Goal: Check status: Check status

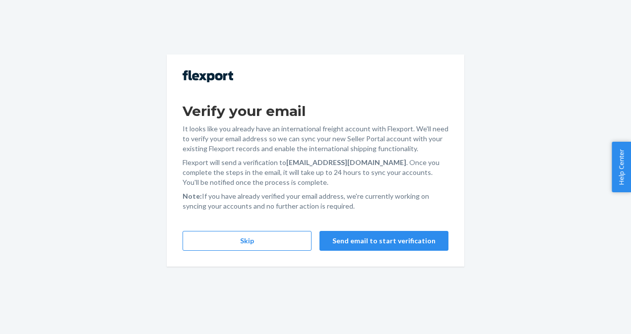
click at [244, 255] on div "Verify your email It looks like you already have an international freight accou…" at bounding box center [316, 161] width 298 height 212
click at [251, 246] on button "Skip" at bounding box center [247, 241] width 129 height 20
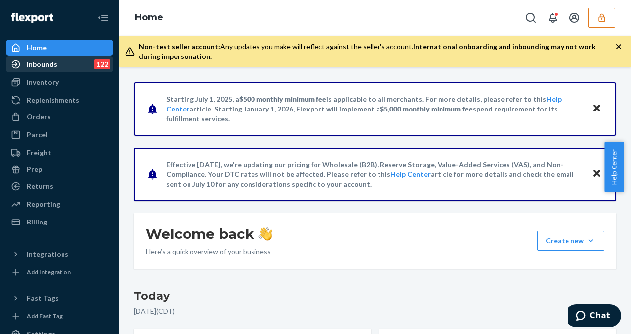
click at [67, 57] on link "Inbounds 122" at bounding box center [59, 65] width 107 height 16
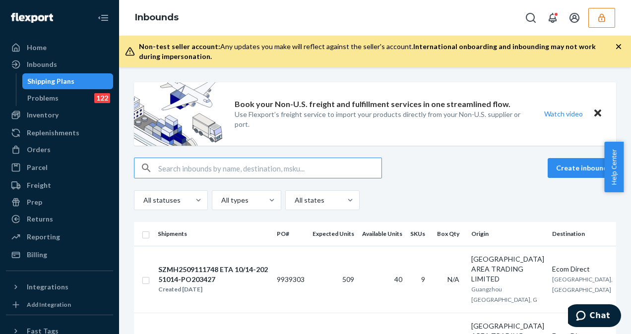
click at [281, 171] on input "text" at bounding box center [269, 168] width 223 height 20
click at [607, 18] on button "button" at bounding box center [602, 18] width 27 height 20
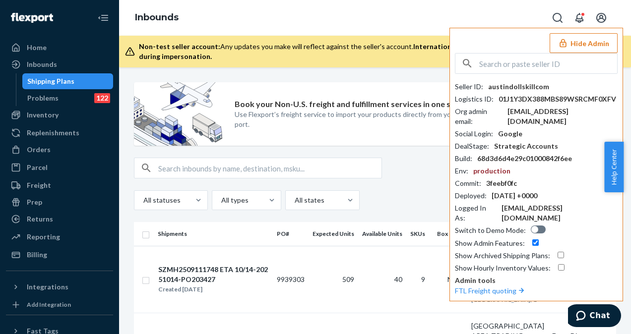
click at [591, 42] on button "Hide Admin" at bounding box center [584, 43] width 68 height 20
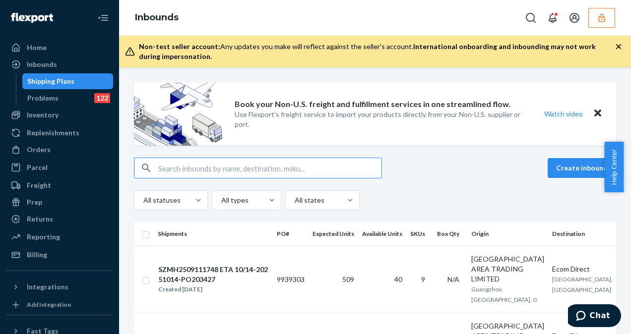
click at [199, 171] on input "text" at bounding box center [269, 168] width 223 height 20
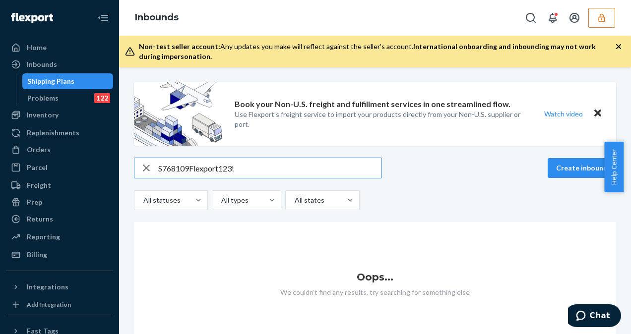
click at [245, 163] on input "S768109Flexport123!" at bounding box center [269, 168] width 223 height 20
type input "S768109"
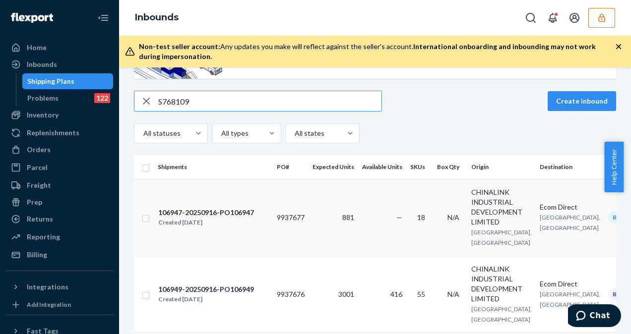
scroll to position [146, 0]
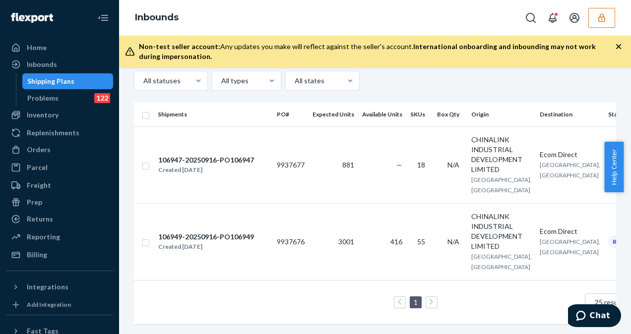
click at [457, 10] on div "Inbounds" at bounding box center [375, 18] width 512 height 36
click at [385, 210] on td "416" at bounding box center [382, 241] width 48 height 77
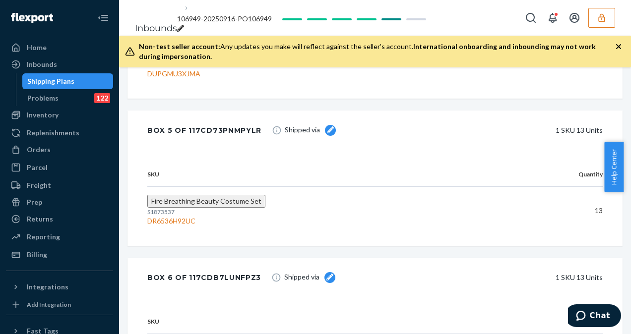
scroll to position [20672, 0]
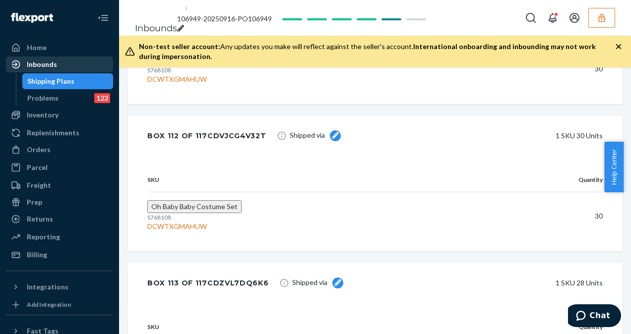
click at [42, 66] on div "Inbounds" at bounding box center [42, 65] width 30 height 10
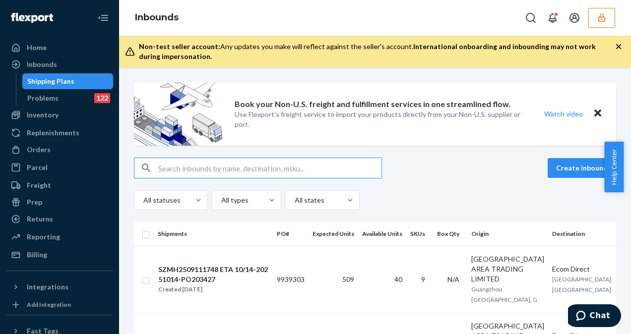
click at [215, 167] on input "text" at bounding box center [269, 168] width 223 height 20
paste input "s768109"
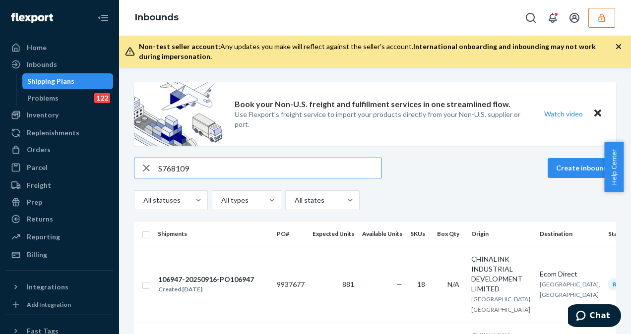
type input "S768109"
click at [215, 167] on input "S768109" at bounding box center [269, 168] width 223 height 20
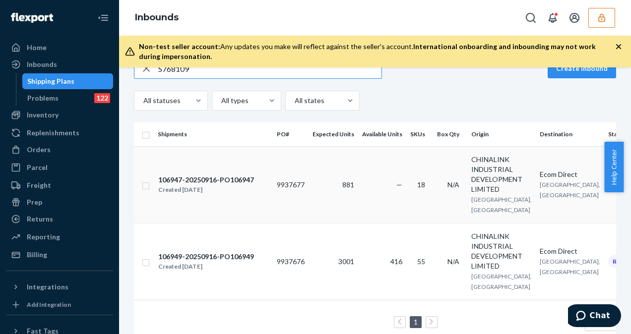
scroll to position [124, 0]
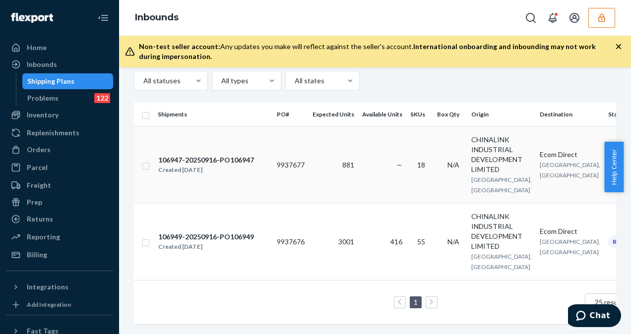
click at [326, 153] on td "881" at bounding box center [334, 165] width 50 height 77
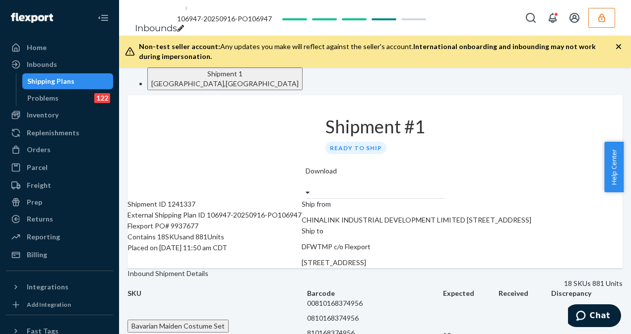
scroll to position [909, 0]
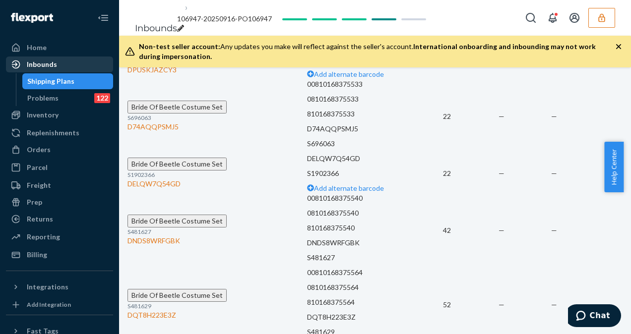
click at [49, 69] on div "Inbounds" at bounding box center [59, 65] width 105 height 14
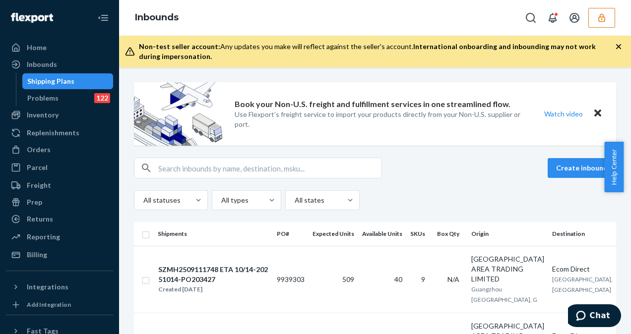
click at [273, 165] on input "text" at bounding box center [269, 168] width 223 height 20
paste input "S768109"
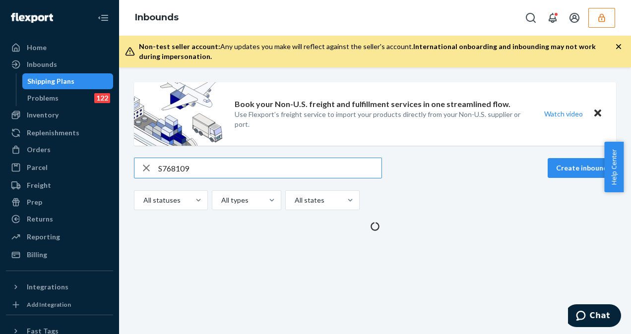
type input "S768109"
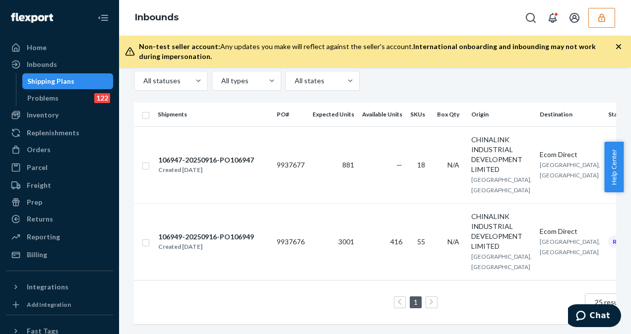
scroll to position [142, 0]
drag, startPoint x: 420, startPoint y: 130, endPoint x: 413, endPoint y: 130, distance: 6.9
click at [413, 130] on td "18" at bounding box center [419, 165] width 27 height 77
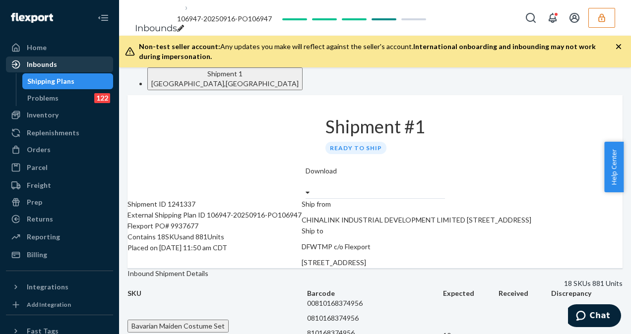
click at [48, 61] on div "Inbounds" at bounding box center [42, 65] width 30 height 10
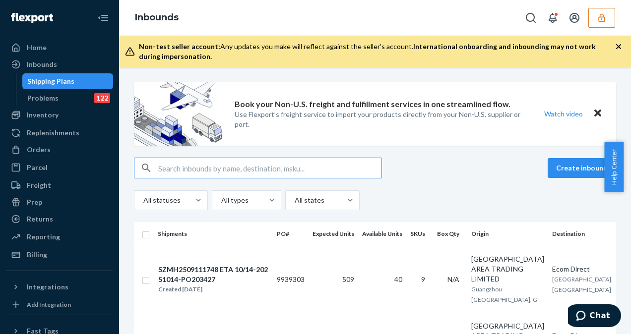
click at [187, 170] on input "text" at bounding box center [269, 168] width 223 height 20
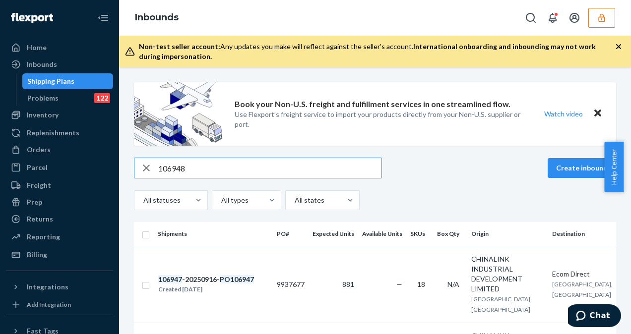
click at [191, 171] on input "106948" at bounding box center [269, 168] width 223 height 20
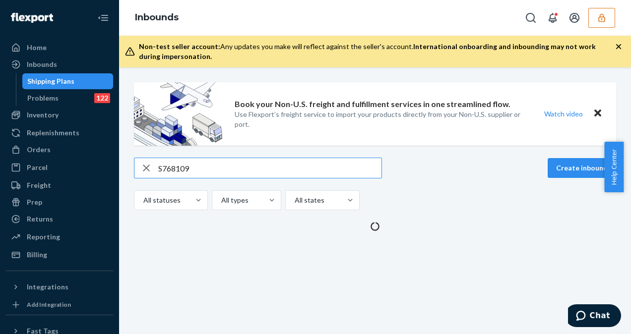
type input "S768109"
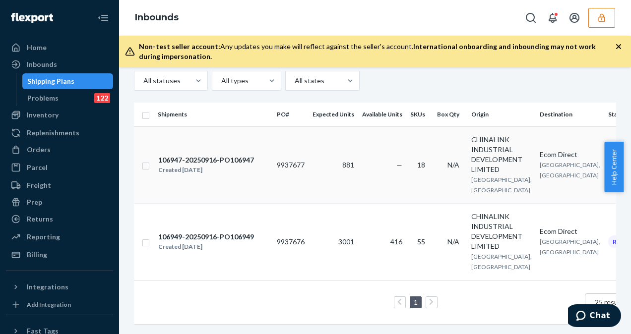
scroll to position [141, 0]
drag, startPoint x: 277, startPoint y: 148, endPoint x: 308, endPoint y: 150, distance: 30.8
click at [308, 150] on td "9937677" at bounding box center [291, 165] width 36 height 77
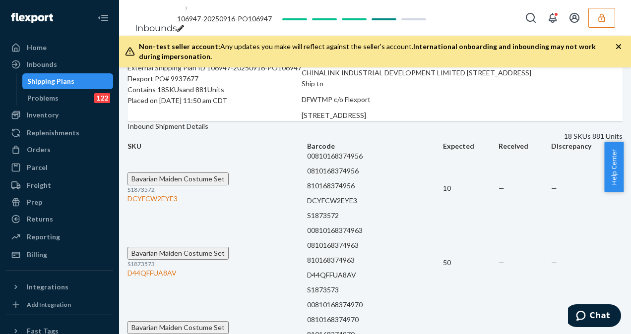
scroll to position [303, 0]
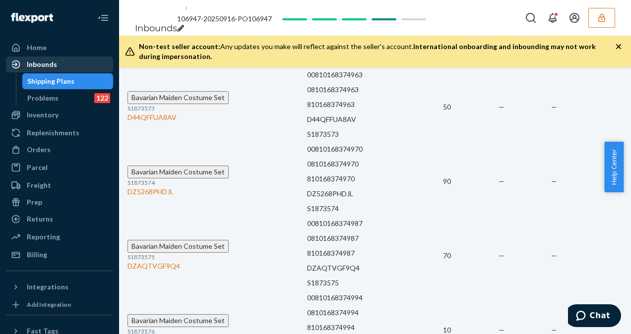
click at [61, 61] on div "Inbounds" at bounding box center [59, 65] width 105 height 14
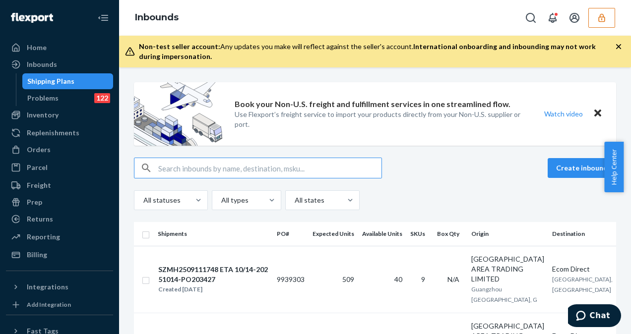
click at [204, 175] on input "text" at bounding box center [269, 168] width 223 height 20
click at [253, 165] on input "text" at bounding box center [269, 168] width 223 height 20
click at [285, 165] on input "text" at bounding box center [269, 168] width 223 height 20
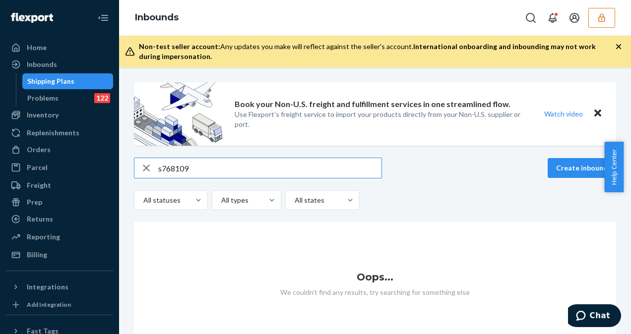
click at [161, 171] on input "s768109" at bounding box center [269, 168] width 223 height 20
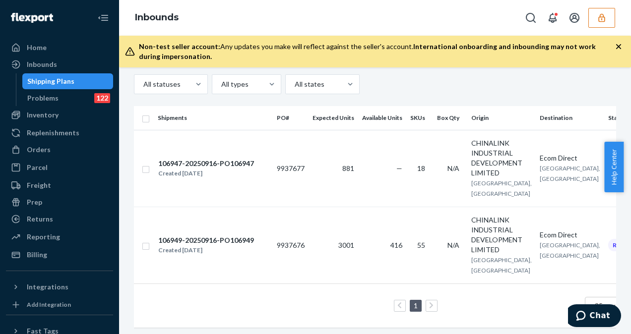
scroll to position [117, 0]
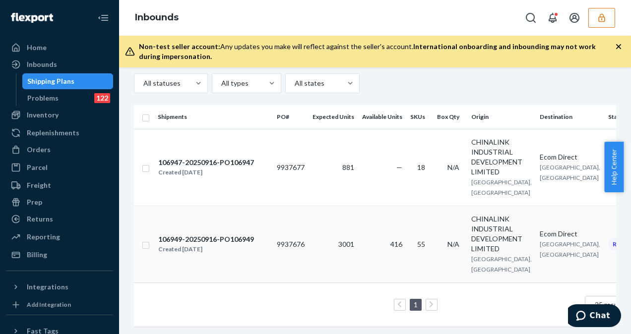
type input "S768109"
click at [222, 245] on div "106949-20250916-PO106949" at bounding box center [206, 240] width 96 height 10
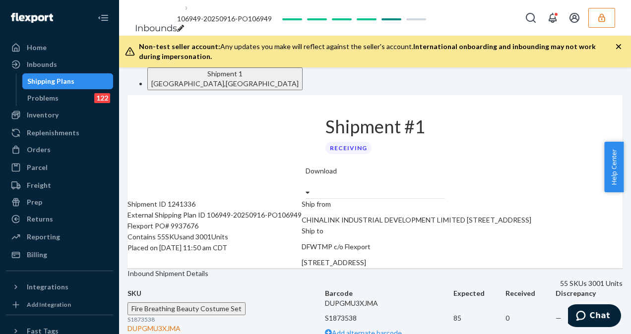
click at [631, 25] on html "Home Inbounds Shipping Plans Problems 122 Inventory Products Replenishments Ord…" at bounding box center [315, 167] width 631 height 334
click at [39, 62] on div "Inbounds" at bounding box center [42, 65] width 30 height 10
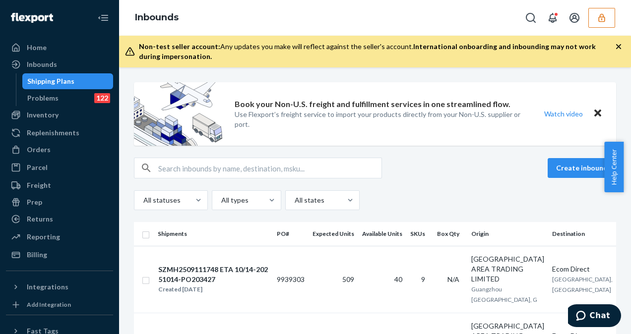
click at [68, 86] on div "Shipping Plans" at bounding box center [67, 81] width 89 height 14
click at [195, 176] on input "text" at bounding box center [269, 168] width 223 height 20
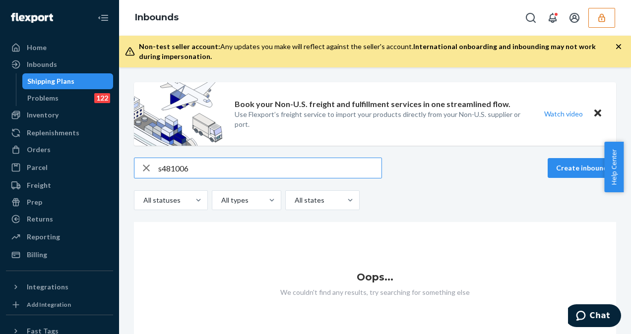
click at [161, 167] on input "s481006" at bounding box center [269, 168] width 223 height 20
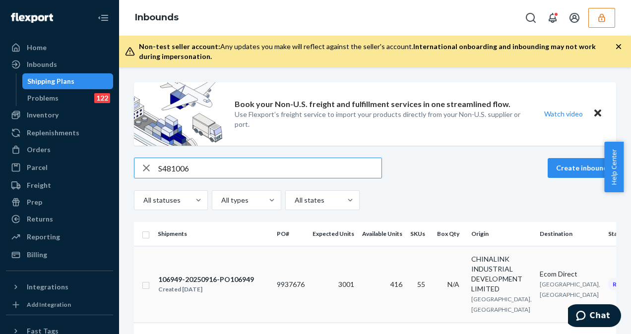
type input "S481006"
click at [229, 308] on td "106949-20250916-PO106949 Created Sep 16, 2025" at bounding box center [213, 284] width 119 height 77
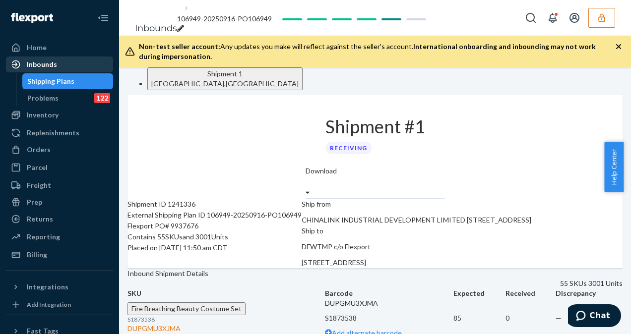
click at [37, 63] on div "Inbounds" at bounding box center [42, 65] width 30 height 10
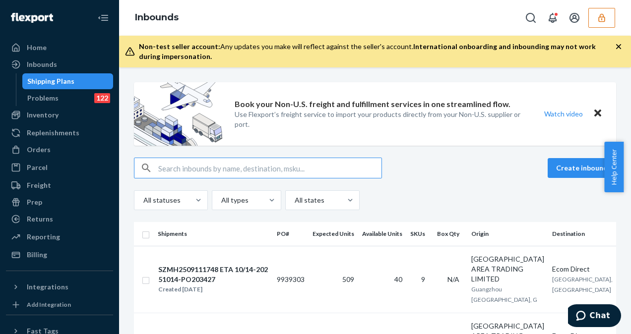
click at [204, 168] on input "text" at bounding box center [269, 168] width 223 height 20
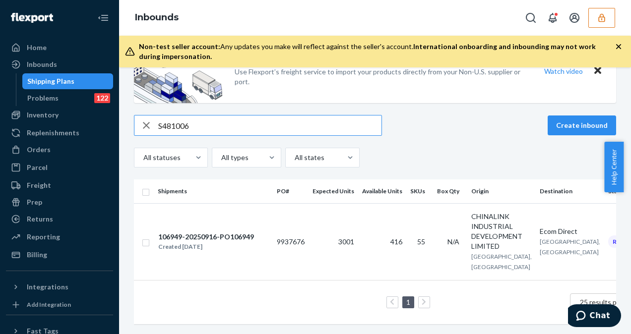
scroll to position [60, 0]
type input "S481006"
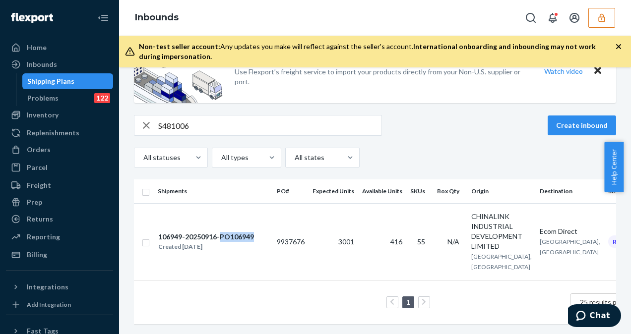
drag, startPoint x: 221, startPoint y: 222, endPoint x: 264, endPoint y: 220, distance: 42.7
click at [264, 232] on div "106949-20250916-PO106949 Created Sep 16, 2025" at bounding box center [213, 242] width 111 height 21
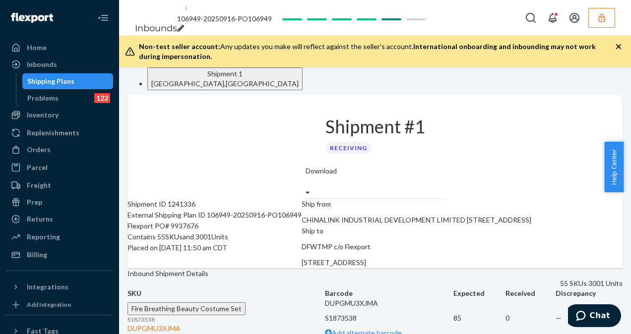
click at [199, 232] on div "Flexport PO# 9937676" at bounding box center [215, 226] width 174 height 11
drag, startPoint x: 199, startPoint y: 244, endPoint x: 221, endPoint y: 244, distance: 22.3
click at [221, 232] on div "Flexport PO# 9937676" at bounding box center [215, 226] width 174 height 11
drag, startPoint x: 221, startPoint y: 244, endPoint x: 226, endPoint y: 240, distance: 6.5
click at [226, 232] on div "Flexport PO# 9937676" at bounding box center [215, 226] width 174 height 11
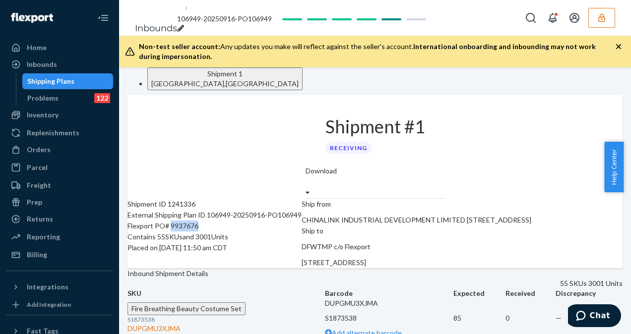
copy div "9937676"
drag, startPoint x: 197, startPoint y: 240, endPoint x: 223, endPoint y: 244, distance: 26.6
click at [223, 232] on div "Flexport PO# 9937676" at bounding box center [215, 226] width 174 height 11
drag, startPoint x: 223, startPoint y: 244, endPoint x: 203, endPoint y: 246, distance: 19.4
copy div "9937676"
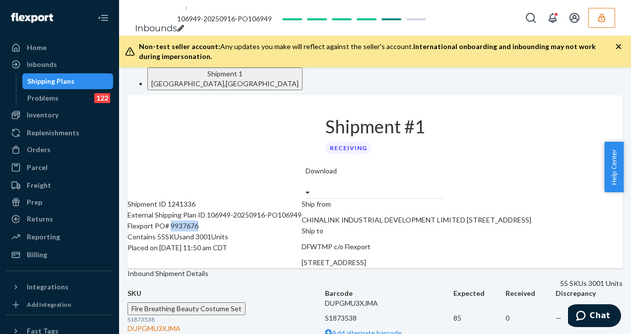
click at [88, 75] on div "Shipping Plans" at bounding box center [67, 81] width 89 height 14
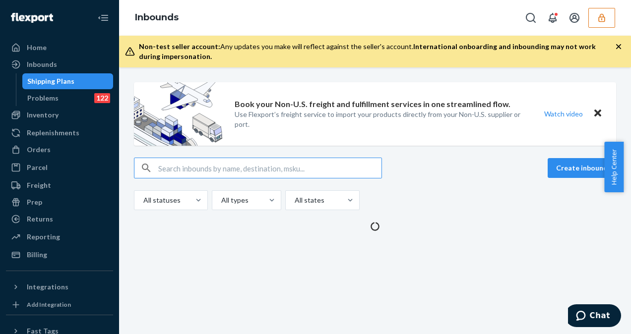
click at [241, 165] on input "text" at bounding box center [269, 168] width 223 height 20
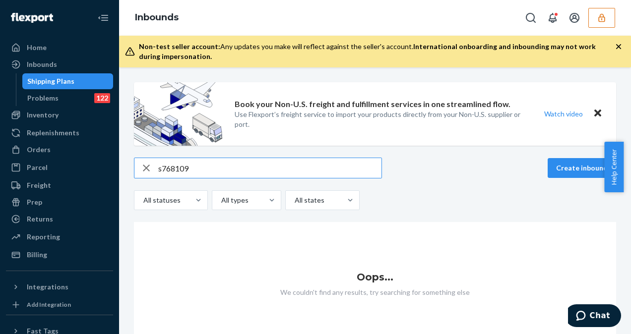
click at [162, 164] on input "s768109" at bounding box center [269, 168] width 223 height 20
type input "768109"
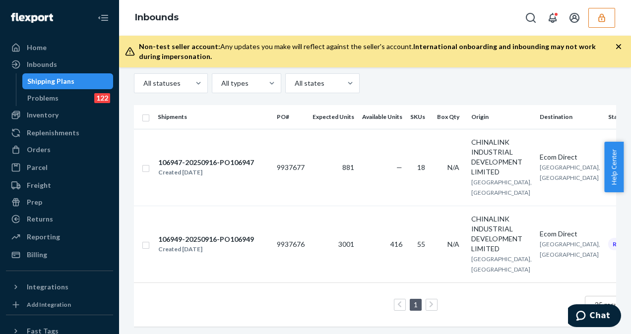
scroll to position [115, 0]
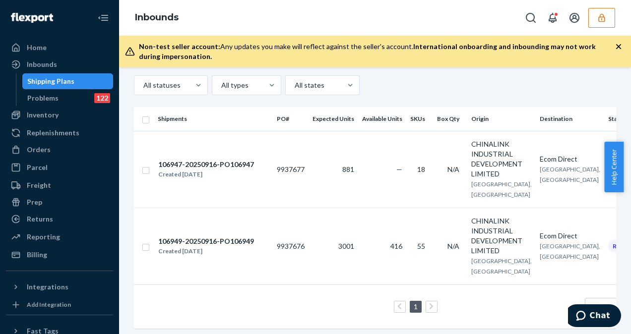
drag, startPoint x: 627, startPoint y: 161, endPoint x: 632, endPoint y: 128, distance: 33.6
click at [631, 128] on html "Home Inbounds Shipping Plans Problems 122 Inventory Products Replenishments Ord…" at bounding box center [315, 167] width 631 height 334
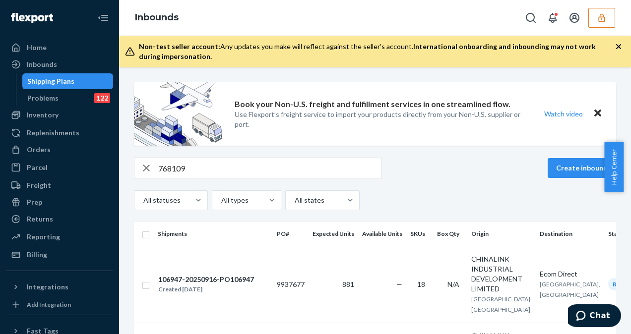
click at [465, 173] on div "768109 Create inbound" at bounding box center [375, 168] width 482 height 21
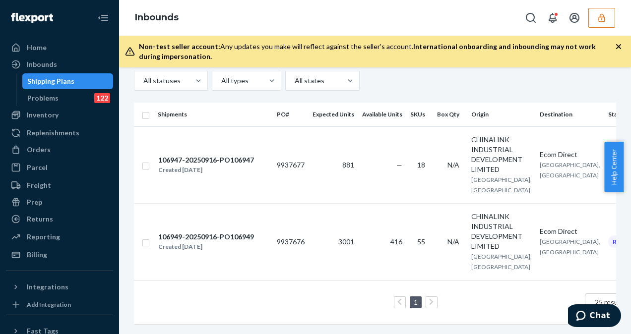
scroll to position [145, 0]
click at [297, 235] on td "9937676" at bounding box center [291, 241] width 36 height 77
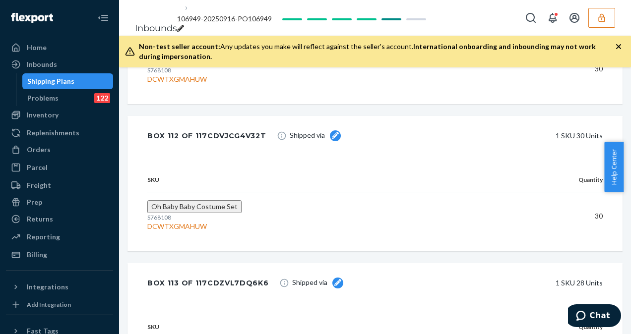
scroll to position [3474, 0]
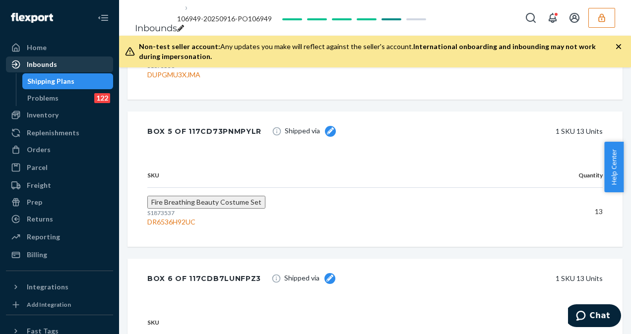
click at [43, 70] on div "Inbounds" at bounding box center [59, 65] width 105 height 14
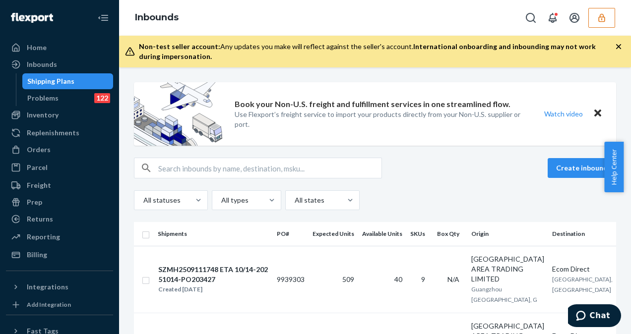
click at [47, 80] on div "Shipping Plans" at bounding box center [50, 81] width 47 height 10
click at [606, 14] on icon "button" at bounding box center [602, 18] width 10 height 10
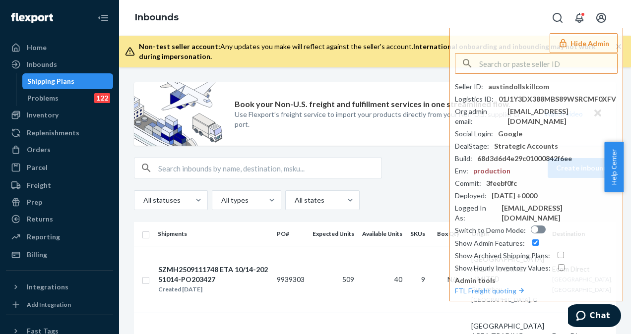
click at [414, 71] on div "Book your Non-U.S. freight and fulfillment services in one streamlined flow. Us…" at bounding box center [375, 200] width 512 height 267
click at [218, 159] on input "text" at bounding box center [269, 168] width 223 height 20
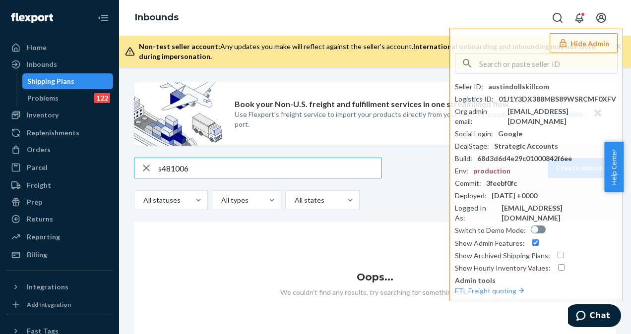
click at [163, 170] on input "s481006" at bounding box center [269, 168] width 223 height 20
type input "481006"
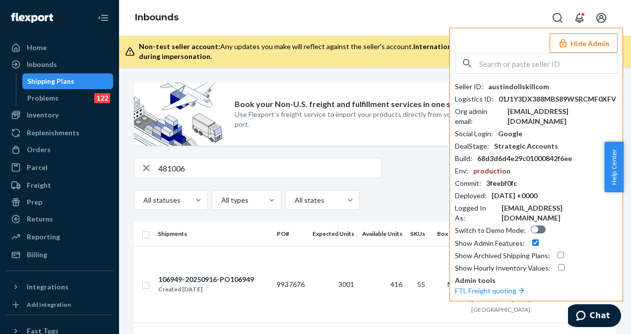
click at [594, 34] on button "Hide Admin" at bounding box center [584, 43] width 68 height 20
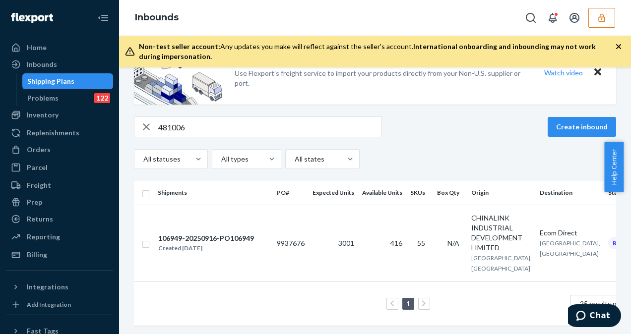
scroll to position [60, 0]
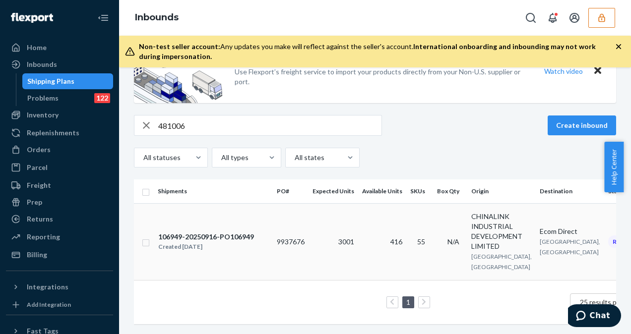
click at [333, 222] on td "3001" at bounding box center [334, 241] width 50 height 77
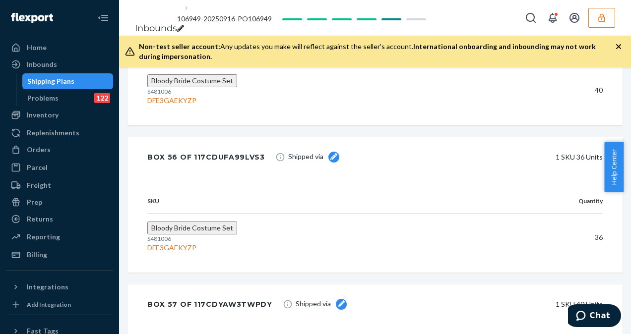
scroll to position [1335, 0]
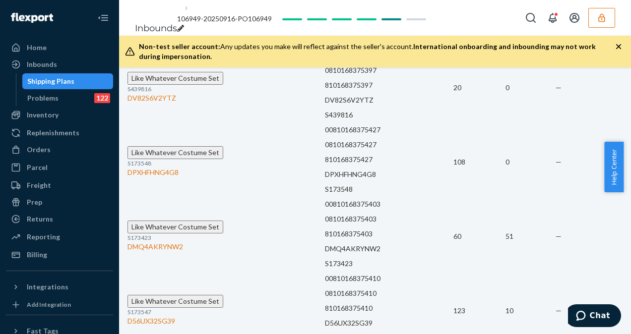
click at [58, 82] on div "Shipping Plans" at bounding box center [50, 81] width 47 height 10
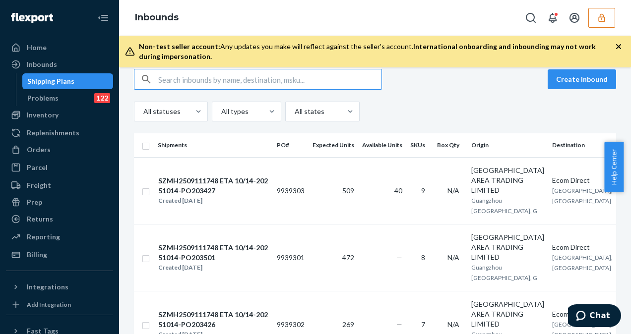
scroll to position [84, 0]
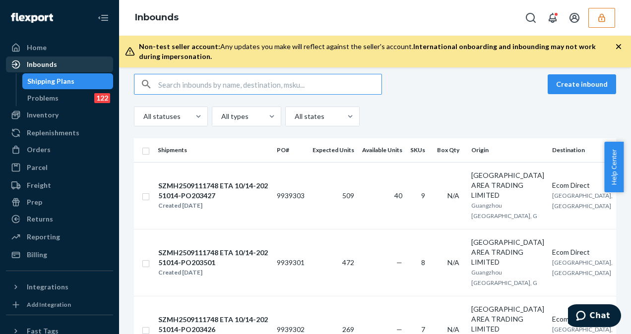
click at [55, 65] on div "Inbounds" at bounding box center [42, 65] width 30 height 10
click at [181, 89] on input "text" at bounding box center [269, 84] width 223 height 20
click at [174, 79] on input "text" at bounding box center [269, 84] width 223 height 20
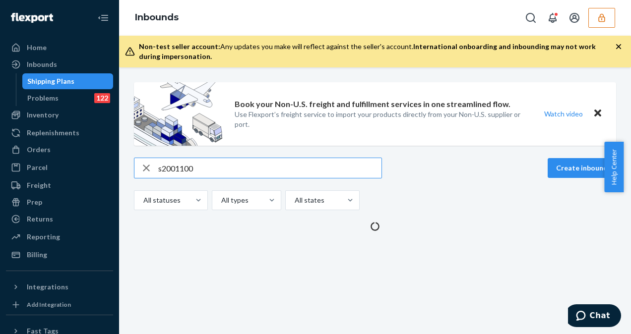
scroll to position [0, 0]
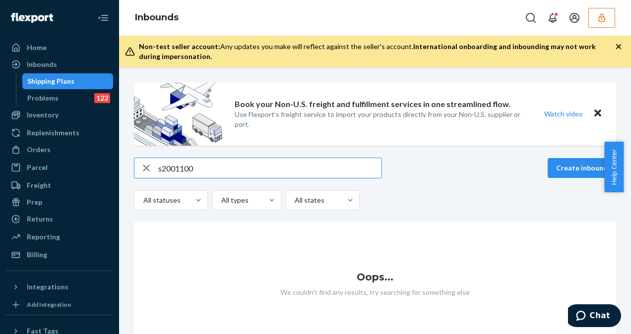
click at [165, 169] on input "s2001100" at bounding box center [269, 168] width 223 height 20
click at [161, 163] on input "s2001100" at bounding box center [269, 168] width 223 height 20
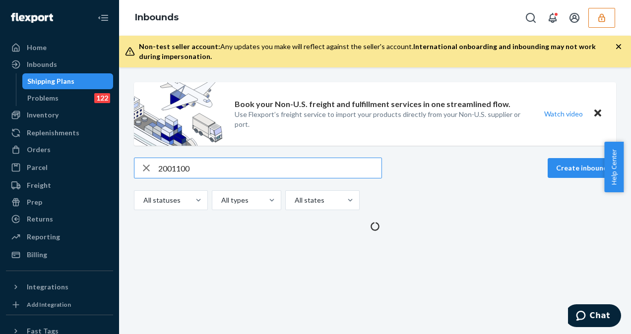
type input "2001100"
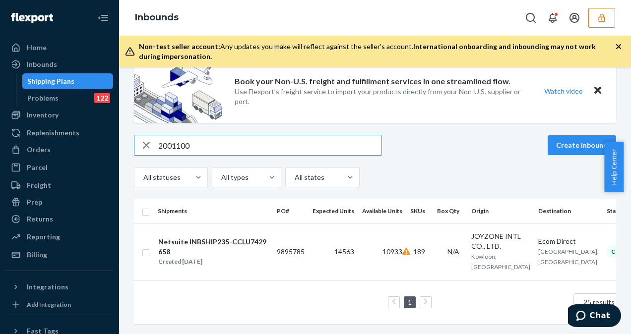
scroll to position [29, 0]
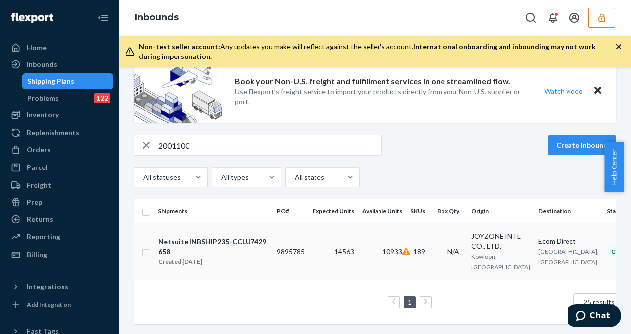
click at [244, 237] on div "Netsuite INBSHIP235-CCLU7429658" at bounding box center [213, 247] width 110 height 20
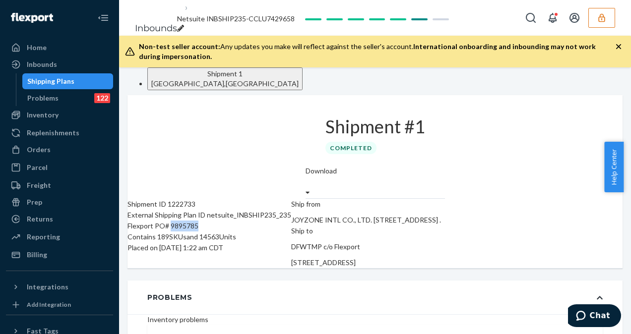
drag, startPoint x: 197, startPoint y: 242, endPoint x: 227, endPoint y: 240, distance: 30.3
click at [227, 232] on div "Flexport PO# 9895785" at bounding box center [210, 226] width 164 height 11
copy div "9895785"
click at [526, 22] on icon "Open Search Box" at bounding box center [531, 18] width 12 height 12
click at [451, 10] on input "s2001100" at bounding box center [491, 4] width 81 height 13
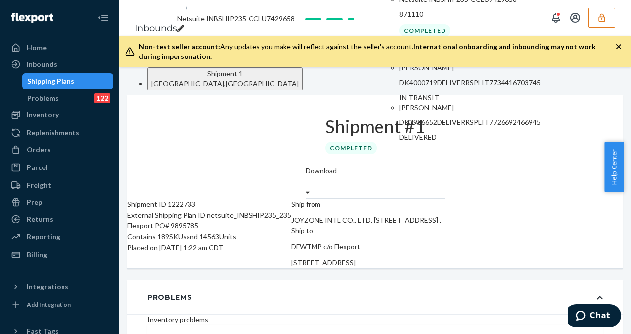
type input "S2001100"
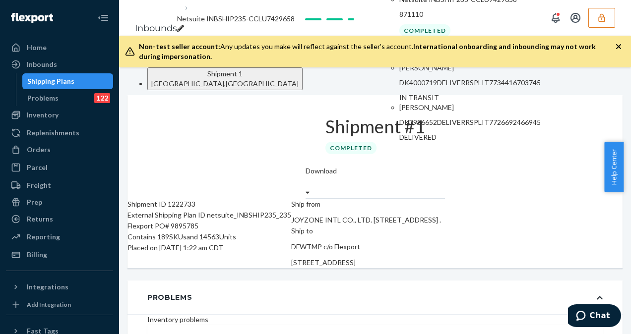
click at [284, 81] on div "Shipment 1 Lewisville , TX Shipment #1 Completed Download Shipment ID 1222733 E…" at bounding box center [375, 200] width 512 height 267
click at [326, 154] on div "Shipment #1 Completed" at bounding box center [376, 135] width 100 height 37
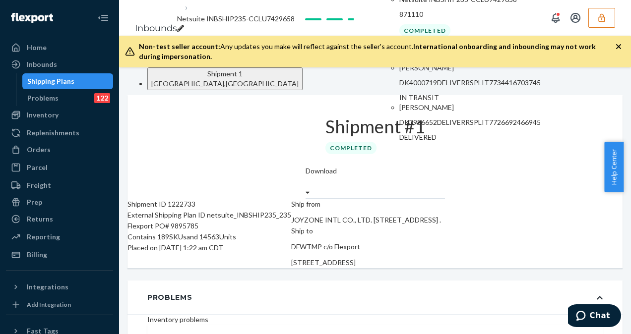
click at [326, 166] on div "Shipment #1 Completed" at bounding box center [375, 130] width 139 height 71
click at [306, 135] on div "Shipment #1 Completed" at bounding box center [375, 130] width 139 height 71
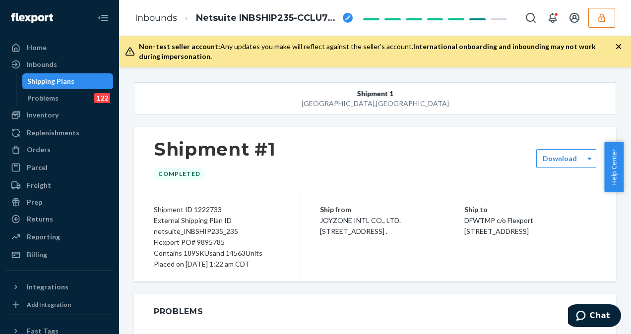
click at [51, 80] on div "Shipping Plans" at bounding box center [50, 81] width 47 height 10
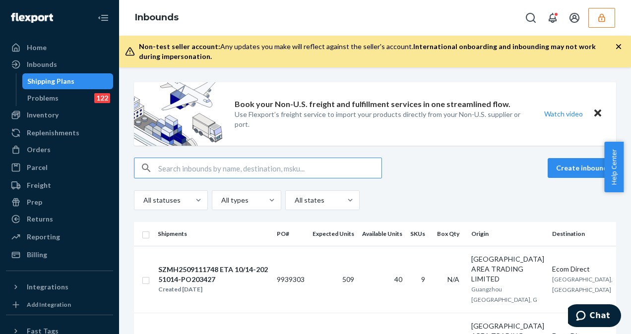
click at [283, 170] on input "text" at bounding box center [269, 168] width 223 height 20
click at [595, 117] on icon "Close" at bounding box center [598, 113] width 7 height 12
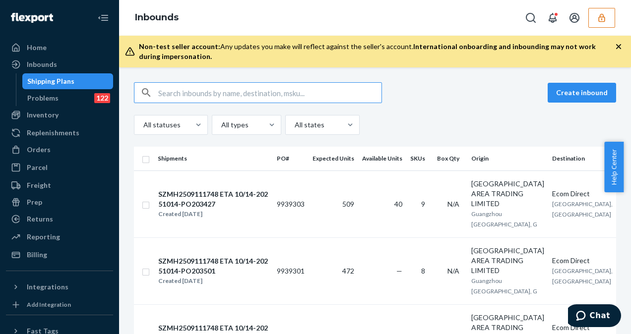
click at [292, 90] on input "text" at bounding box center [269, 93] width 223 height 20
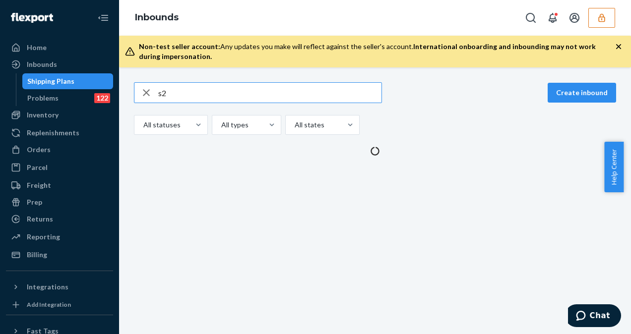
type input "s"
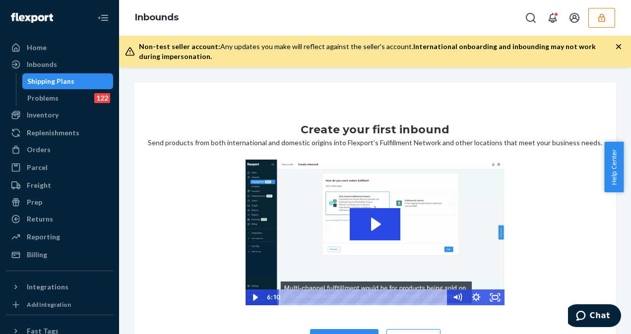
click at [69, 79] on div "Shipping Plans" at bounding box center [50, 81] width 47 height 10
click at [59, 63] on div "Inbounds" at bounding box center [59, 65] width 105 height 14
drag, startPoint x: 627, startPoint y: 167, endPoint x: 633, endPoint y: 262, distance: 94.5
click at [631, 262] on html "Home Inbounds Shipping Plans Problems 122 Inventory Products Replenishments Ord…" at bounding box center [315, 167] width 631 height 334
drag, startPoint x: 631, startPoint y: 262, endPoint x: 556, endPoint y: 265, distance: 75.0
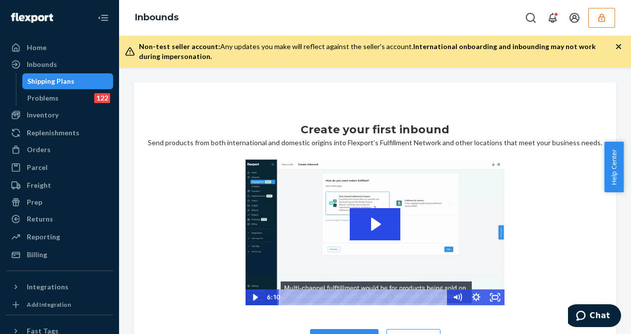
click at [556, 265] on div "Create your first inbound Send products from both international and domestic or…" at bounding box center [375, 241] width 467 height 239
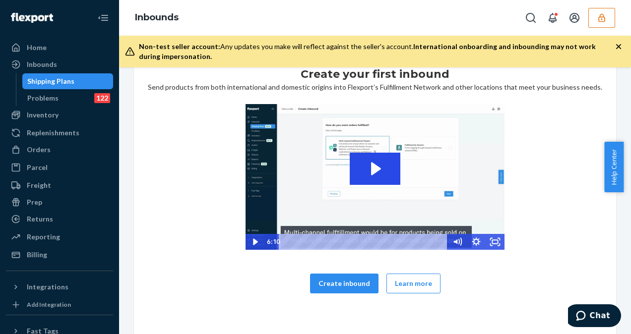
scroll to position [66, 0]
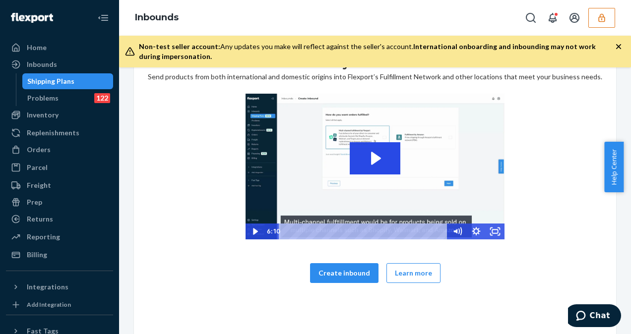
click at [31, 86] on div "Shipping Plans" at bounding box center [67, 81] width 89 height 14
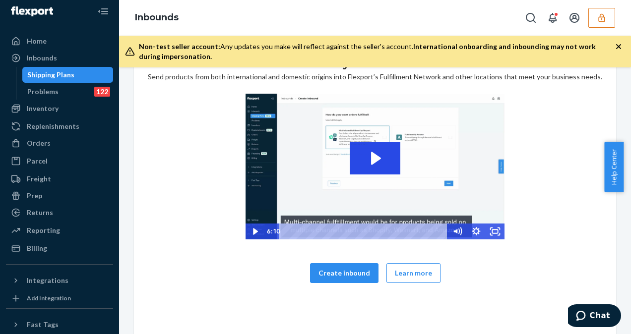
scroll to position [0, 0]
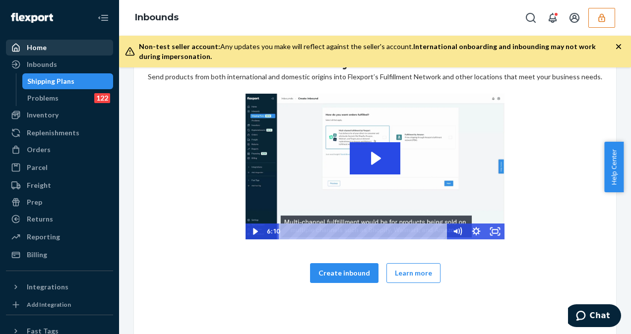
click at [65, 44] on div "Home" at bounding box center [59, 48] width 105 height 14
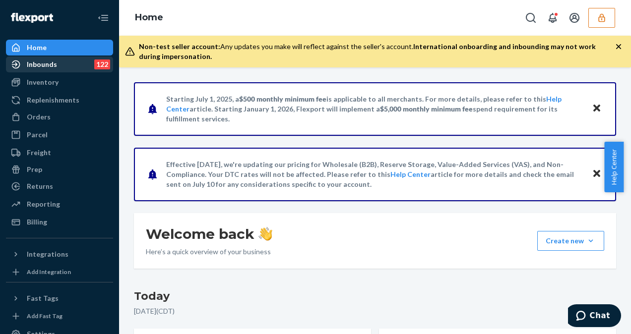
click at [65, 68] on div "Inbounds 122" at bounding box center [59, 65] width 105 height 14
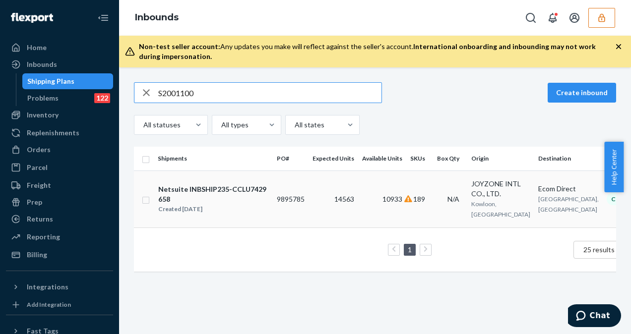
type input "S2001100"
click at [239, 193] on div "Netsuite INBSHIP235-CCLU7429658" at bounding box center [213, 195] width 110 height 20
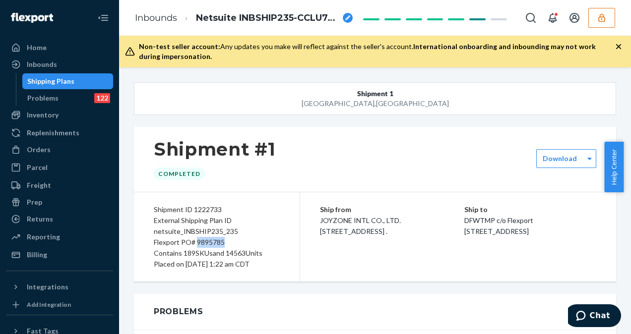
drag, startPoint x: 197, startPoint y: 243, endPoint x: 227, endPoint y: 243, distance: 30.8
click at [227, 243] on div "Flexport PO# 9895785" at bounding box center [217, 242] width 126 height 11
drag, startPoint x: 227, startPoint y: 243, endPoint x: 205, endPoint y: 244, distance: 21.9
copy div "9895785"
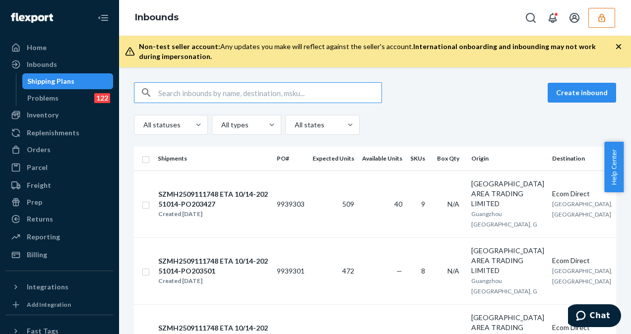
click at [213, 91] on input "text" at bounding box center [269, 93] width 223 height 20
click at [186, 92] on input "text" at bounding box center [269, 93] width 223 height 20
click at [206, 91] on input "text" at bounding box center [269, 93] width 223 height 20
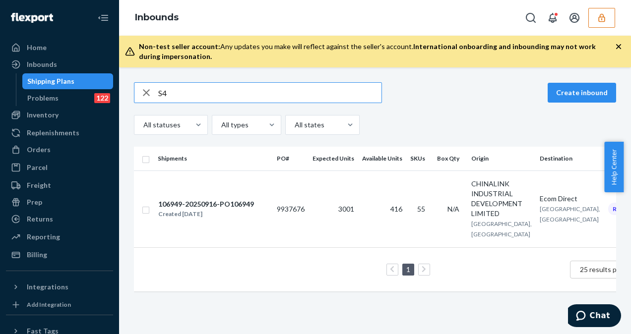
type input "S"
click at [214, 94] on input "106947" at bounding box center [269, 93] width 223 height 20
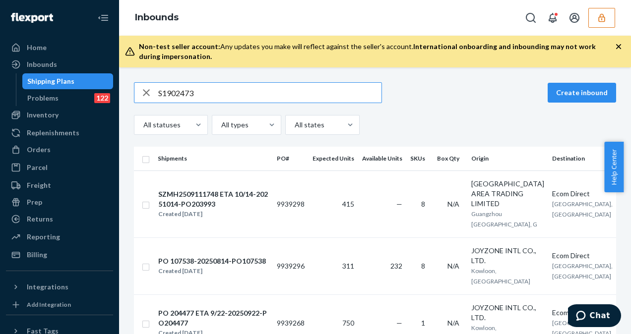
type input "S1902473"
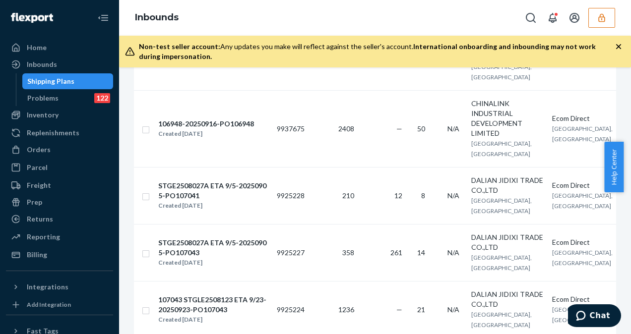
scroll to position [253, 0]
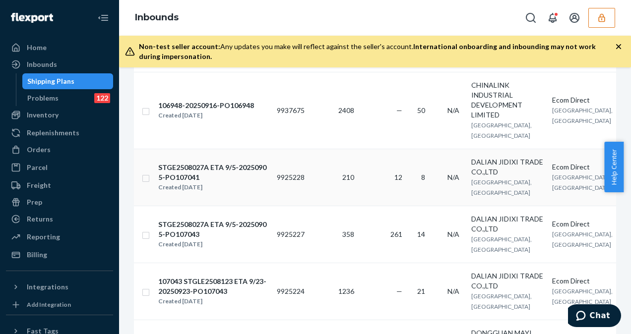
click at [323, 206] on td "210" at bounding box center [334, 177] width 50 height 57
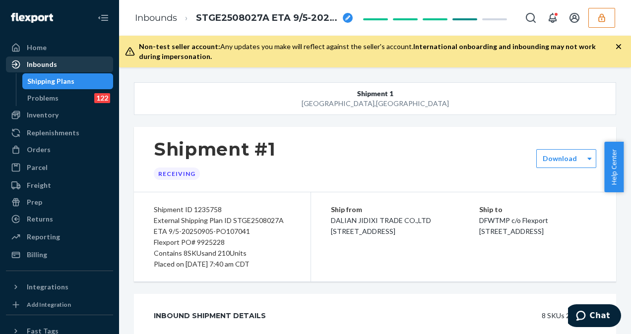
click at [71, 64] on div "Inbounds" at bounding box center [59, 65] width 105 height 14
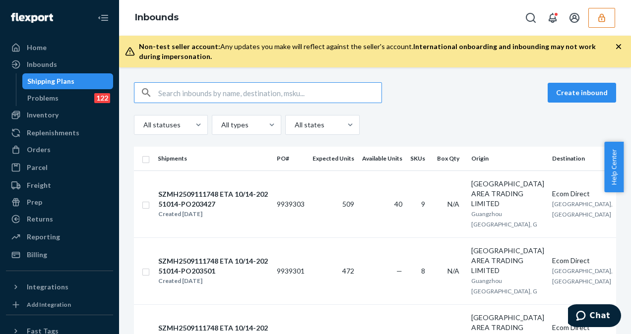
click at [209, 93] on input "text" at bounding box center [269, 93] width 223 height 20
click at [276, 93] on input "text" at bounding box center [269, 93] width 223 height 20
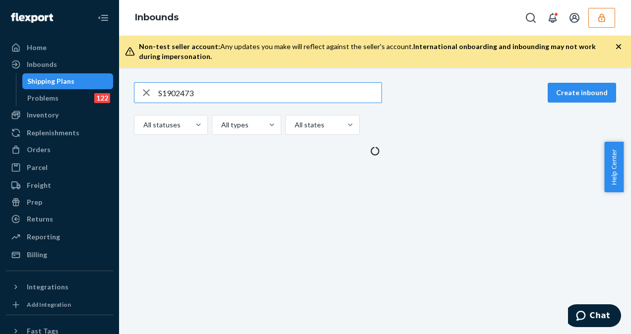
type input "S1902473"
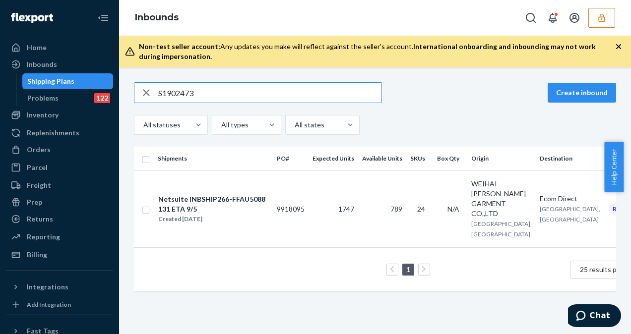
click at [231, 94] on input "S1902473" at bounding box center [269, 93] width 223 height 20
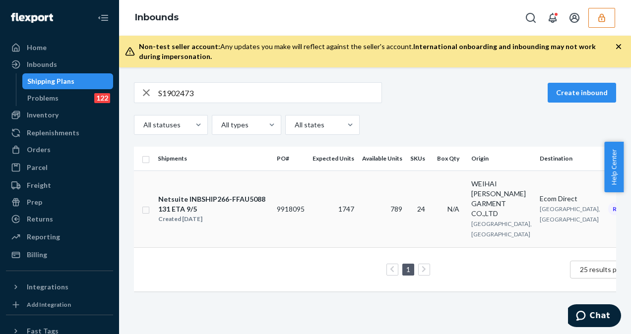
click at [295, 184] on td "9918095" at bounding box center [291, 209] width 36 height 77
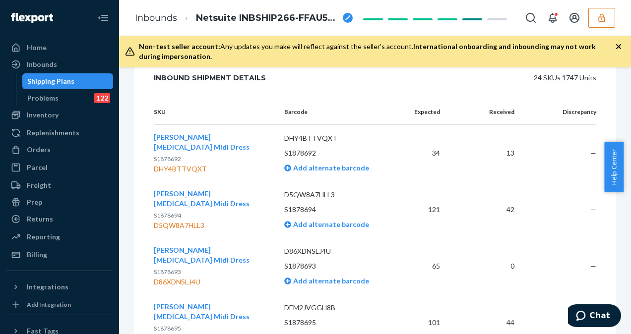
scroll to position [239, 0]
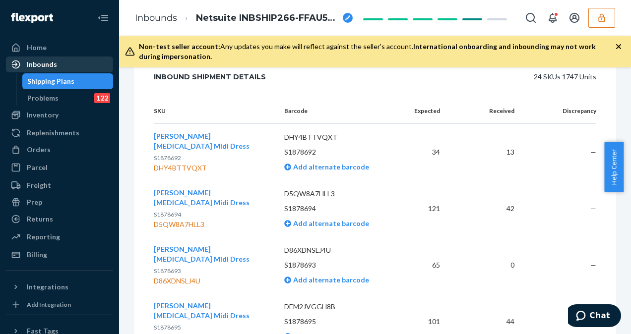
click at [52, 65] on div "Inbounds" at bounding box center [42, 65] width 30 height 10
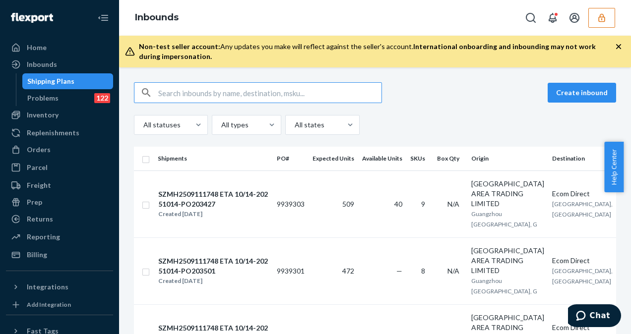
click at [183, 93] on input "text" at bounding box center [269, 93] width 223 height 20
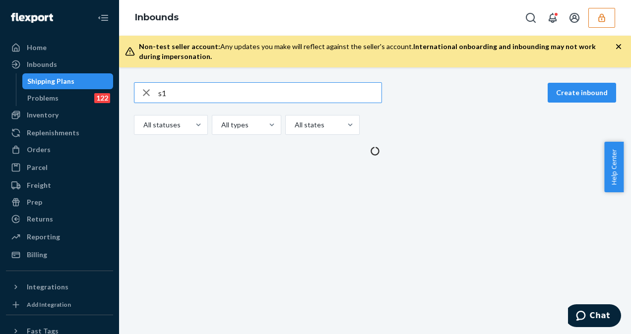
type input "s"
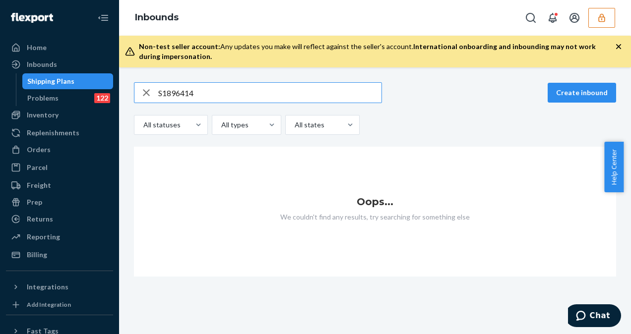
type input "S1896414"
click at [56, 112] on div "Inventory" at bounding box center [43, 115] width 32 height 10
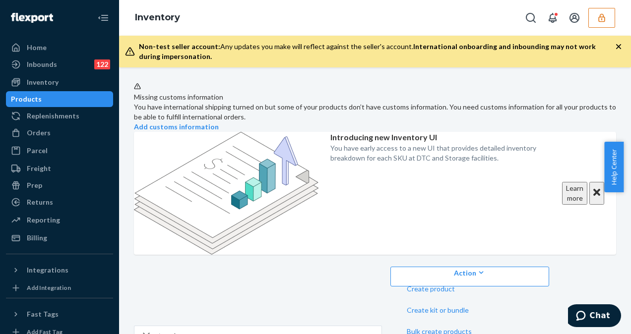
click at [245, 327] on input "tough" at bounding box center [269, 337] width 223 height 20
type input "tough cutie"
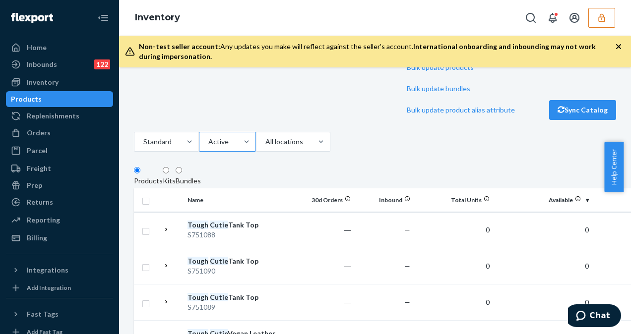
scroll to position [286, 0]
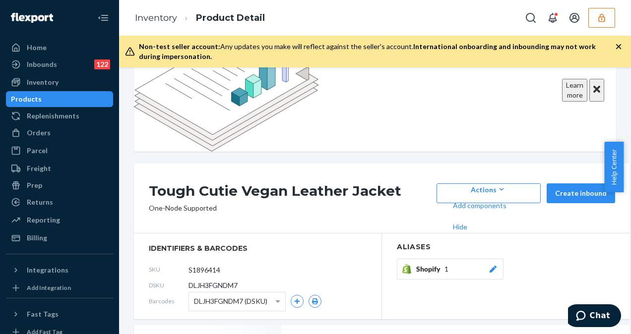
scroll to position [51, 0]
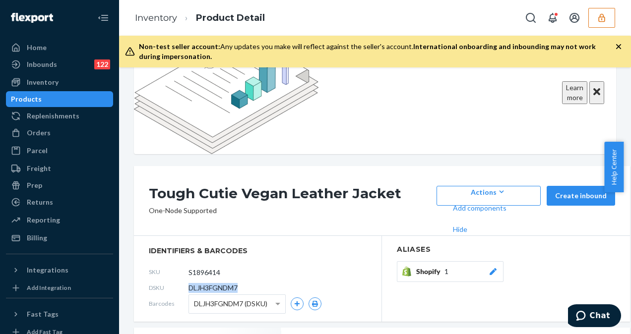
drag, startPoint x: 243, startPoint y: 228, endPoint x: 189, endPoint y: 230, distance: 54.6
click at [189, 280] on div "DSKU DLJH3FGNDM7" at bounding box center [258, 288] width 218 height 16
copy span "DLJH3FGNDM7"
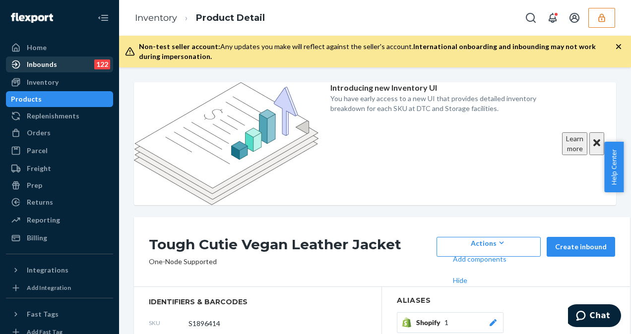
click at [39, 61] on div "Inbounds" at bounding box center [42, 65] width 30 height 10
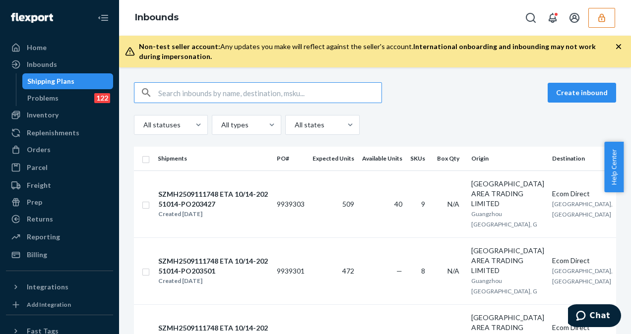
click at [171, 92] on input "text" at bounding box center [269, 93] width 223 height 20
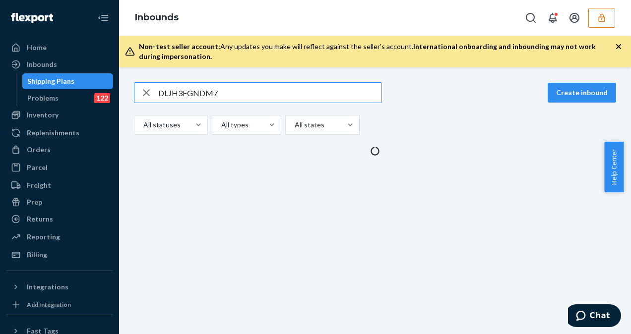
type input "DLJH3FGNDM7"
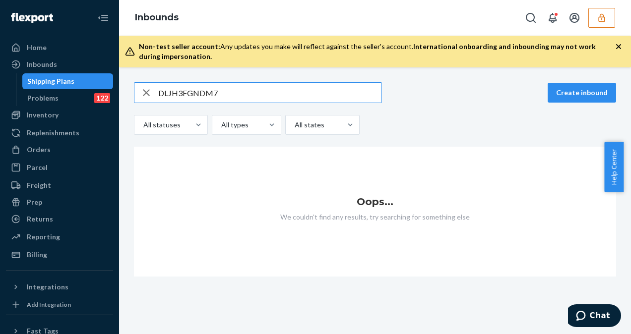
click at [605, 22] on icon "button" at bounding box center [602, 18] width 10 height 10
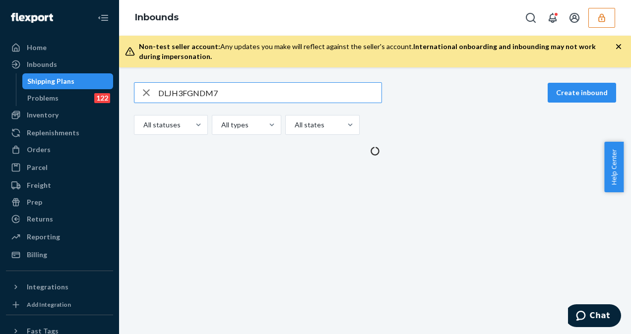
type input "DLJH3FGNDM7"
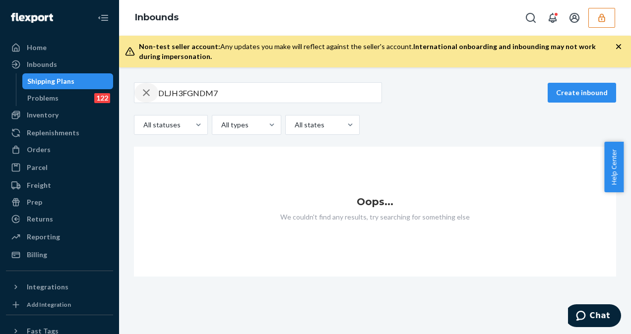
click at [148, 92] on icon "button" at bounding box center [146, 93] width 12 height 20
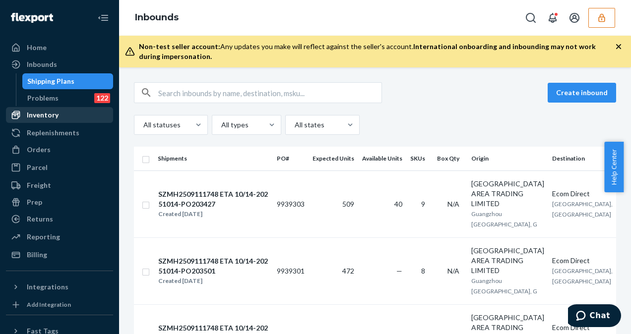
click at [54, 115] on div "Inventory" at bounding box center [43, 115] width 32 height 10
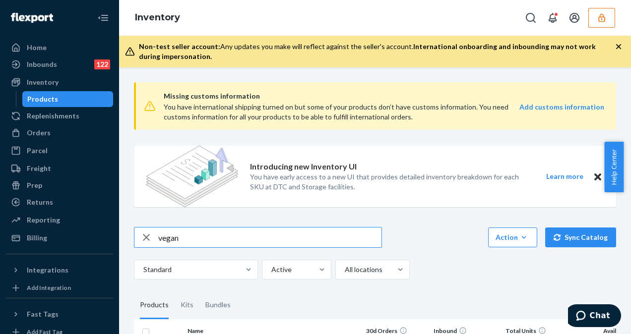
click at [159, 240] on input "vegan" at bounding box center [269, 238] width 223 height 20
type input "tough cutie vegan"
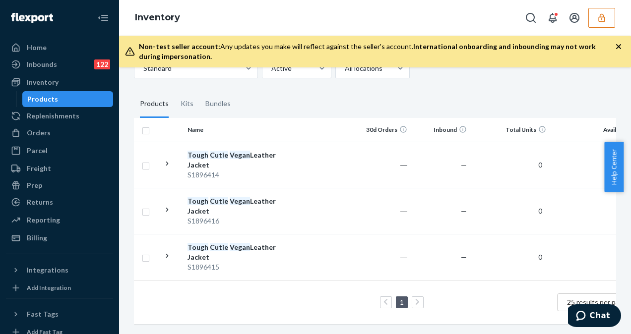
scroll to position [202, 0]
click at [45, 64] on div "Inbounds" at bounding box center [42, 65] width 30 height 10
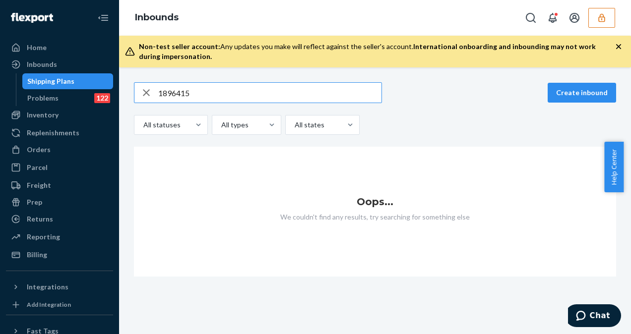
click at [158, 90] on input "1896415" at bounding box center [269, 93] width 223 height 20
click at [204, 95] on input "S1896415" at bounding box center [269, 93] width 223 height 20
click at [216, 94] on input "S1896416" at bounding box center [269, 93] width 223 height 20
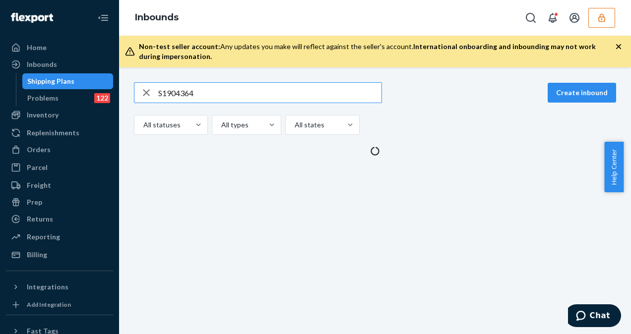
type input "S1904364"
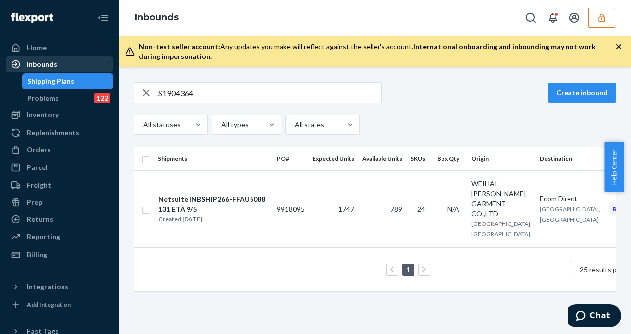
click at [76, 65] on div "Inbounds" at bounding box center [59, 65] width 105 height 14
click at [77, 71] on div "Inbounds" at bounding box center [59, 65] width 105 height 14
click at [59, 67] on div "Inbounds" at bounding box center [59, 65] width 105 height 14
click at [60, 69] on div "Inbounds" at bounding box center [59, 65] width 105 height 14
click at [66, 72] on div "Inbounds Shipping Plans Problems 122" at bounding box center [59, 82] width 107 height 50
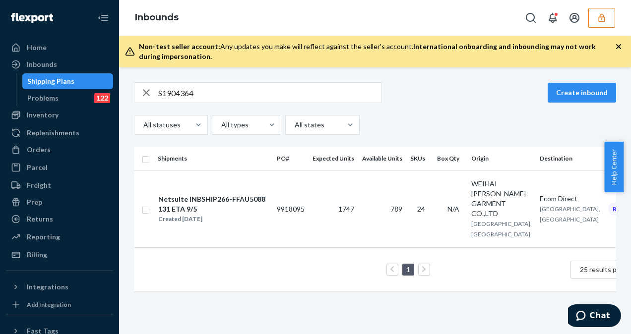
click at [68, 79] on div "Shipping Plans" at bounding box center [50, 81] width 47 height 10
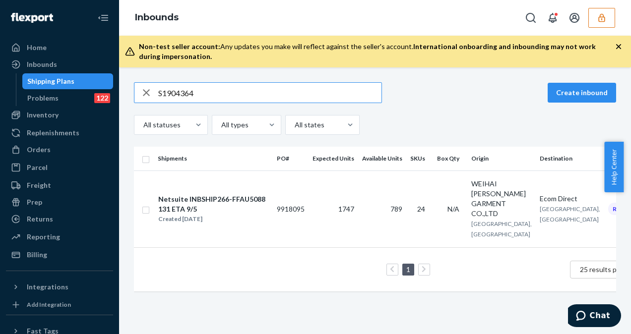
drag, startPoint x: 208, startPoint y: 93, endPoint x: 127, endPoint y: 98, distance: 81.0
click at [127, 98] on div "S1904364 Create inbound All statuses All types All states Shipments PO# Expecte…" at bounding box center [375, 191] width 497 height 219
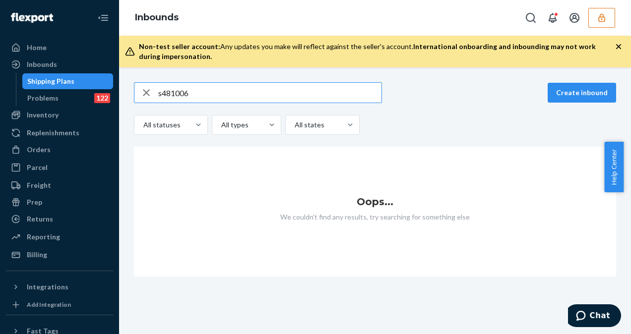
click at [162, 90] on input "s481006" at bounding box center [269, 93] width 223 height 20
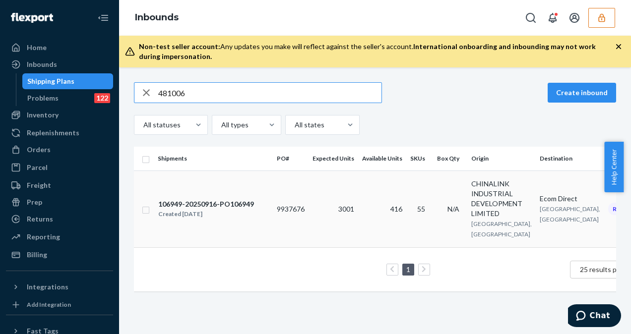
type input "481006"
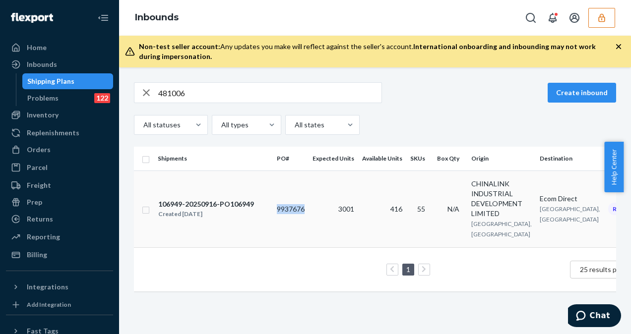
drag, startPoint x: 277, startPoint y: 211, endPoint x: 308, endPoint y: 211, distance: 30.8
click at [308, 211] on td "9937676" at bounding box center [291, 209] width 36 height 77
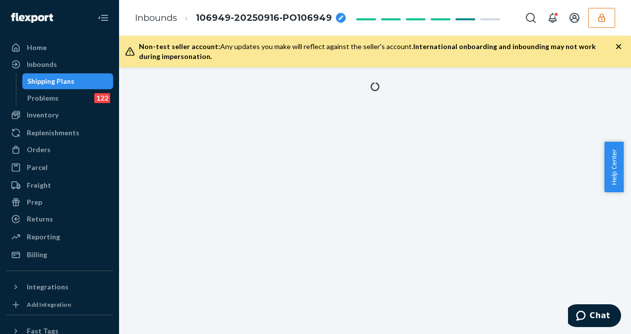
click at [149, 102] on div at bounding box center [375, 102] width 497 height 41
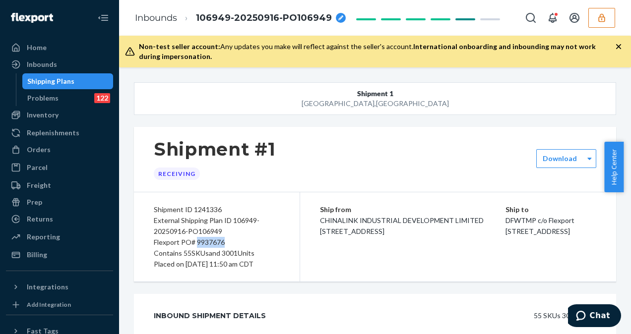
drag, startPoint x: 196, startPoint y: 240, endPoint x: 225, endPoint y: 242, distance: 29.8
click at [225, 242] on div "Flexport PO# 9937676" at bounding box center [217, 242] width 126 height 11
drag, startPoint x: 225, startPoint y: 242, endPoint x: 171, endPoint y: 194, distance: 73.1
click at [171, 194] on div "Shipment ID 1241336 External Shipping Plan ID 106949-20250916-PO106949 Flexport…" at bounding box center [217, 237] width 166 height 89
drag, startPoint x: 195, startPoint y: 241, endPoint x: 228, endPoint y: 238, distance: 33.4
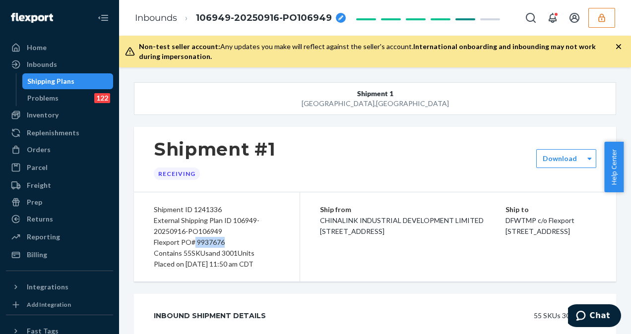
click at [228, 238] on div "Flexport PO# 9937676" at bounding box center [217, 242] width 126 height 11
copy div "9937676"
click at [47, 67] on div "Inbounds" at bounding box center [42, 65] width 30 height 10
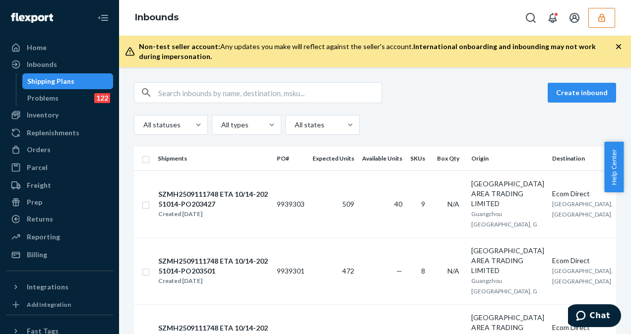
click at [79, 75] on div "Shipping Plans" at bounding box center [67, 81] width 89 height 14
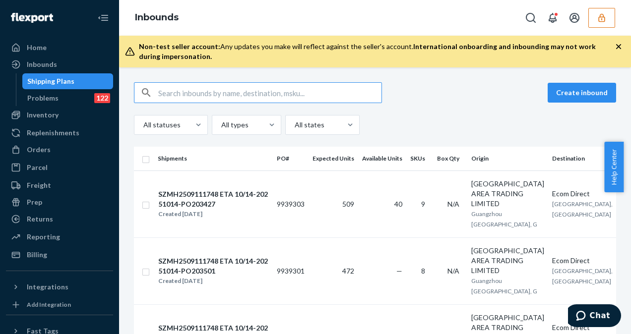
click at [180, 85] on input "text" at bounding box center [269, 93] width 223 height 20
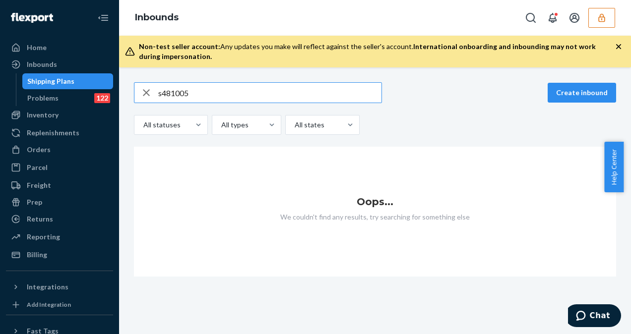
click at [163, 94] on input "s481005" at bounding box center [269, 93] width 223 height 20
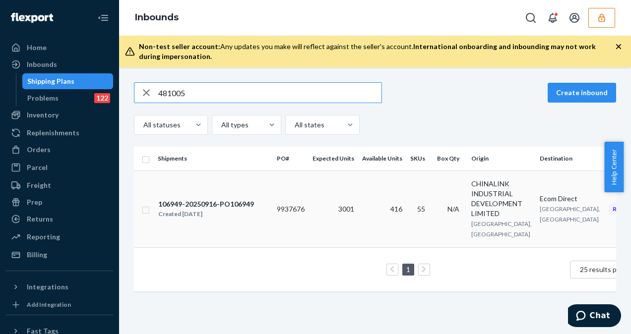
type input "481005"
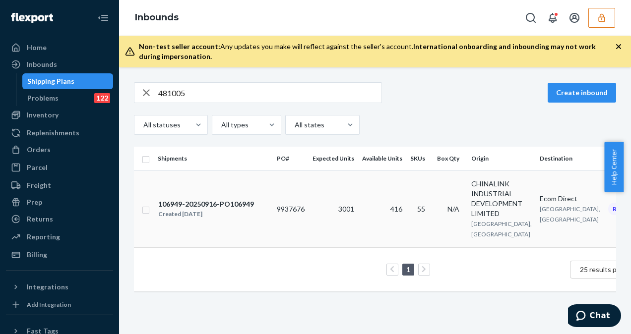
click at [235, 209] on div "106949-20250916-PO106949" at bounding box center [206, 205] width 96 height 10
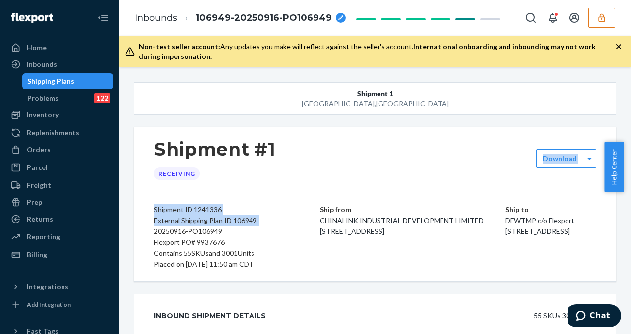
drag, startPoint x: 289, startPoint y: 190, endPoint x: 273, endPoint y: 220, distance: 34.6
click at [273, 220] on div "Shipment #1 Receiving Download Shipment ID 1241336 External Shipping Plan ID 10…" at bounding box center [375, 204] width 482 height 155
drag, startPoint x: 273, startPoint y: 220, endPoint x: 222, endPoint y: 180, distance: 64.6
click at [222, 180] on div "Shipment #1 Receiving" at bounding box center [375, 159] width 482 height 65
click at [221, 182] on div "Shipment #1 Receiving" at bounding box center [375, 159] width 482 height 65
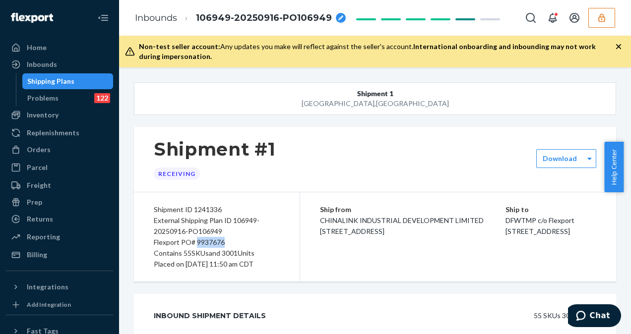
drag, startPoint x: 197, startPoint y: 242, endPoint x: 236, endPoint y: 242, distance: 39.2
click at [236, 242] on div "Flexport PO# 9937676" at bounding box center [217, 242] width 126 height 11
copy div "9937676"
click at [38, 65] on div "Inbounds" at bounding box center [42, 65] width 30 height 10
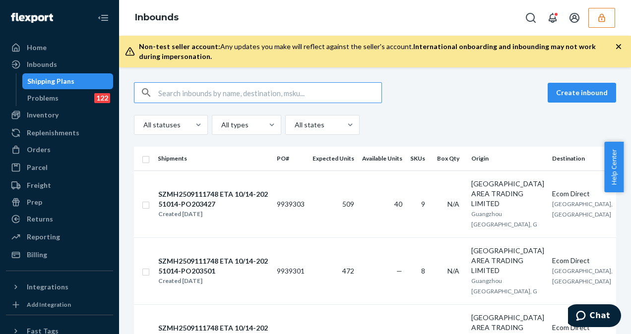
click at [180, 93] on input "text" at bounding box center [269, 93] width 223 height 20
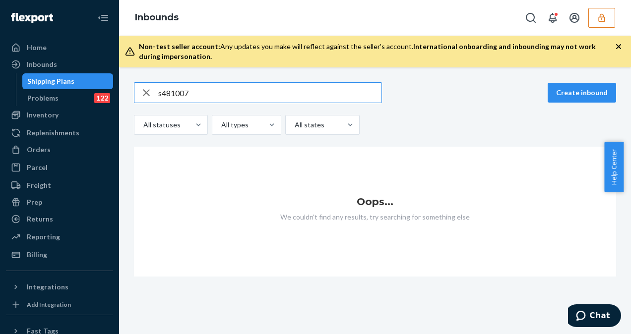
click at [160, 94] on input "s481007" at bounding box center [269, 93] width 223 height 20
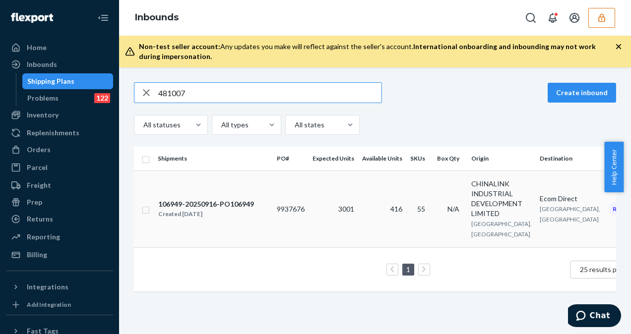
type input "481007"
click at [237, 209] on div "106949-20250916-PO106949" at bounding box center [206, 205] width 96 height 10
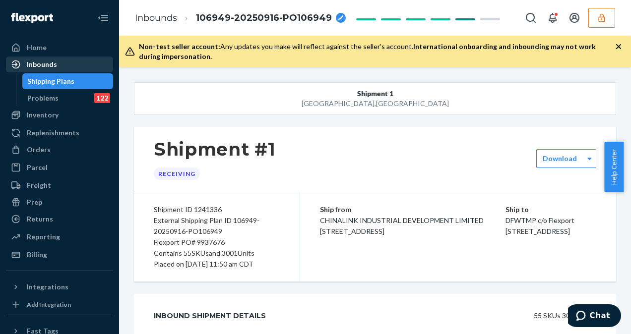
click at [44, 69] on div "Inbounds" at bounding box center [59, 65] width 105 height 14
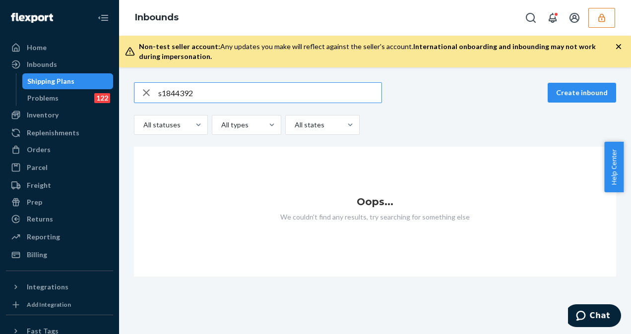
click at [161, 92] on input "s1844392" at bounding box center [269, 93] width 223 height 20
click at [205, 92] on input "s1844392" at bounding box center [269, 93] width 223 height 20
click at [163, 90] on input "s1844392" at bounding box center [269, 93] width 223 height 20
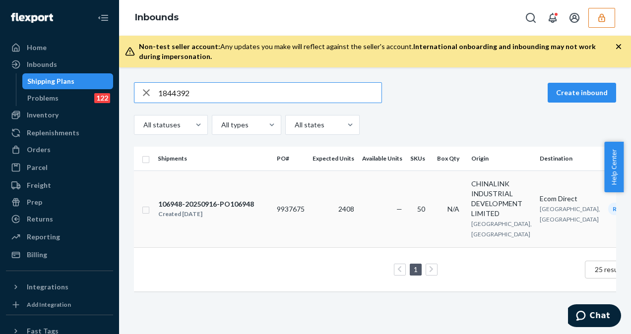
type input "1844392"
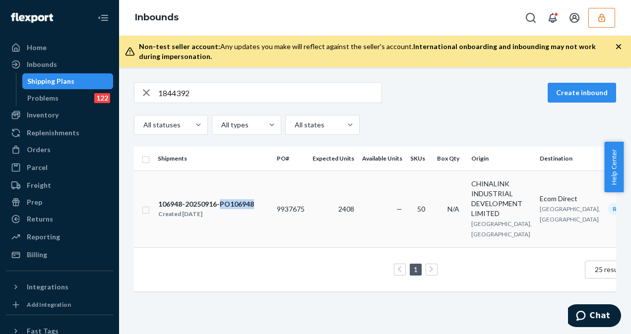
drag, startPoint x: 221, startPoint y: 204, endPoint x: 257, endPoint y: 200, distance: 35.9
click at [257, 200] on td "106948-20250916-PO106948 Created [DATE]" at bounding box center [213, 209] width 119 height 77
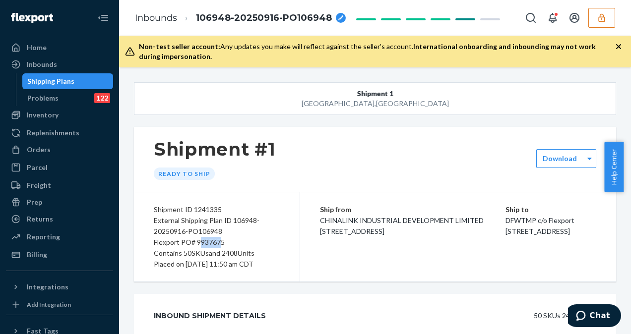
drag, startPoint x: 198, startPoint y: 241, endPoint x: 222, endPoint y: 245, distance: 24.2
click at [222, 245] on div "Flexport PO# 9937675" at bounding box center [217, 242] width 126 height 11
drag, startPoint x: 222, startPoint y: 245, endPoint x: 230, endPoint y: 246, distance: 8.5
click at [230, 246] on div "Flexport PO# 9937675" at bounding box center [217, 242] width 126 height 11
drag, startPoint x: 195, startPoint y: 242, endPoint x: 231, endPoint y: 241, distance: 36.3
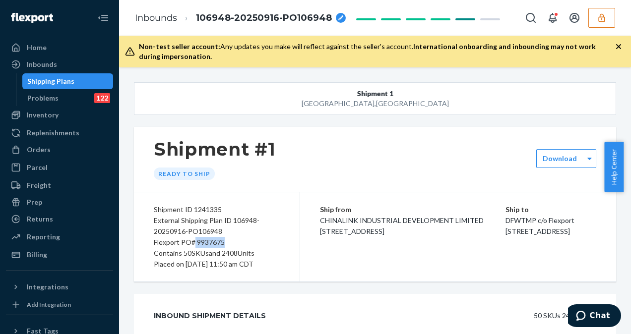
click at [231, 241] on div "Flexport PO# 9937675" at bounding box center [217, 242] width 126 height 11
copy div "9937675"
click at [42, 63] on div "Inbounds" at bounding box center [42, 65] width 30 height 10
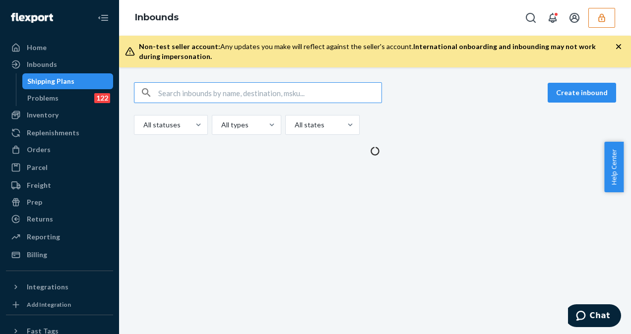
click at [185, 88] on input "text" at bounding box center [269, 93] width 223 height 20
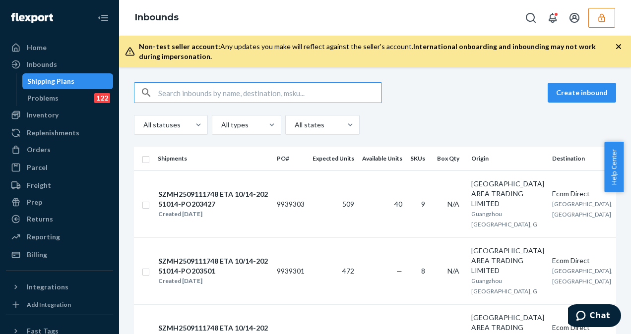
click at [172, 90] on input "text" at bounding box center [269, 93] width 223 height 20
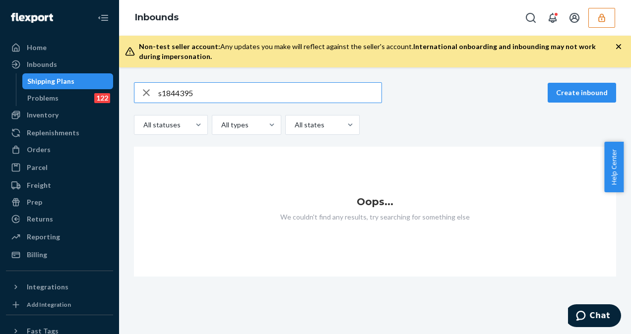
click at [163, 93] on input "s1844395" at bounding box center [269, 93] width 223 height 20
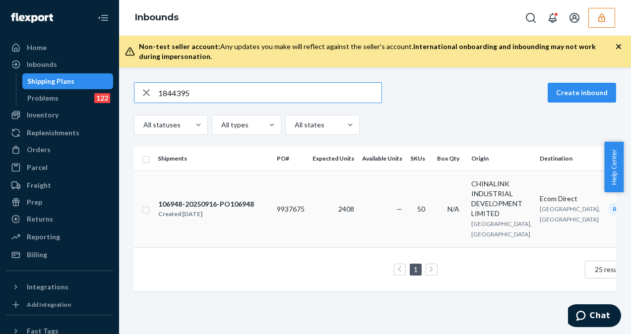
type input "1844395"
click at [214, 216] on div "Created [DATE]" at bounding box center [206, 214] width 96 height 10
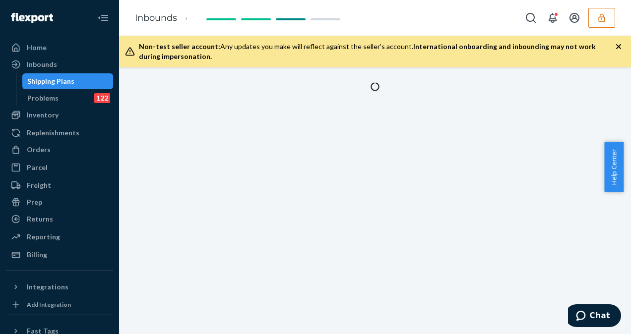
click at [214, 216] on div at bounding box center [375, 200] width 512 height 267
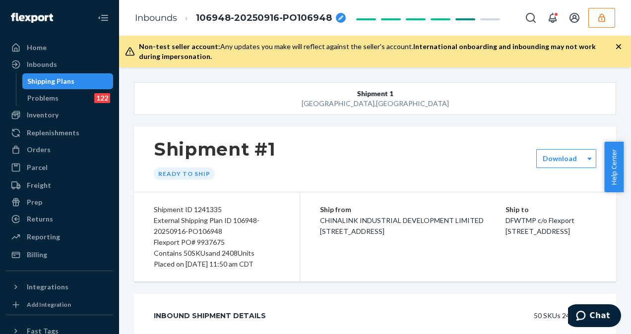
click at [197, 242] on div "Flexport PO# 9937675" at bounding box center [217, 242] width 126 height 11
drag, startPoint x: 198, startPoint y: 239, endPoint x: 236, endPoint y: 243, distance: 38.9
click at [236, 243] on div "Flexport PO# 9937675" at bounding box center [217, 242] width 126 height 11
copy div "9937675"
click at [50, 66] on div "Inbounds" at bounding box center [42, 65] width 30 height 10
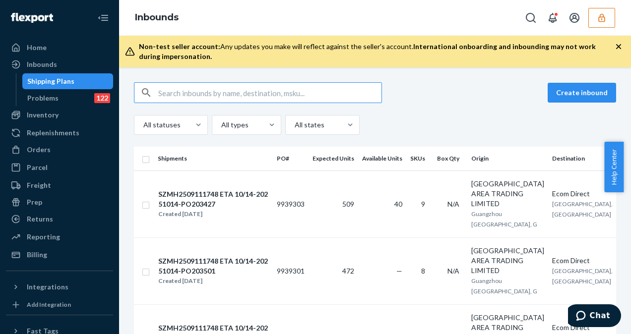
click at [236, 87] on input "text" at bounding box center [269, 93] width 223 height 20
click at [261, 95] on input "text" at bounding box center [269, 93] width 223 height 20
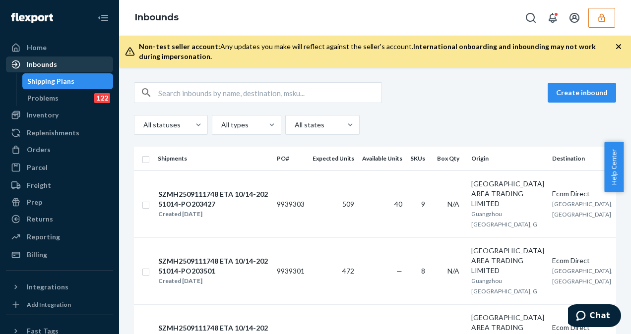
click at [34, 65] on div "Inbounds" at bounding box center [42, 65] width 30 height 10
click at [42, 67] on div "Inbounds" at bounding box center [42, 65] width 30 height 10
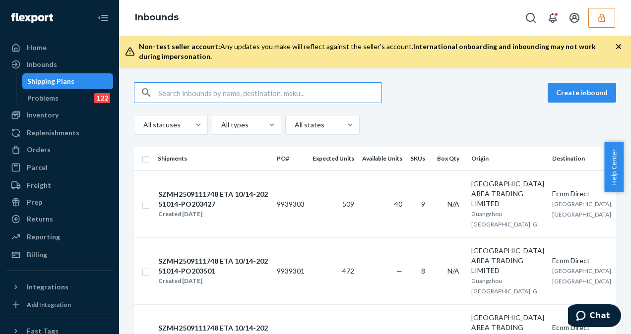
click at [192, 95] on input "text" at bounding box center [269, 93] width 223 height 20
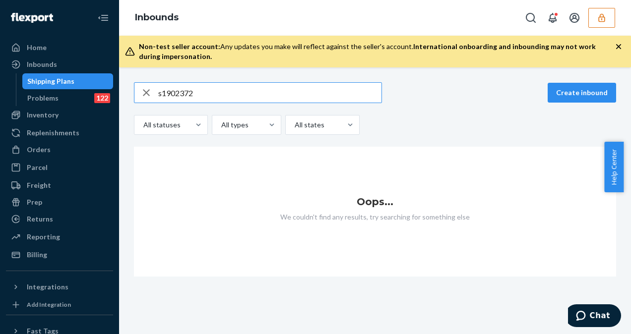
click at [160, 94] on input "s1902372" at bounding box center [269, 93] width 223 height 20
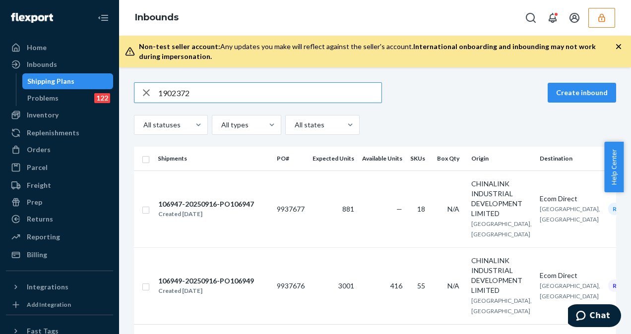
type input "1902372"
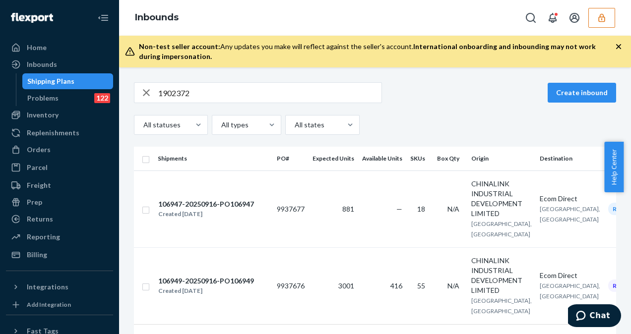
drag, startPoint x: 626, startPoint y: 163, endPoint x: 627, endPoint y: 192, distance: 28.8
click at [627, 192] on div "Help Center" at bounding box center [617, 167] width 27 height 51
click at [623, 250] on div "1902372 Create inbound All statuses All types All states Shipments PO# Expected…" at bounding box center [375, 200] width 512 height 267
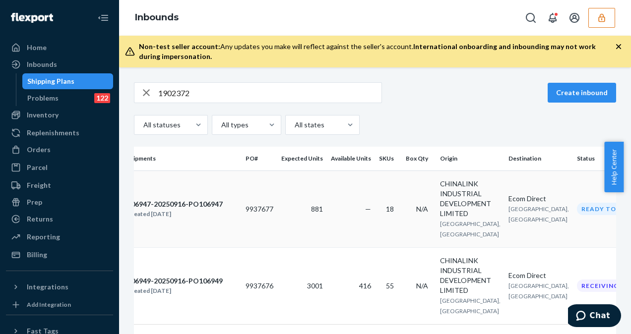
scroll to position [0, 32]
click at [330, 261] on td "416" at bounding box center [351, 286] width 48 height 77
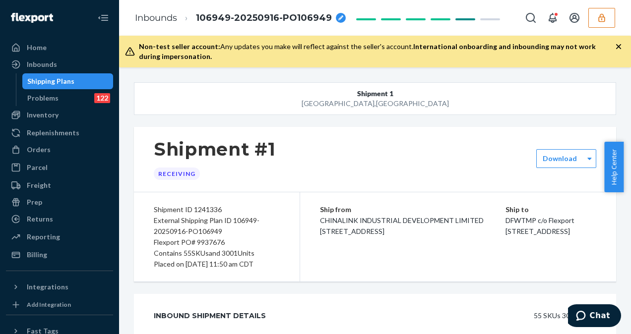
click at [198, 243] on div "Flexport PO# 9937676" at bounding box center [217, 242] width 126 height 11
copy div "9937676"
click at [212, 190] on div "Shipment #1 Receiving" at bounding box center [375, 159] width 482 height 65
click at [56, 64] on div "Inbounds" at bounding box center [42, 65] width 30 height 10
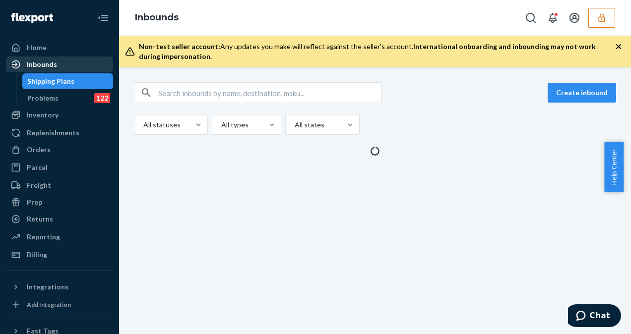
click at [42, 63] on div "Inbounds" at bounding box center [42, 65] width 30 height 10
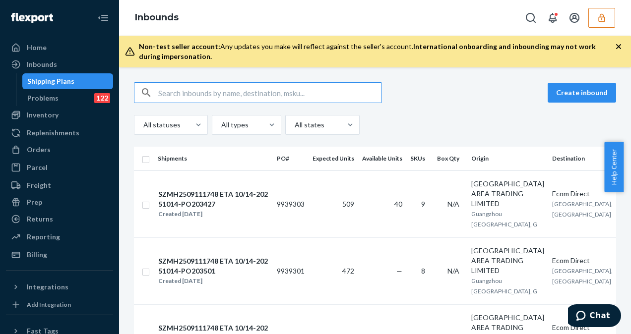
click at [204, 92] on input "text" at bounding box center [269, 93] width 223 height 20
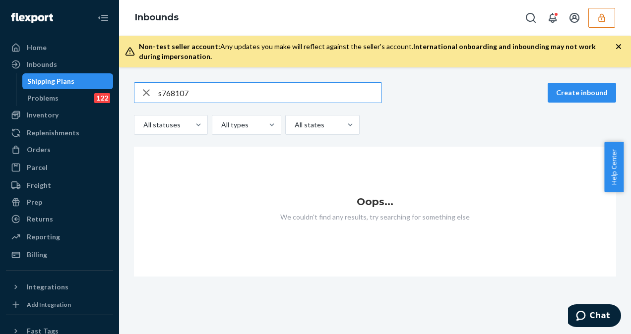
click at [163, 93] on input "s768107" at bounding box center [269, 93] width 223 height 20
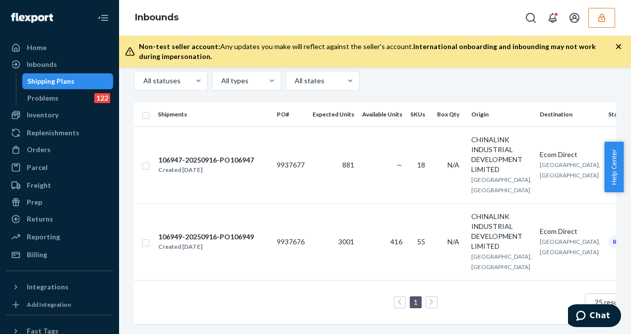
scroll to position [70, 0]
type input "768107"
click at [613, 302] on div "768107 Create inbound All statuses All types All states Shipments PO# Expected …" at bounding box center [375, 186] width 497 height 296
drag, startPoint x: 613, startPoint y: 302, endPoint x: 403, endPoint y: 310, distance: 210.1
click at [403, 310] on div "768107 Create inbound All statuses All types All states Shipments PO# Expected …" at bounding box center [375, 186] width 497 height 296
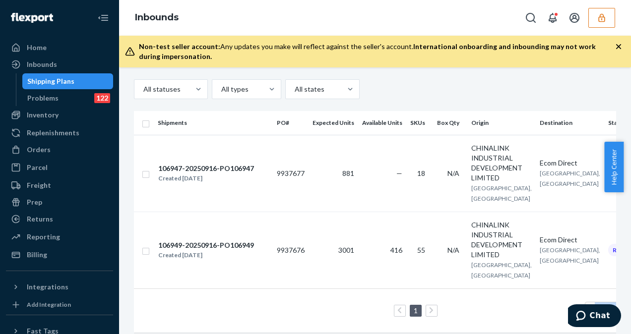
scroll to position [0, 0]
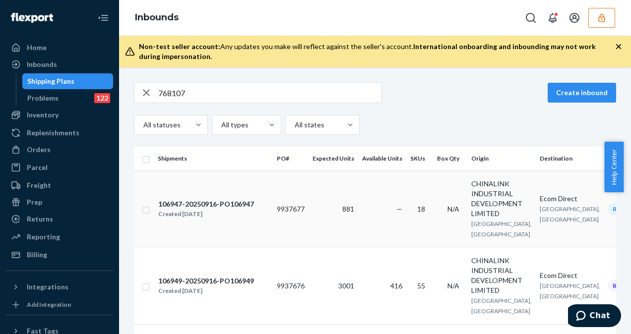
click at [197, 209] on div "106947-20250916-PO106947" at bounding box center [206, 205] width 96 height 10
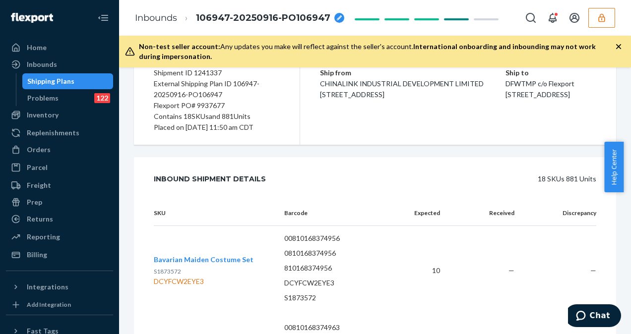
scroll to position [139, 0]
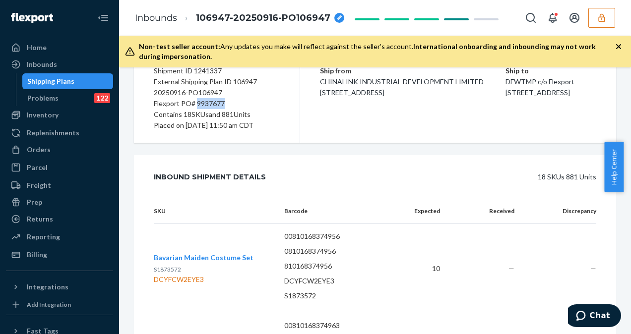
drag, startPoint x: 196, startPoint y: 102, endPoint x: 235, endPoint y: 101, distance: 39.2
click at [235, 101] on div "Flexport PO# 9937677" at bounding box center [217, 103] width 126 height 11
copy div "9937677"
click at [69, 62] on div "Inbounds" at bounding box center [59, 65] width 105 height 14
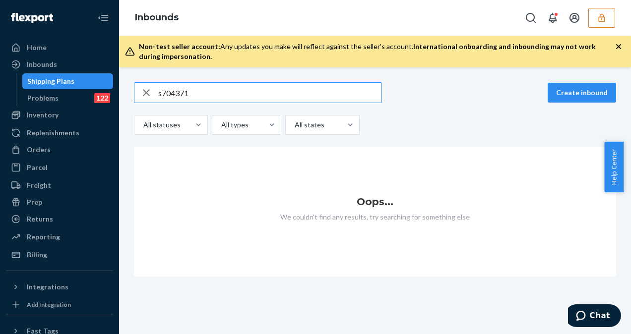
click at [163, 101] on input "s704371" at bounding box center [269, 93] width 223 height 20
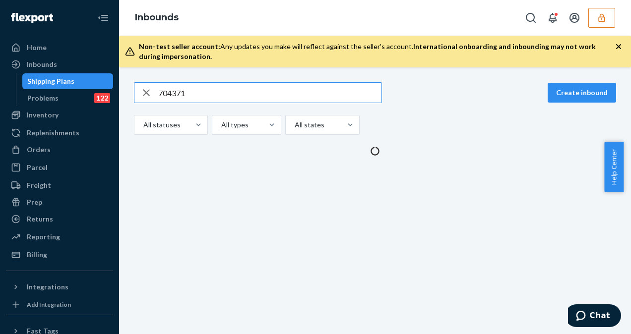
type input "704371"
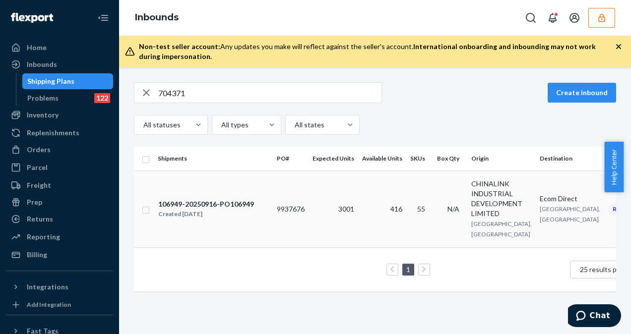
click at [348, 218] on td "3001" at bounding box center [334, 209] width 50 height 77
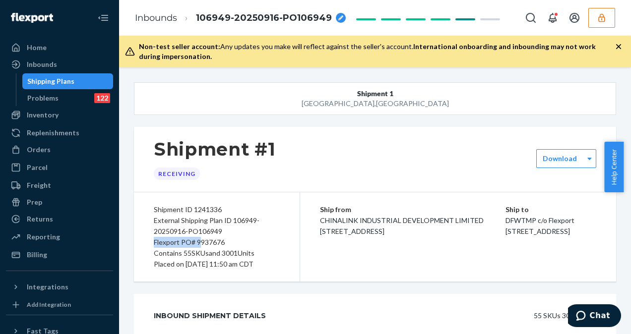
drag, startPoint x: 199, startPoint y: 241, endPoint x: 241, endPoint y: 232, distance: 43.1
click at [241, 232] on div "Shipment ID 1241336 External Shipping Plan ID 106949-20250916-PO106949 Flexport…" at bounding box center [217, 237] width 166 height 89
click at [241, 232] on div "External Shipping Plan ID 106949-20250916-PO106949" at bounding box center [217, 226] width 126 height 22
click at [53, 64] on div "Inbounds" at bounding box center [42, 65] width 30 height 10
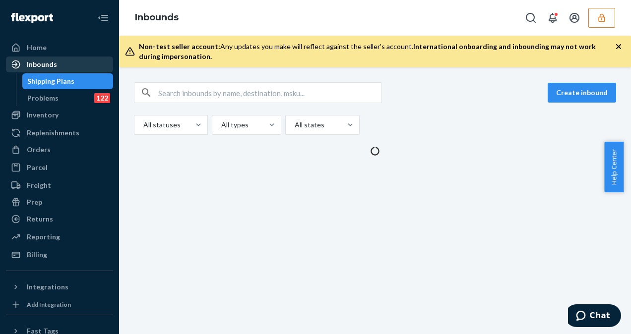
click at [53, 64] on div "Inbounds" at bounding box center [42, 65] width 30 height 10
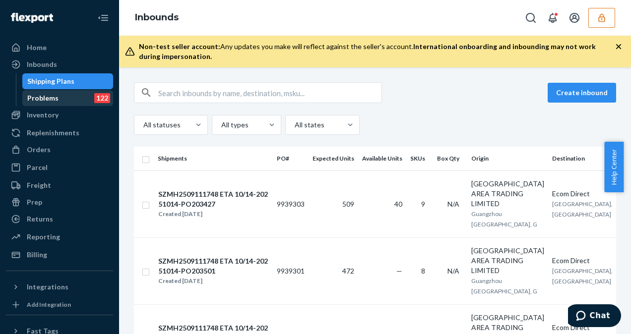
click at [59, 99] on div "Problems 122" at bounding box center [67, 98] width 89 height 14
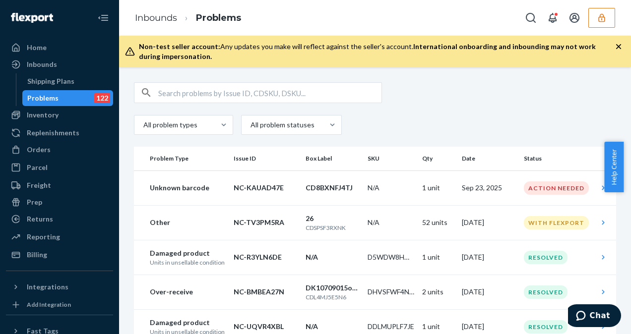
click at [59, 99] on div "Problems 122" at bounding box center [67, 98] width 89 height 14
click at [45, 66] on div "Inbounds" at bounding box center [42, 65] width 30 height 10
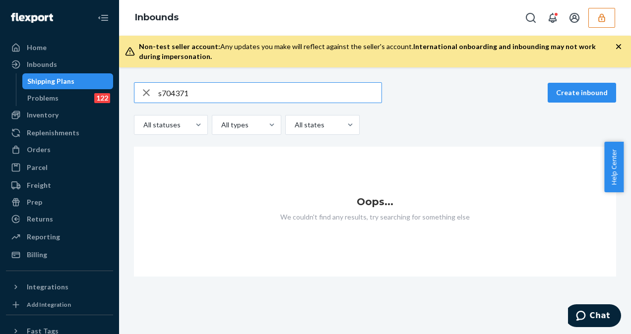
click at [162, 91] on input "s704371" at bounding box center [269, 93] width 223 height 20
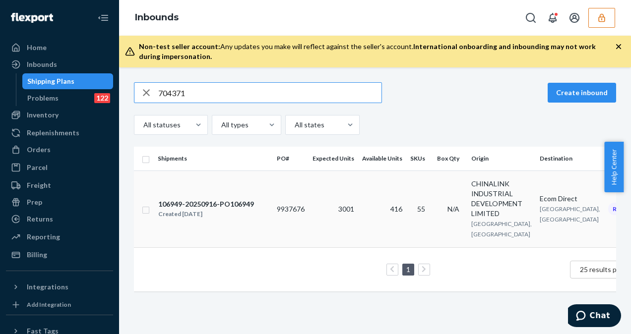
type input "704371"
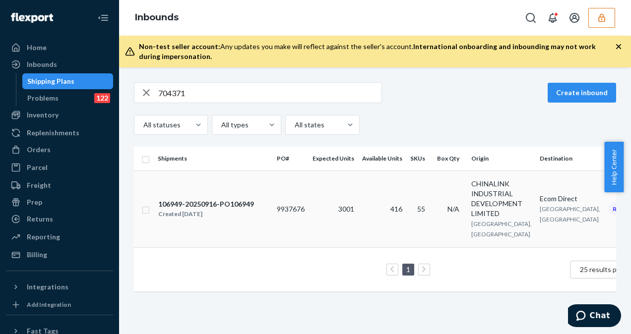
click at [291, 217] on td "9937676" at bounding box center [291, 209] width 36 height 77
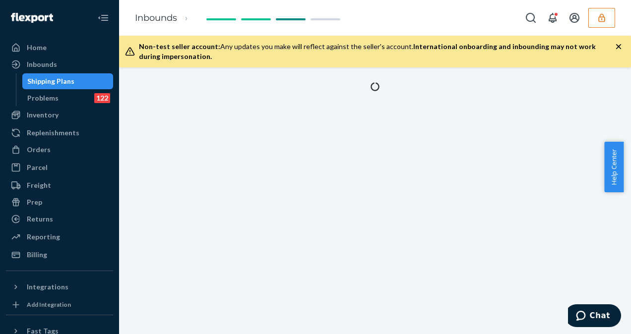
click at [291, 217] on div at bounding box center [375, 200] width 512 height 267
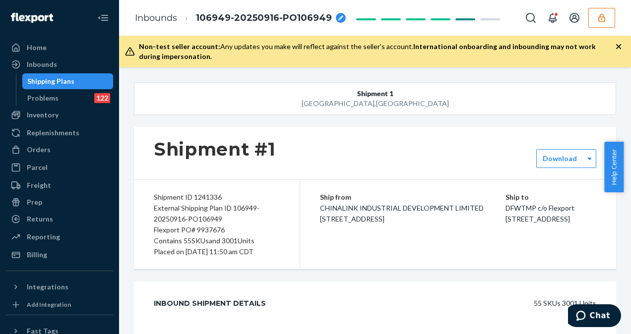
click at [309, 217] on div "Ship from CHINALINK INDUSTRIAL DEVELOPMENT LIMITED [STREET_ADDRESS] Ship to [GE…" at bounding box center [458, 224] width 316 height 89
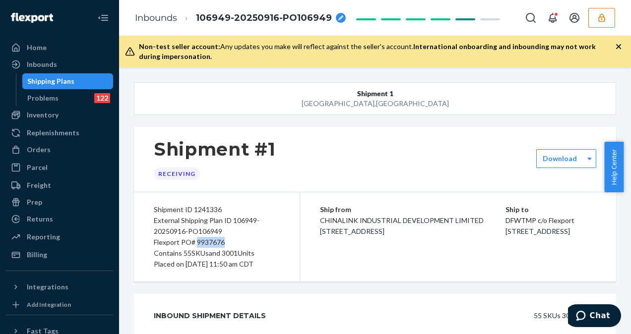
drag, startPoint x: 196, startPoint y: 242, endPoint x: 230, endPoint y: 247, distance: 34.5
click at [230, 247] on div "Flexport PO# 9937676" at bounding box center [217, 242] width 126 height 11
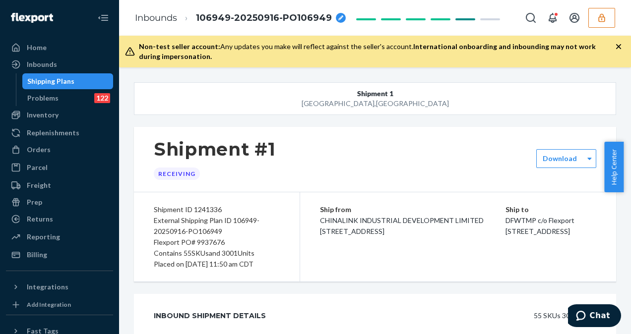
click at [230, 247] on div "Flexport PO# 9937676" at bounding box center [217, 242] width 126 height 11
drag, startPoint x: 199, startPoint y: 239, endPoint x: 219, endPoint y: 245, distance: 21.1
click at [219, 245] on div "Flexport PO# 9937676" at bounding box center [217, 242] width 126 height 11
drag, startPoint x: 219, startPoint y: 245, endPoint x: 237, endPoint y: 243, distance: 18.4
click at [237, 243] on div "Flexport PO# 9937676" at bounding box center [217, 242] width 126 height 11
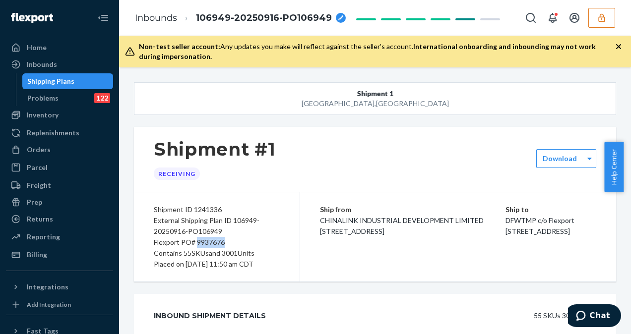
drag, startPoint x: 197, startPoint y: 242, endPoint x: 228, endPoint y: 242, distance: 31.8
click at [228, 242] on div "Flexport PO# 9937676" at bounding box center [217, 242] width 126 height 11
copy div "9937676"
click at [221, 243] on div "Flexport PO# 9937676" at bounding box center [217, 242] width 126 height 11
drag, startPoint x: 197, startPoint y: 240, endPoint x: 226, endPoint y: 239, distance: 29.8
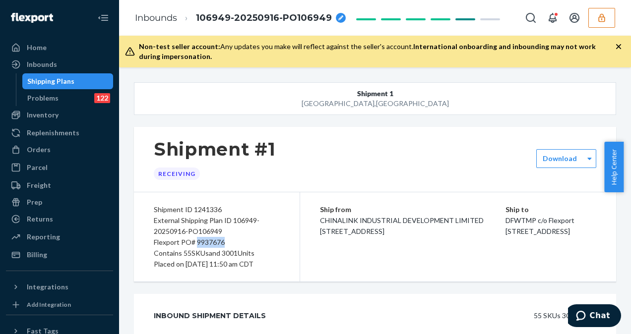
click at [226, 239] on div "Flexport PO# 9937676" at bounding box center [217, 242] width 126 height 11
copy div "9937676"
click at [220, 240] on div "Flexport PO# 9937676" at bounding box center [217, 242] width 126 height 11
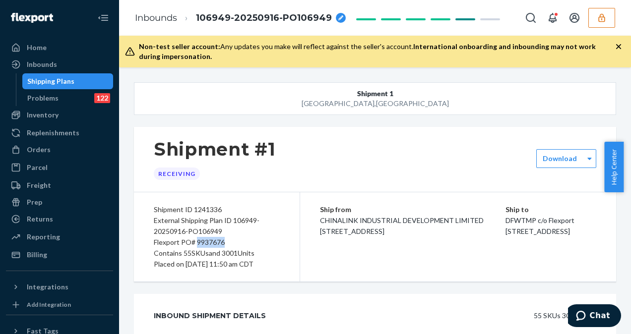
click at [224, 241] on div "Flexport PO# 9937676" at bounding box center [217, 242] width 126 height 11
click at [62, 61] on div "Inbounds" at bounding box center [59, 65] width 105 height 14
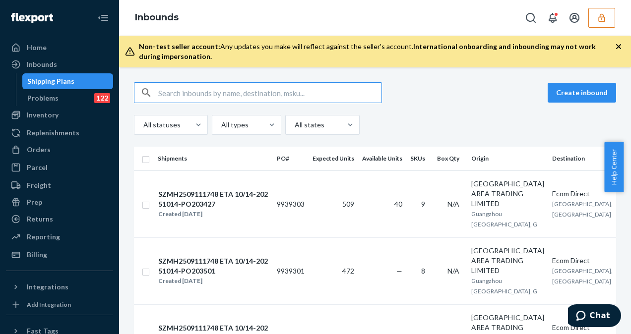
click at [225, 87] on input "text" at bounding box center [269, 93] width 223 height 20
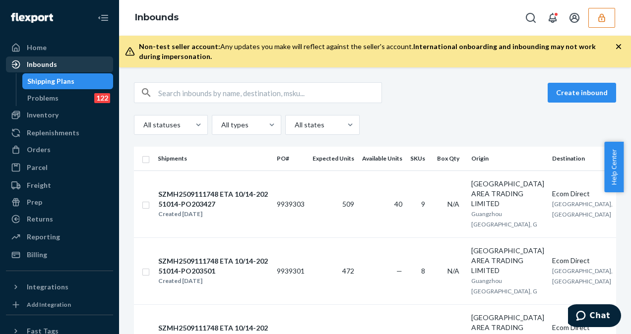
click at [88, 68] on div "Inbounds" at bounding box center [59, 65] width 105 height 14
click at [177, 104] on div "Create inbound All statuses All types All states" at bounding box center [375, 108] width 482 height 53
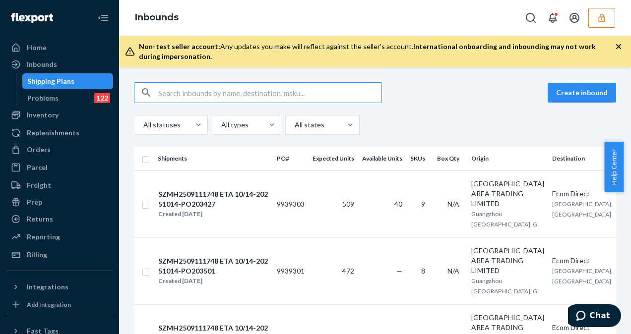
click at [176, 88] on input "text" at bounding box center [269, 93] width 223 height 20
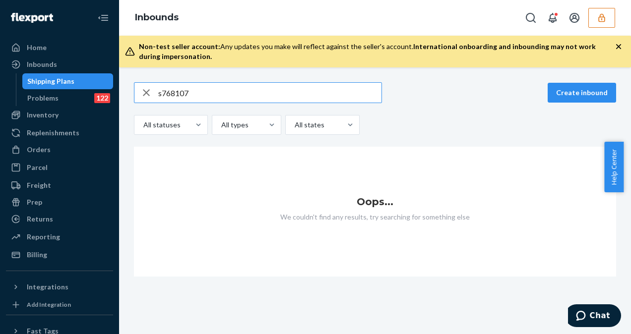
click at [166, 95] on input "s768107" at bounding box center [269, 93] width 223 height 20
click at [160, 91] on input "s768107" at bounding box center [269, 93] width 223 height 20
click at [162, 95] on input "s768107" at bounding box center [269, 93] width 223 height 20
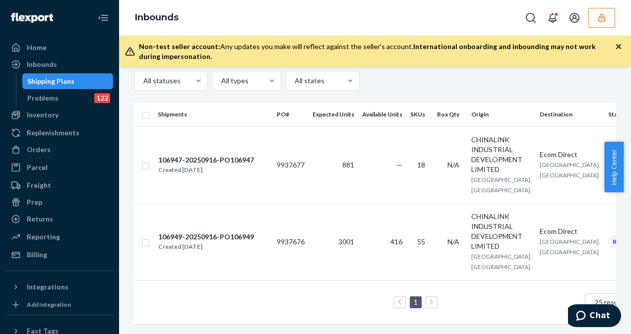
scroll to position [65, 0]
type input "768107"
click at [326, 159] on td "881" at bounding box center [334, 165] width 50 height 77
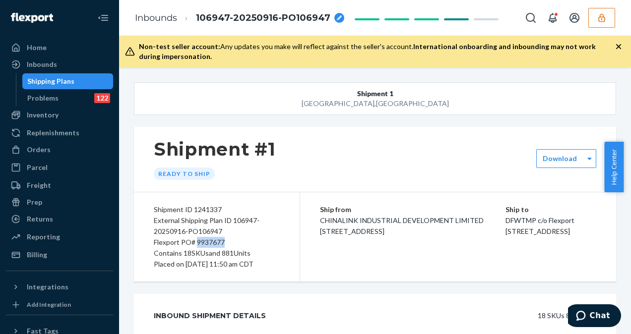
drag, startPoint x: 196, startPoint y: 242, endPoint x: 234, endPoint y: 240, distance: 38.3
click at [234, 240] on div "Flexport PO# 9937677" at bounding box center [217, 242] width 126 height 11
copy div "9937677"
click at [251, 208] on div "Shipment ID 1241337" at bounding box center [217, 209] width 126 height 11
click at [45, 66] on div "Inbounds" at bounding box center [42, 65] width 30 height 10
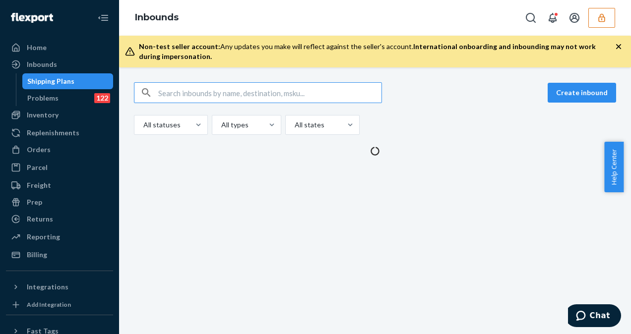
click at [167, 94] on input "text" at bounding box center [269, 93] width 223 height 20
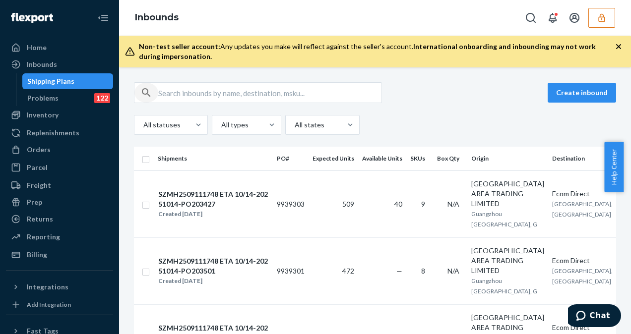
click at [157, 90] on div "button" at bounding box center [146, 93] width 24 height 20
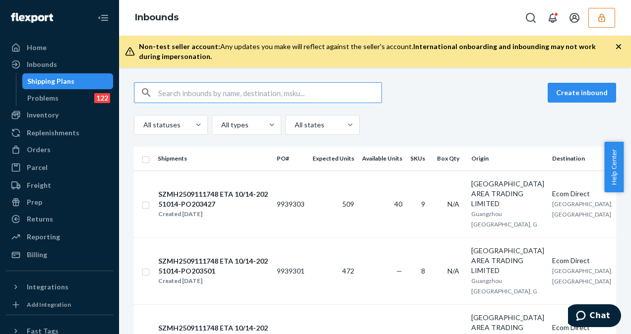
click at [186, 89] on input "text" at bounding box center [269, 93] width 223 height 20
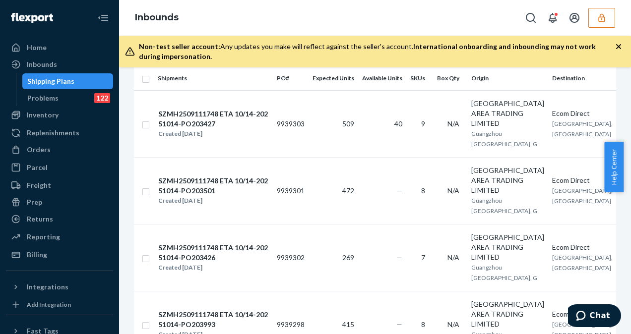
scroll to position [87, 0]
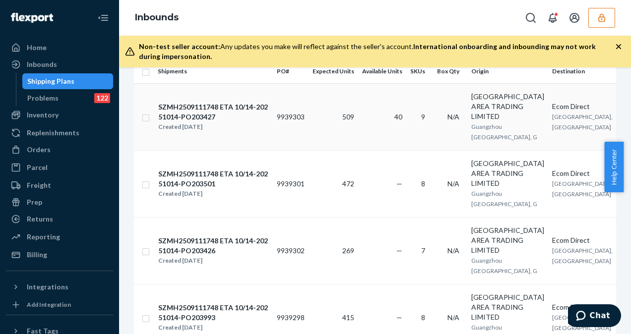
click at [273, 150] on td "9939303" at bounding box center [291, 116] width 36 height 67
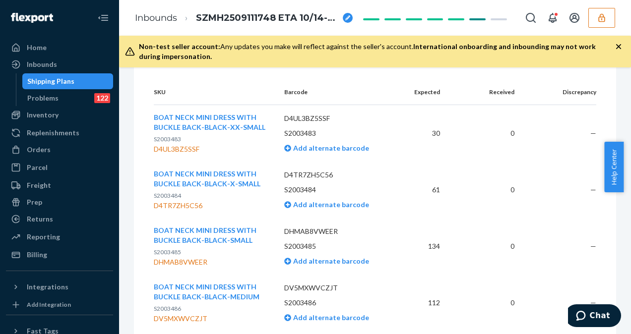
scroll to position [238, 0]
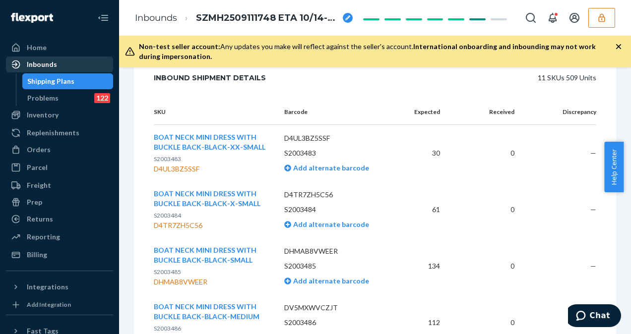
click at [61, 62] on div "Inbounds" at bounding box center [59, 65] width 105 height 14
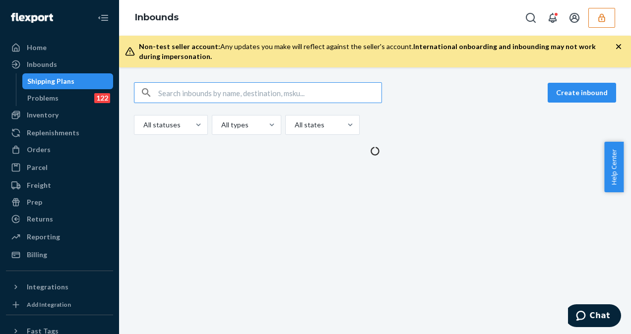
click at [173, 91] on input "text" at bounding box center [269, 93] width 223 height 20
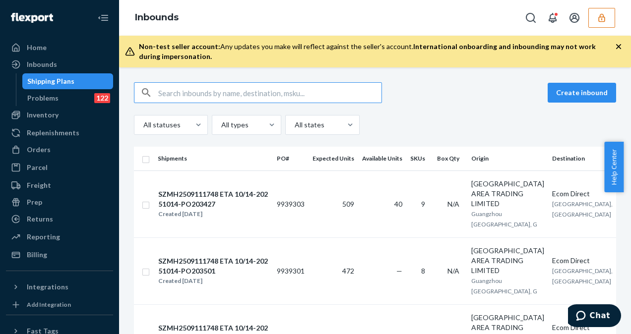
click at [173, 91] on input "text" at bounding box center [269, 93] width 223 height 20
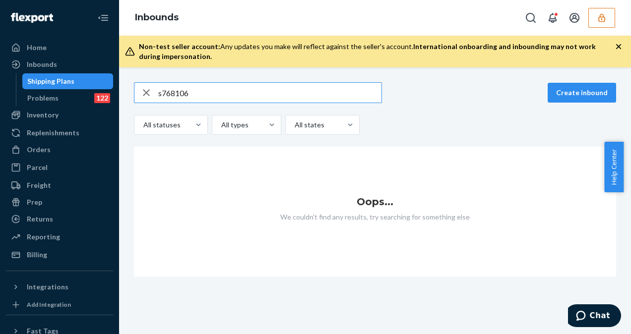
click at [159, 98] on input "s768106" at bounding box center [269, 93] width 223 height 20
click at [162, 96] on input "s768106" at bounding box center [269, 93] width 223 height 20
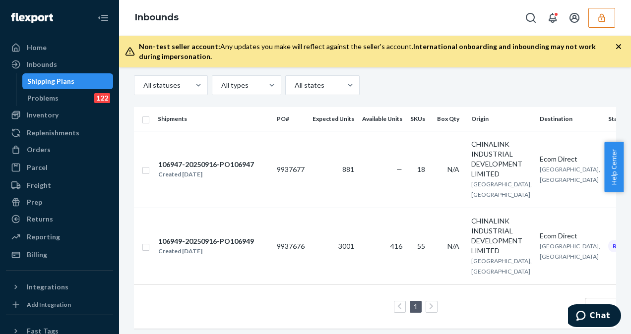
scroll to position [60, 0]
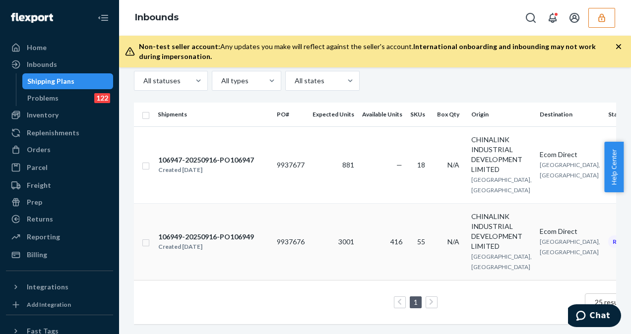
type input "768106"
click at [215, 238] on div "106949-20250916-PO106949" at bounding box center [206, 237] width 96 height 10
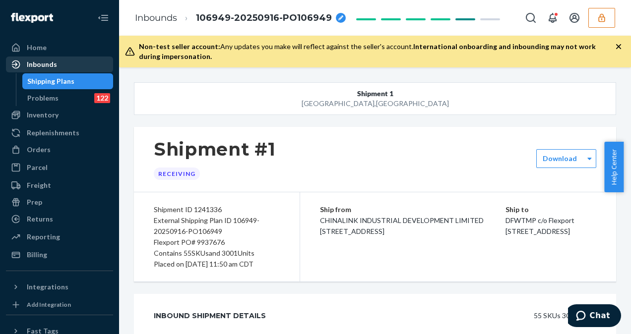
click at [31, 65] on div "Inbounds" at bounding box center [42, 65] width 30 height 10
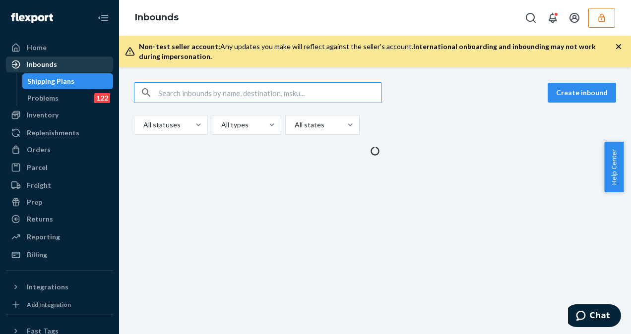
click at [31, 65] on div "Inbounds" at bounding box center [42, 65] width 30 height 10
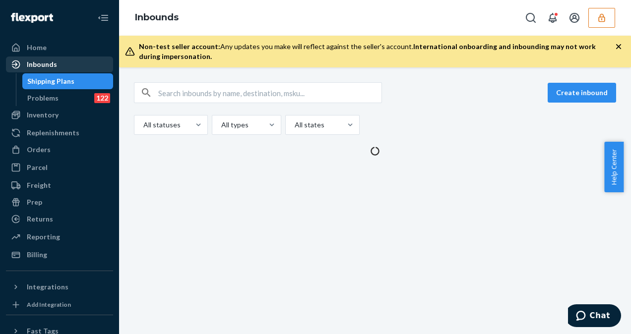
click at [31, 65] on div "Inbounds" at bounding box center [42, 65] width 30 height 10
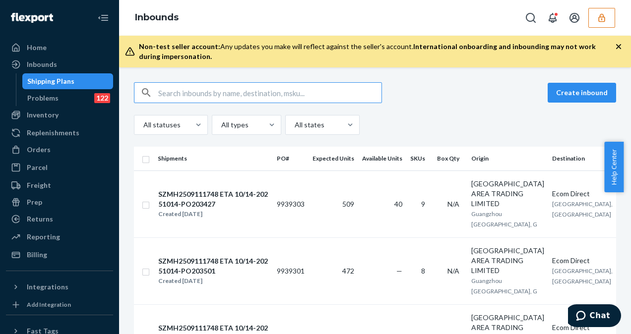
click at [189, 89] on input "text" at bounding box center [269, 93] width 223 height 20
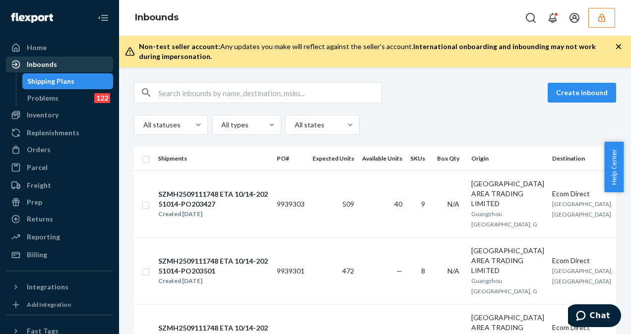
click at [68, 62] on div "Inbounds" at bounding box center [59, 65] width 105 height 14
click at [159, 89] on input "text" at bounding box center [269, 93] width 223 height 20
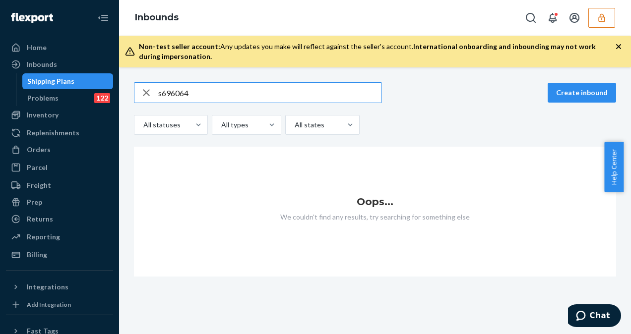
click at [162, 94] on input "s696064" at bounding box center [269, 93] width 223 height 20
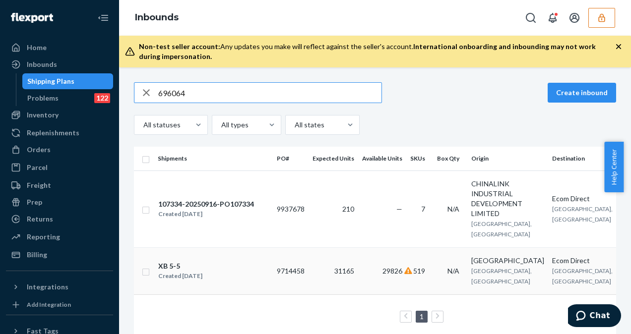
type input "696064"
click at [280, 282] on td "9714458" at bounding box center [291, 271] width 36 height 47
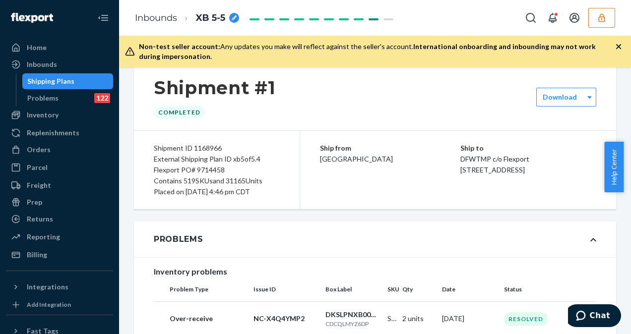
scroll to position [79, 0]
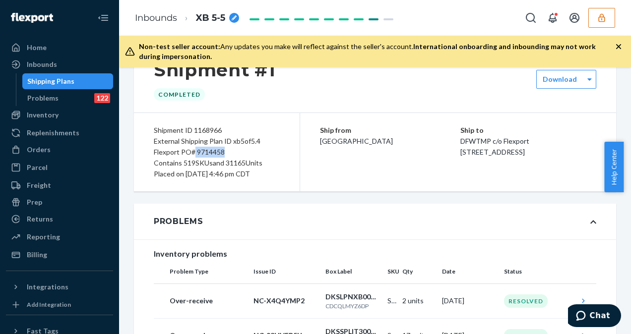
drag, startPoint x: 194, startPoint y: 152, endPoint x: 225, endPoint y: 149, distance: 31.9
click at [225, 149] on div "Flexport PO# 9714458" at bounding box center [217, 152] width 126 height 11
click at [225, 154] on div "Flexport PO# 9714458" at bounding box center [217, 152] width 126 height 11
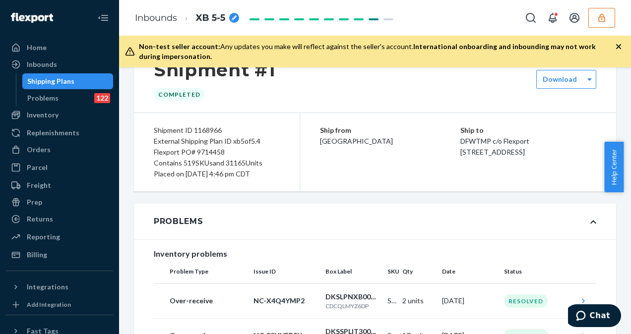
click at [200, 152] on div "Flexport PO# 9714458" at bounding box center [217, 152] width 126 height 11
drag, startPoint x: 198, startPoint y: 149, endPoint x: 226, endPoint y: 152, distance: 28.9
click at [226, 152] on div "Flexport PO# 9714458" at bounding box center [217, 152] width 126 height 11
click at [229, 152] on div "Flexport PO# 9714458" at bounding box center [217, 152] width 126 height 11
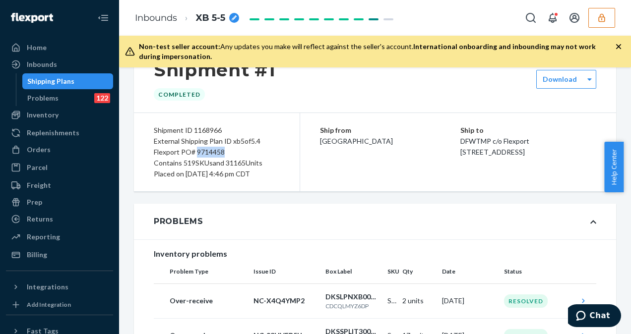
drag, startPoint x: 197, startPoint y: 152, endPoint x: 237, endPoint y: 149, distance: 40.3
click at [237, 149] on div "Flexport PO# 9714458" at bounding box center [217, 152] width 126 height 11
copy div "9714458"
click at [529, 22] on icon "Open Search Box" at bounding box center [531, 18] width 12 height 12
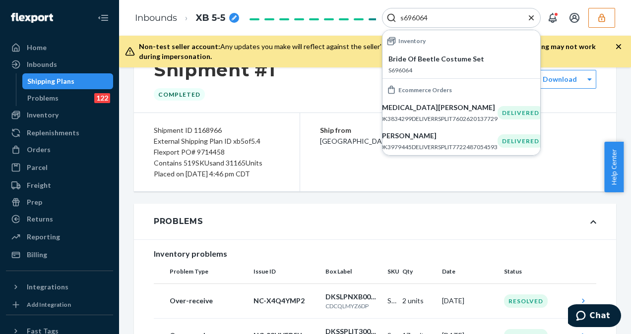
click at [403, 19] on input "s696064" at bounding box center [458, 18] width 122 height 10
click at [397, 13] on input "s696064" at bounding box center [458, 18] width 122 height 10
click at [418, 14] on input "s696064" at bounding box center [458, 18] width 122 height 10
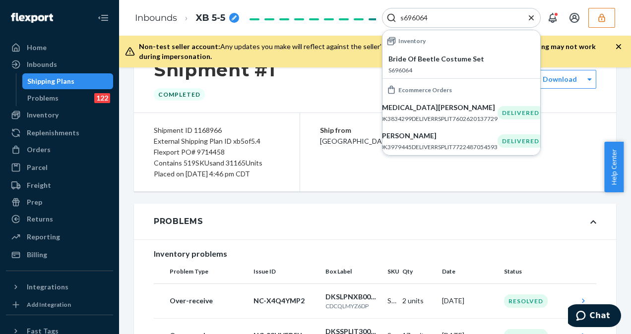
click at [405, 16] on input "s696064" at bounding box center [458, 18] width 122 height 10
click at [455, 10] on div "s696064" at bounding box center [461, 18] width 159 height 20
click at [456, 14] on div "s696064" at bounding box center [461, 18] width 159 height 20
click at [456, 14] on input "s696064" at bounding box center [458, 18] width 122 height 10
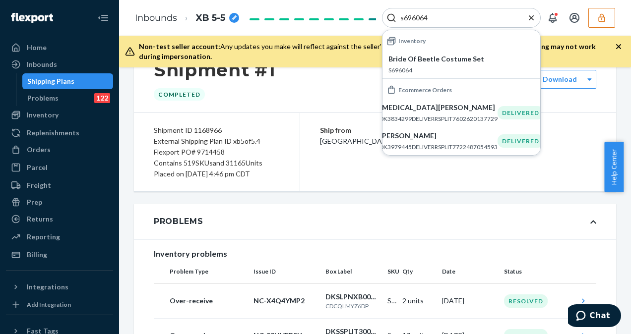
click at [456, 14] on input "s696064" at bounding box center [458, 18] width 122 height 10
click at [404, 25] on div "s696064" at bounding box center [461, 18] width 159 height 20
click at [404, 22] on input "s696064" at bounding box center [458, 18] width 122 height 10
click at [404, 20] on input "s696064" at bounding box center [458, 18] width 122 height 10
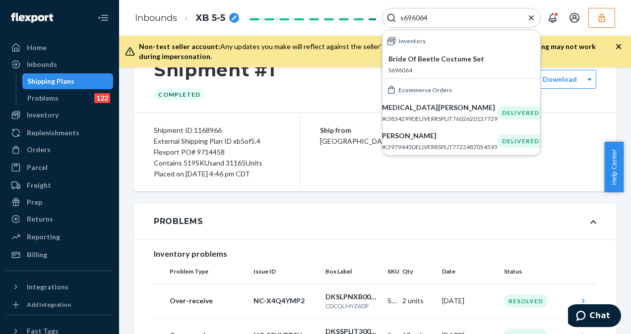
click at [404, 20] on input "s696064" at bounding box center [458, 18] width 122 height 10
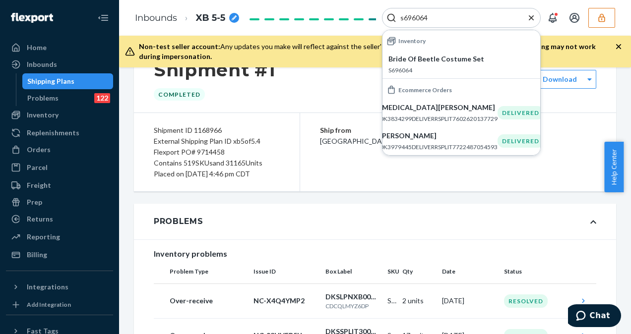
click at [404, 20] on input "s696064" at bounding box center [458, 18] width 122 height 10
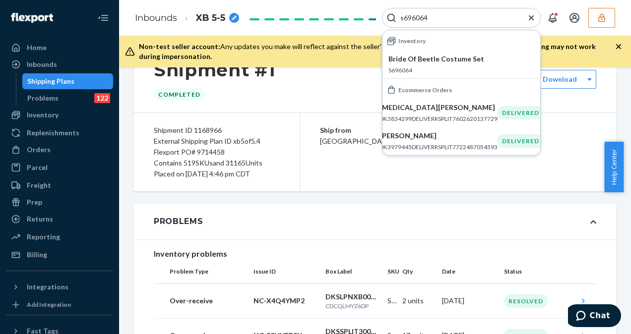
click at [404, 20] on input "s696064" at bounding box center [458, 18] width 122 height 10
click at [429, 15] on input "s696064" at bounding box center [458, 18] width 122 height 10
type input "s"
click at [406, 15] on input "s696064" at bounding box center [458, 18] width 122 height 10
click at [404, 16] on input "s696064" at bounding box center [458, 18] width 122 height 10
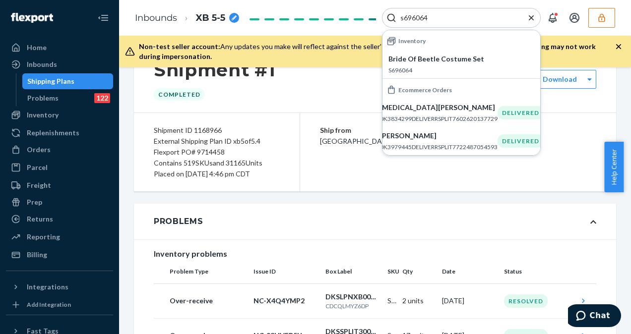
click at [404, 16] on input "s696064" at bounding box center [458, 18] width 122 height 10
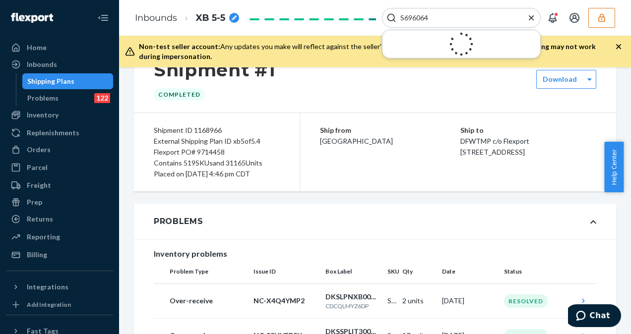
click at [433, 19] on input "S696064" at bounding box center [458, 18] width 122 height 10
type input "S696064"
click at [467, 17] on input "S696064" at bounding box center [458, 18] width 122 height 10
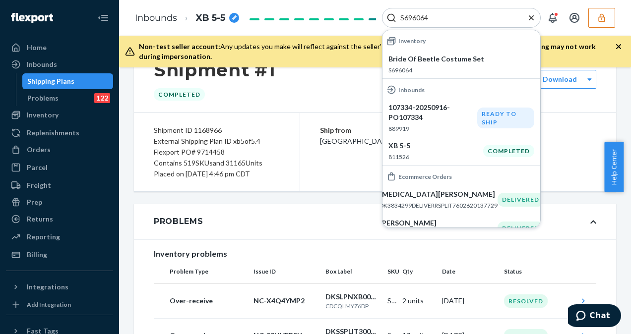
click at [72, 77] on div "Shipping Plans" at bounding box center [67, 81] width 89 height 14
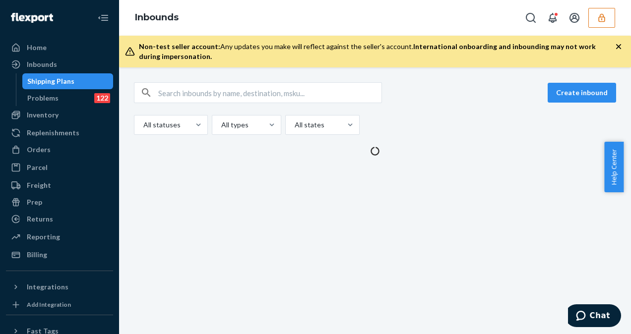
click at [76, 82] on div "Shipping Plans" at bounding box center [67, 81] width 89 height 14
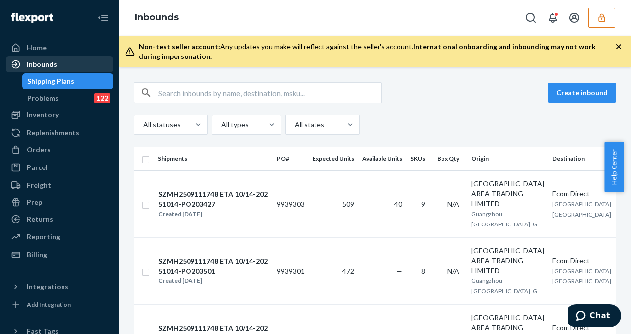
click at [64, 64] on div "Inbounds" at bounding box center [59, 65] width 105 height 14
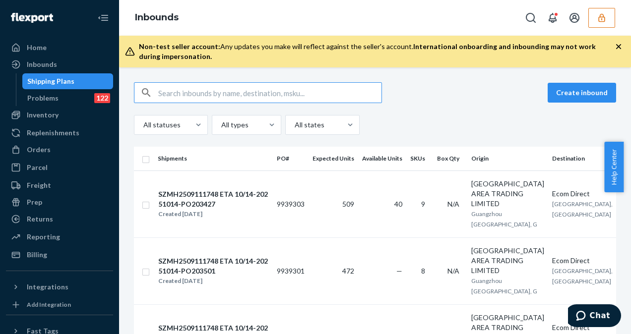
click at [173, 99] on input "text" at bounding box center [269, 93] width 223 height 20
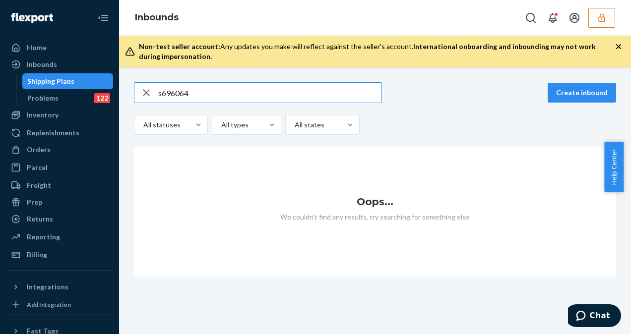
click at [164, 98] on input "s696064" at bounding box center [269, 93] width 223 height 20
click at [162, 94] on input "s696064" at bounding box center [269, 93] width 223 height 20
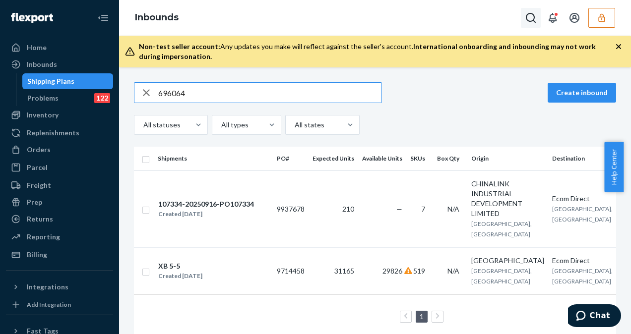
type input "696064"
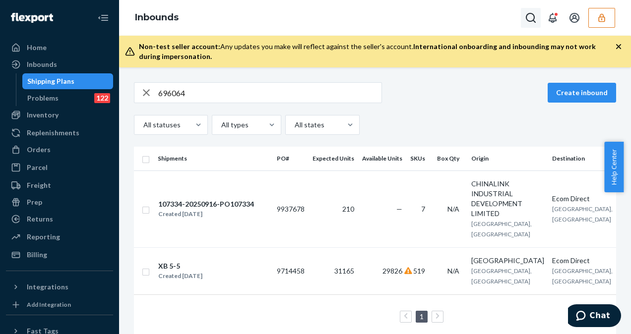
click at [533, 19] on icon "Open Search Box" at bounding box center [531, 18] width 12 height 12
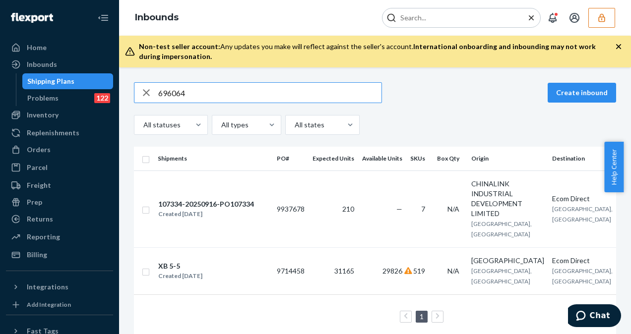
drag, startPoint x: 199, startPoint y: 93, endPoint x: 137, endPoint y: 99, distance: 61.8
click at [137, 99] on div "696064" at bounding box center [257, 93] width 247 height 20
click at [415, 21] on input "Search Input" at bounding box center [458, 18] width 122 height 10
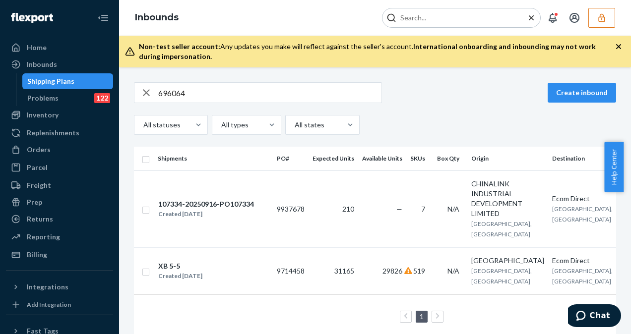
paste input "696064"
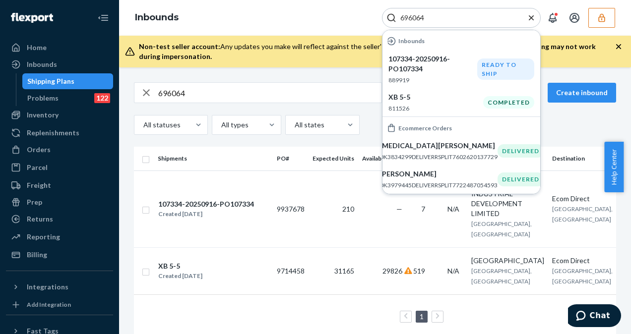
click at [465, 14] on input "696064" at bounding box center [458, 18] width 122 height 10
type input "696064"
click at [251, 216] on div "Created [DATE]" at bounding box center [206, 214] width 96 height 10
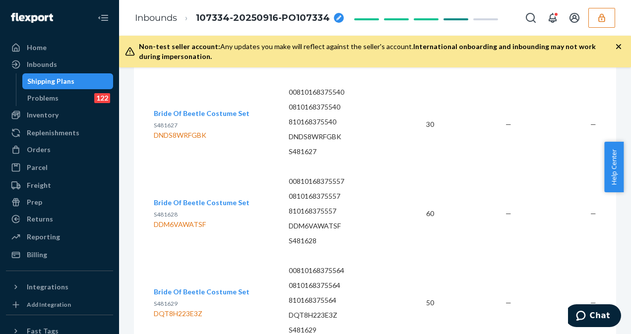
scroll to position [346, 0]
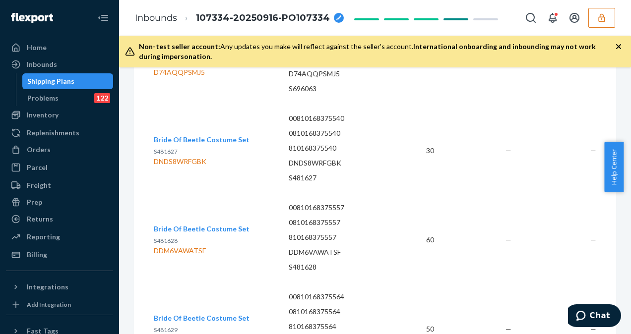
click at [238, 271] on td "Bride Of Beetle Costume Set S481628 DDM6VAWATSF" at bounding box center [217, 240] width 127 height 89
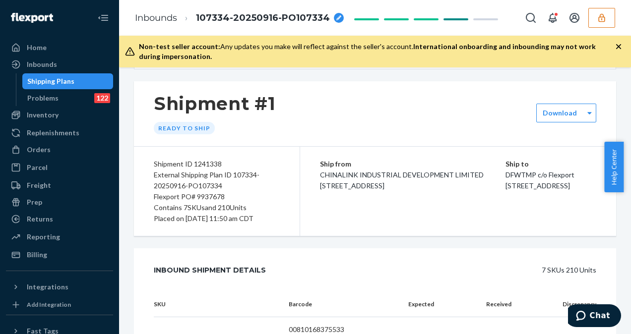
scroll to position [29, 0]
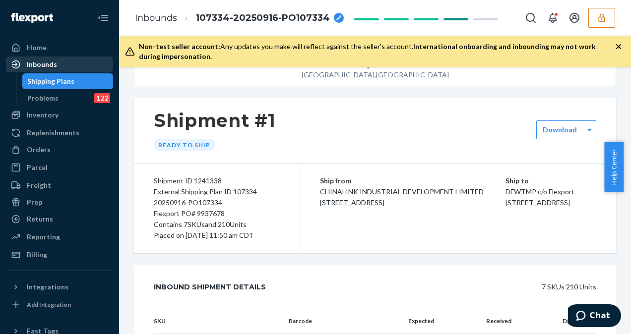
click at [34, 57] on link "Inbounds" at bounding box center [59, 65] width 107 height 16
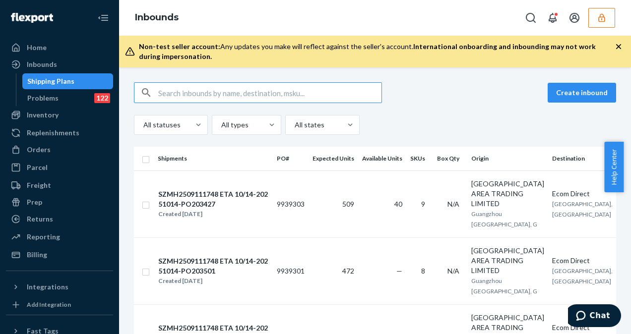
click at [186, 93] on input "text" at bounding box center [269, 93] width 223 height 20
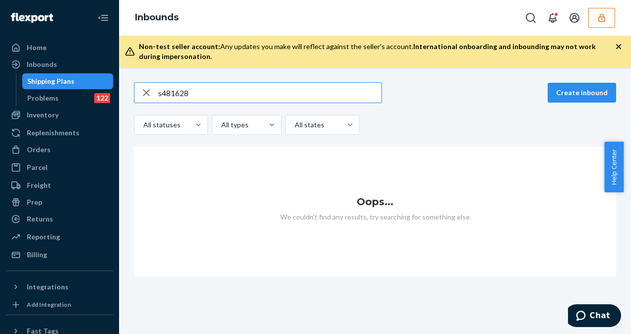
click at [162, 91] on input "s481628" at bounding box center [269, 93] width 223 height 20
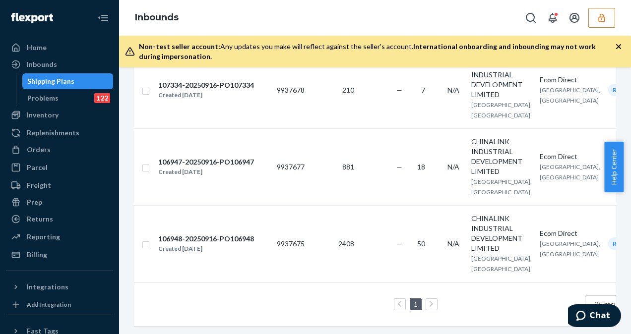
scroll to position [124, 0]
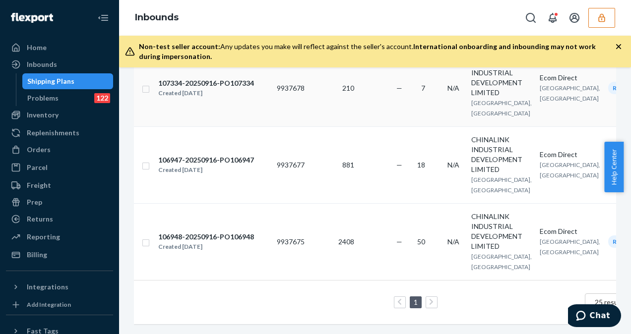
type input "481628"
click at [277, 112] on td "9937678" at bounding box center [291, 88] width 36 height 77
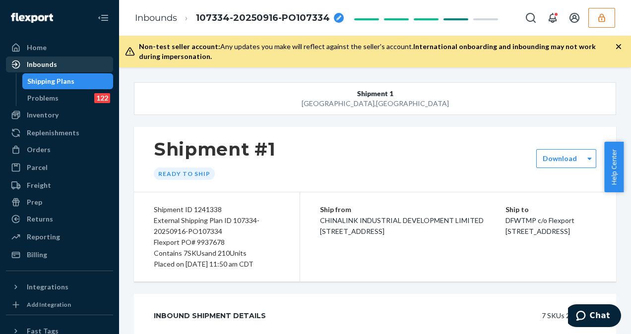
click at [55, 65] on div "Inbounds" at bounding box center [42, 65] width 30 height 10
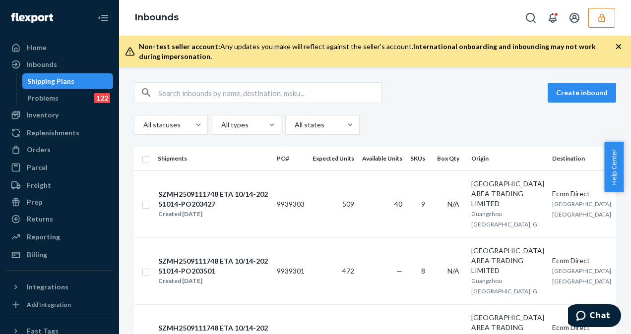
click at [185, 103] on div "Create inbound All statuses All types All states" at bounding box center [375, 108] width 482 height 53
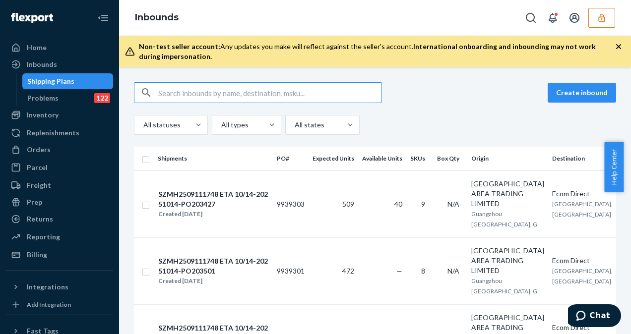
click at [183, 100] on input "text" at bounding box center [269, 93] width 223 height 20
click at [182, 92] on input "text" at bounding box center [269, 93] width 223 height 20
click at [168, 94] on input "text" at bounding box center [269, 93] width 223 height 20
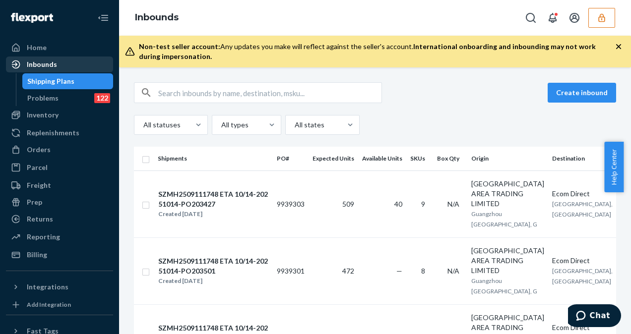
click at [45, 62] on div "Inbounds" at bounding box center [42, 65] width 30 height 10
click at [56, 70] on div "Inbounds" at bounding box center [59, 65] width 105 height 14
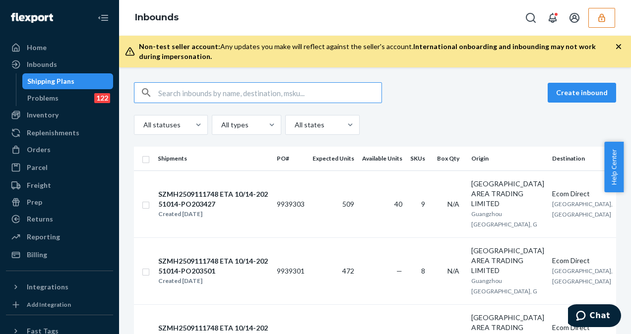
click at [159, 102] on input "text" at bounding box center [269, 93] width 223 height 20
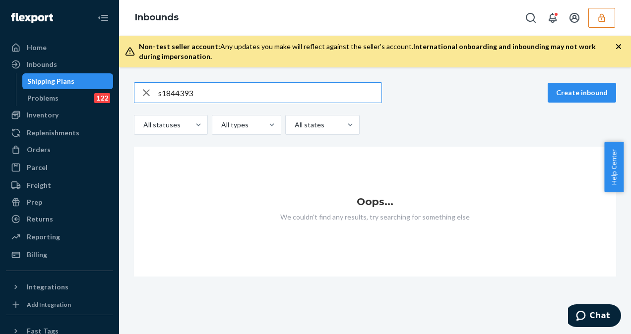
click at [160, 94] on input "s1844393" at bounding box center [269, 93] width 223 height 20
click at [161, 93] on input "s1844393" at bounding box center [269, 93] width 223 height 20
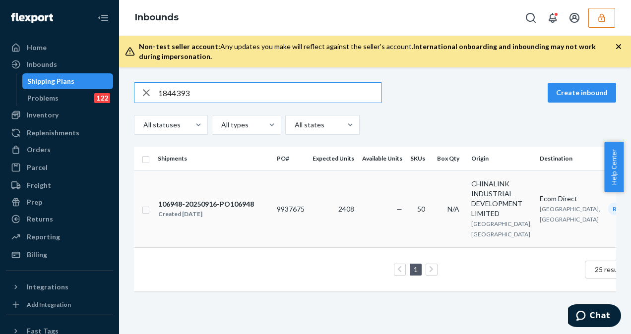
type input "1844393"
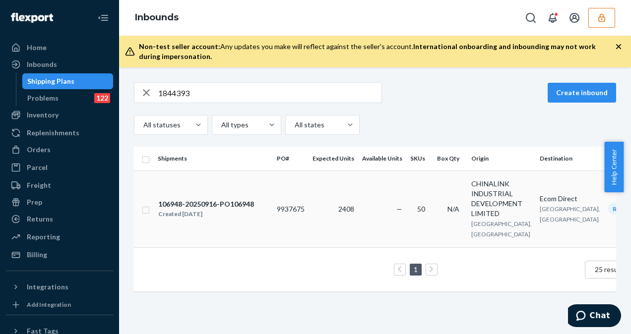
click at [267, 198] on td "106948-20250916-PO106948 Created [DATE]" at bounding box center [213, 209] width 119 height 77
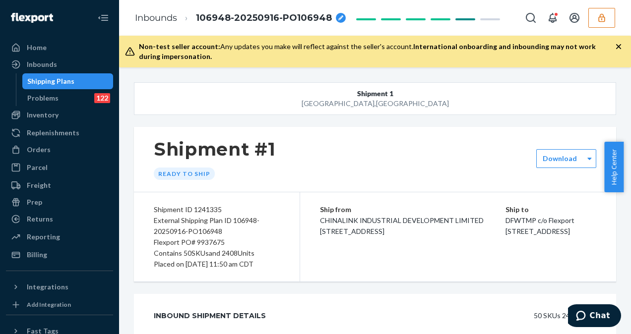
click at [65, 64] on div "Inbounds" at bounding box center [59, 65] width 105 height 14
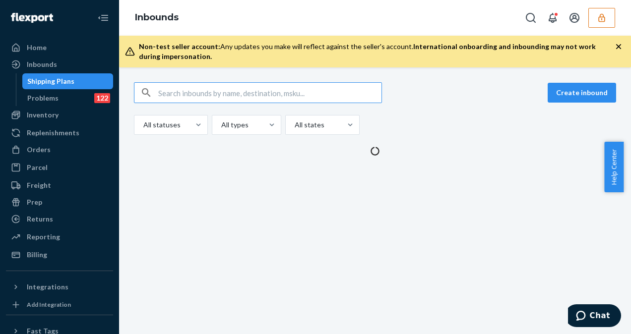
click at [173, 91] on input "text" at bounding box center [269, 93] width 223 height 20
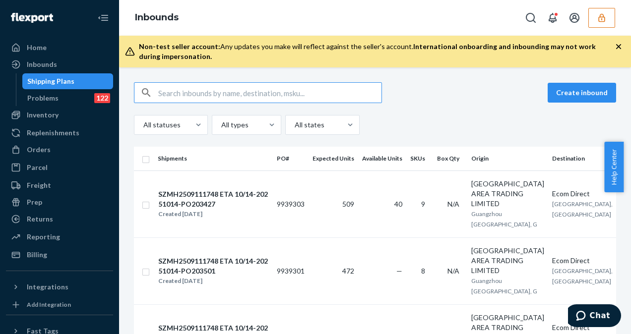
click at [174, 91] on input "text" at bounding box center [269, 93] width 223 height 20
click at [176, 93] on input "text" at bounding box center [269, 93] width 223 height 20
click at [171, 96] on input "text" at bounding box center [269, 93] width 223 height 20
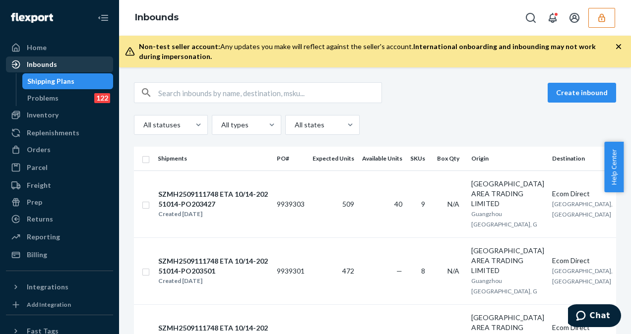
click at [26, 68] on div at bounding box center [19, 65] width 16 height 10
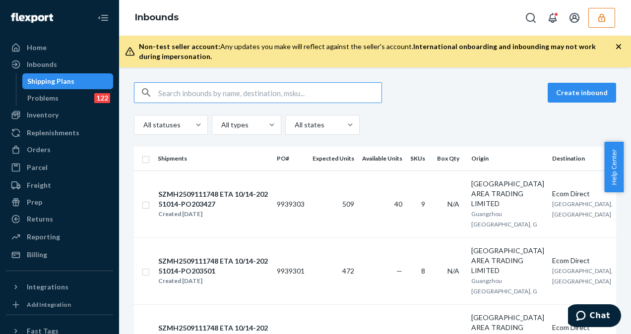
click at [167, 97] on input "text" at bounding box center [269, 93] width 223 height 20
click at [166, 94] on input "text" at bounding box center [269, 93] width 223 height 20
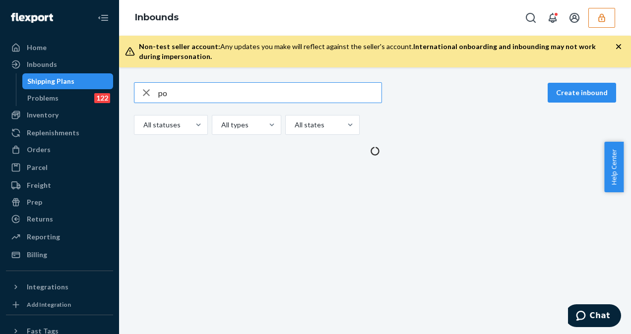
type input "p"
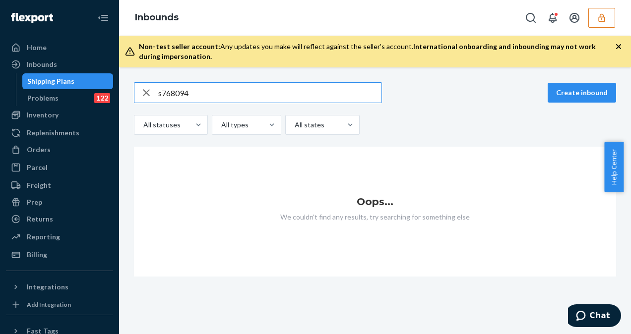
type input "s768094"
click at [158, 91] on div "button" at bounding box center [146, 93] width 24 height 20
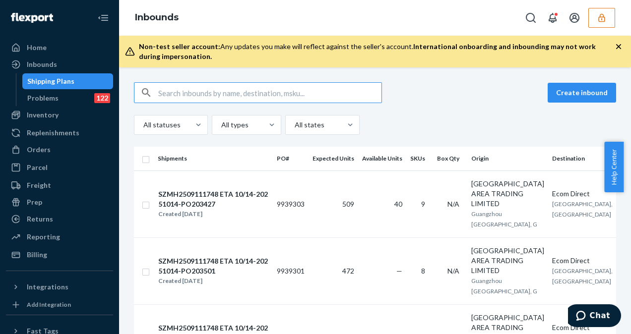
click at [165, 94] on input "text" at bounding box center [269, 93] width 223 height 20
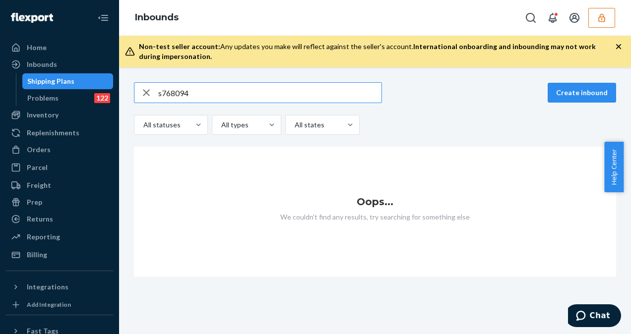
click at [161, 92] on input "s768094" at bounding box center [269, 93] width 223 height 20
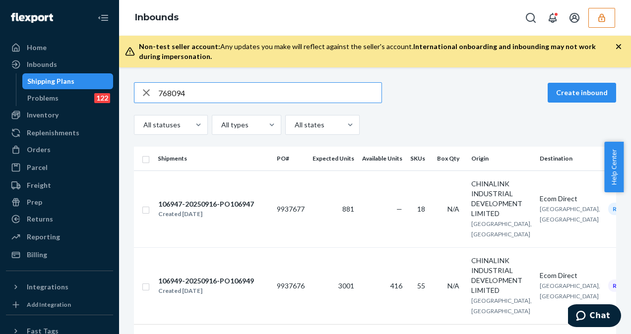
type input "768094"
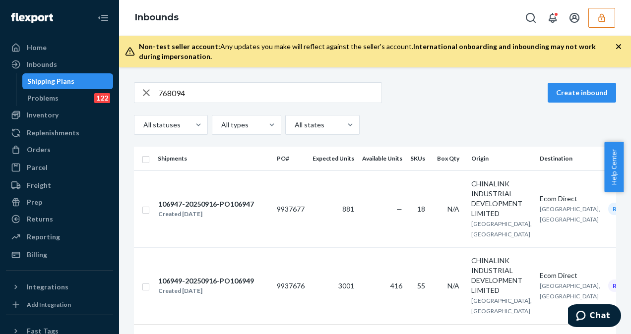
drag, startPoint x: 627, startPoint y: 193, endPoint x: 628, endPoint y: 214, distance: 21.4
click at [628, 214] on body "Home Inbounds Shipping Plans Problems 122 Inventory Products Replenishments Ord…" at bounding box center [315, 167] width 631 height 334
click at [306, 248] on td "9937677" at bounding box center [291, 209] width 36 height 77
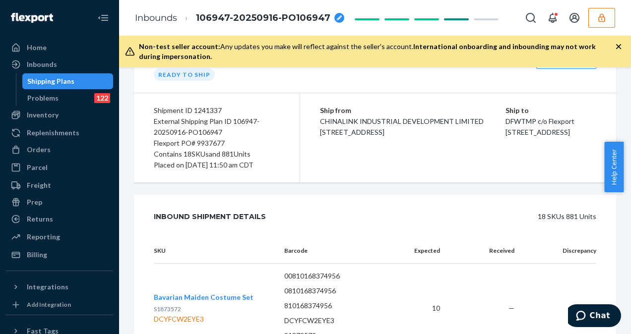
scroll to position [119, 0]
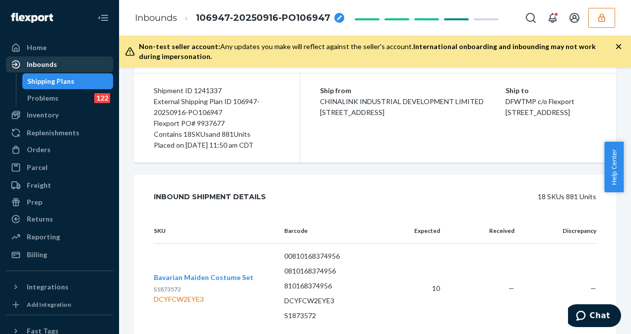
click at [77, 69] on div "Inbounds" at bounding box center [59, 65] width 105 height 14
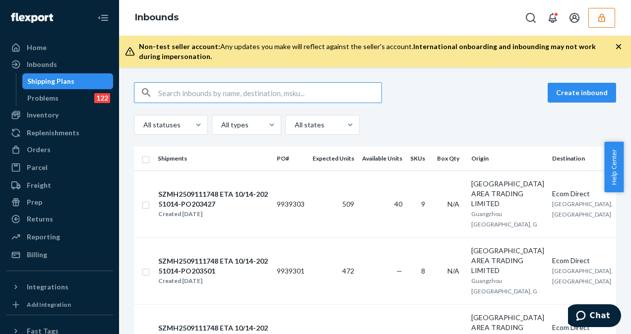
click at [171, 94] on input "text" at bounding box center [269, 93] width 223 height 20
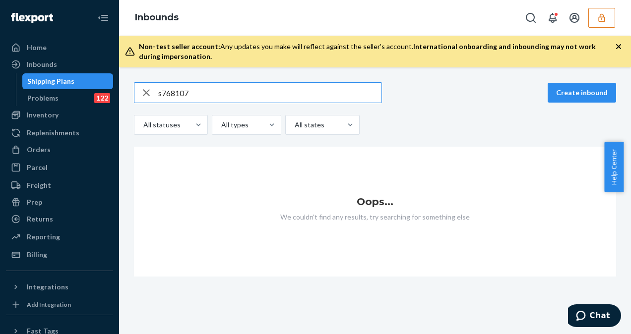
click at [161, 92] on input "s768107" at bounding box center [269, 93] width 223 height 20
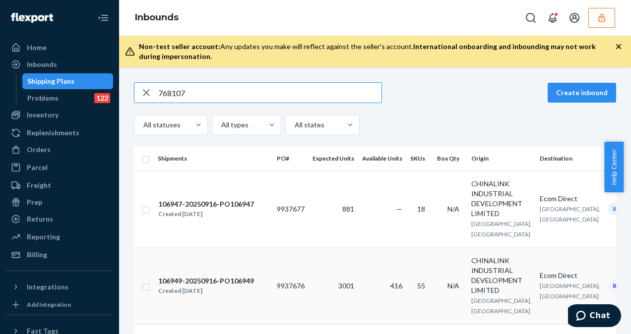
type input "768107"
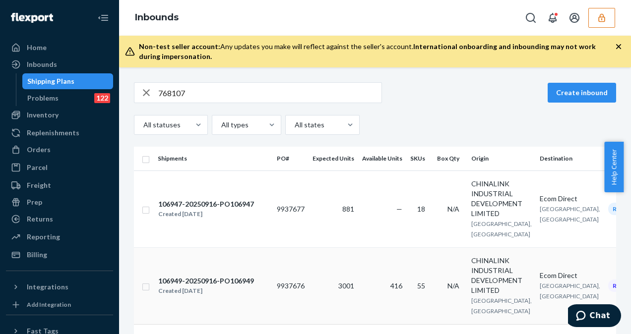
click at [448, 290] on span "N/A" at bounding box center [454, 286] width 12 height 8
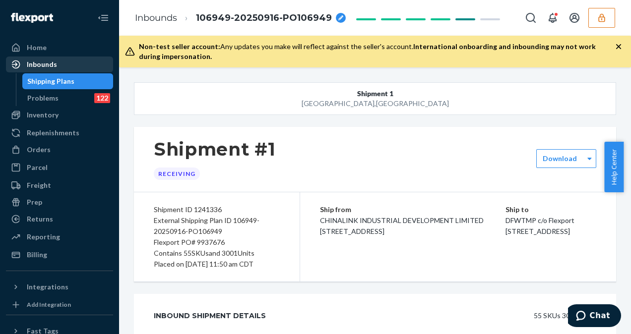
click at [52, 59] on div "Inbounds" at bounding box center [59, 65] width 105 height 14
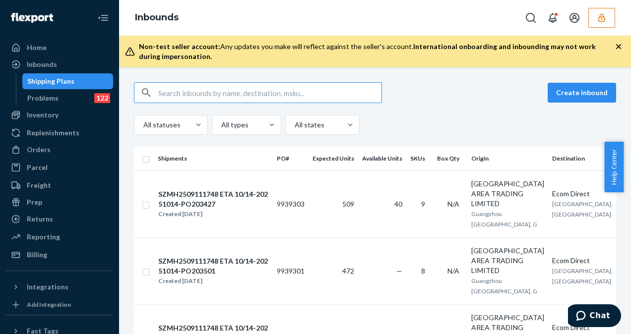
click at [216, 94] on input "text" at bounding box center [269, 93] width 223 height 20
click at [193, 99] on input "text" at bounding box center [269, 93] width 223 height 20
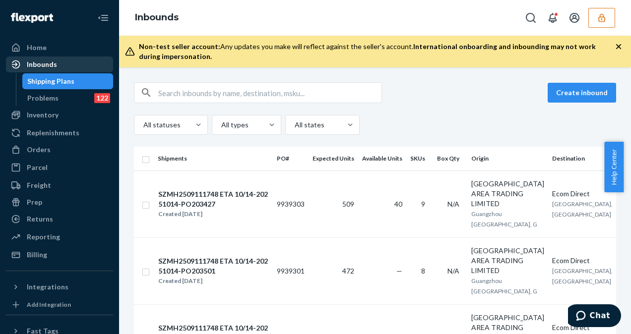
click at [82, 67] on div "Inbounds" at bounding box center [59, 65] width 105 height 14
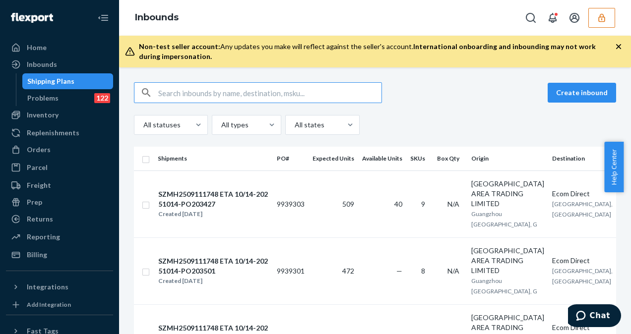
click at [169, 91] on input "text" at bounding box center [269, 93] width 223 height 20
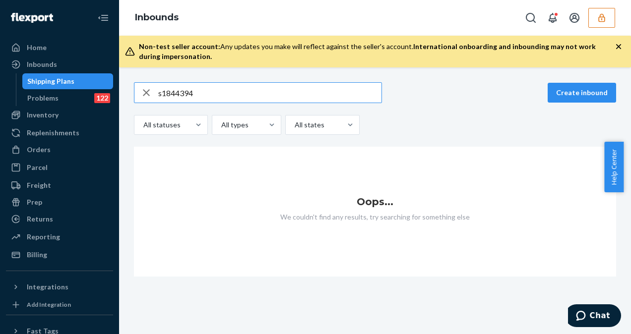
click at [158, 93] on input "s1844394" at bounding box center [269, 93] width 223 height 20
click at [161, 93] on input "s1844394" at bounding box center [269, 93] width 223 height 20
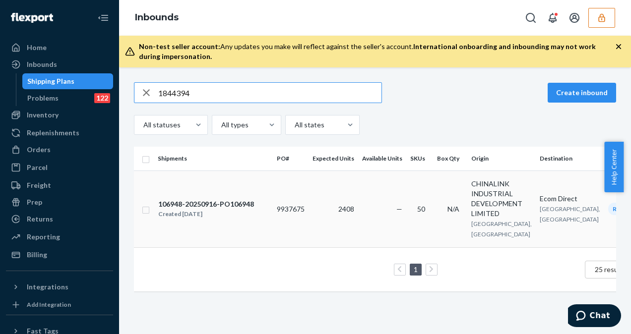
type input "1844394"
click at [374, 223] on td "—" at bounding box center [382, 209] width 48 height 77
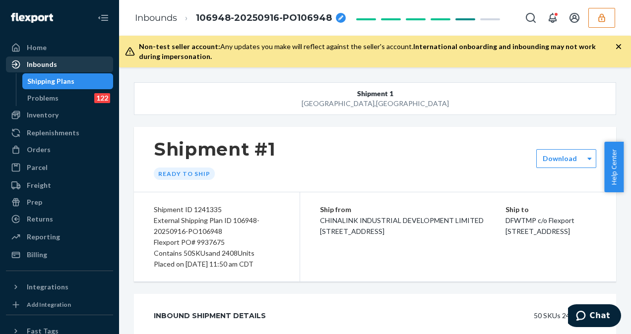
click at [63, 65] on div "Inbounds" at bounding box center [59, 65] width 105 height 14
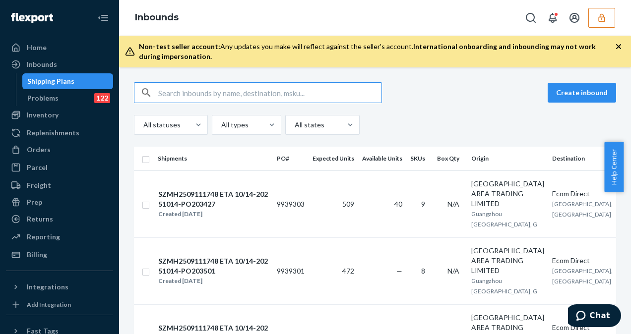
click at [183, 94] on input "text" at bounding box center [269, 93] width 223 height 20
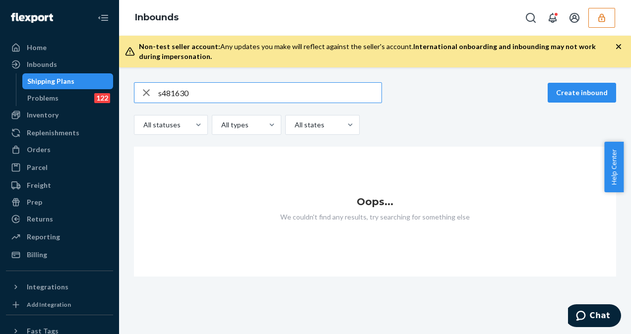
click at [161, 93] on input "s481630" at bounding box center [269, 93] width 223 height 20
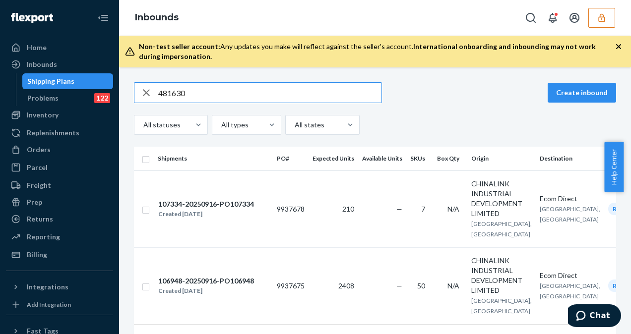
type input "481630"
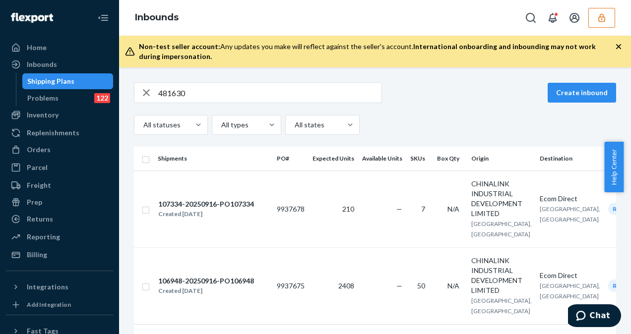
click at [631, 146] on html "Home Inbounds Shipping Plans Problems 122 Inventory Products Replenishments Ord…" at bounding box center [315, 167] width 631 height 334
click at [604, 257] on td "Ready to ship" at bounding box center [640, 286] width 73 height 77
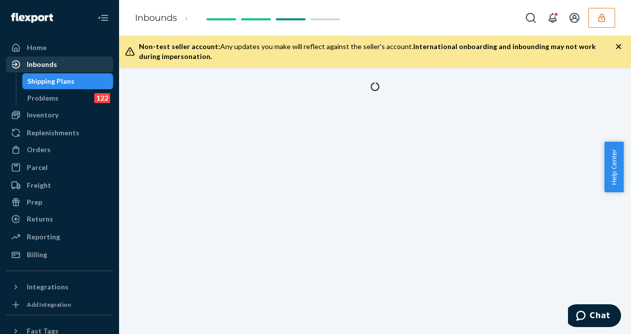
click at [52, 62] on div "Inbounds" at bounding box center [42, 65] width 30 height 10
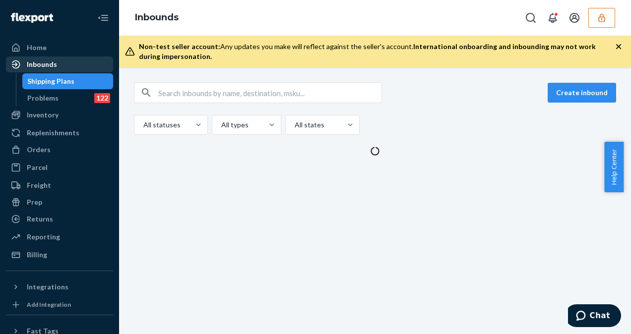
click at [52, 62] on div "Inbounds" at bounding box center [42, 65] width 30 height 10
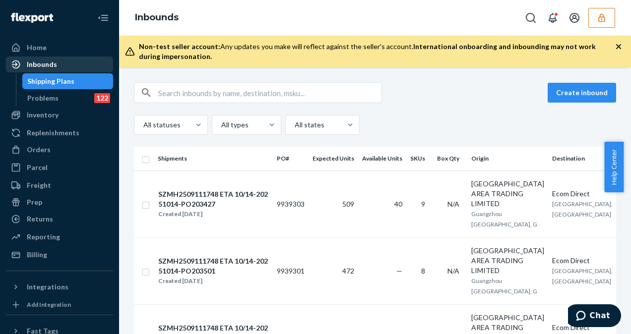
click at [52, 62] on div "Inbounds" at bounding box center [42, 65] width 30 height 10
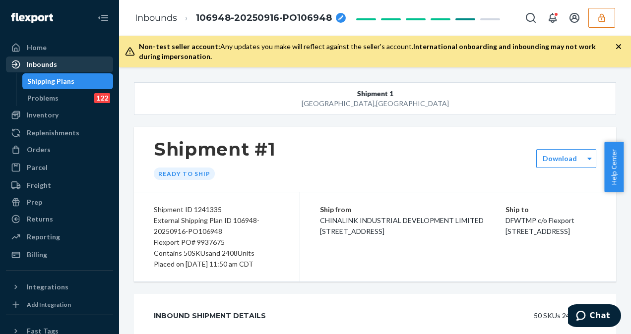
click at [52, 65] on div "Inbounds" at bounding box center [42, 65] width 30 height 10
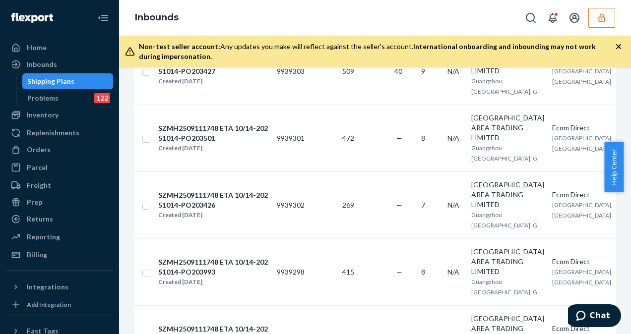
scroll to position [156, 0]
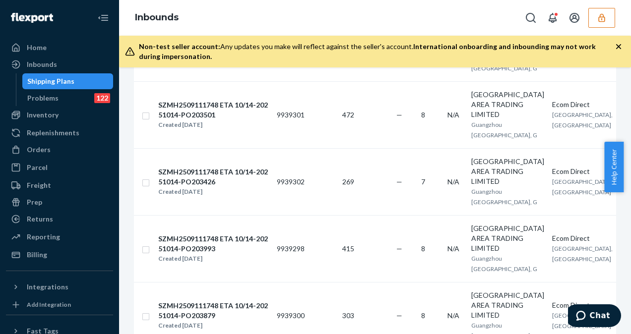
drag, startPoint x: 621, startPoint y: 123, endPoint x: 621, endPoint y: 140, distance: 17.4
click at [621, 140] on div "Create inbound All statuses All types All states Shipments PO# Expected Units A…" at bounding box center [375, 200] width 512 height 267
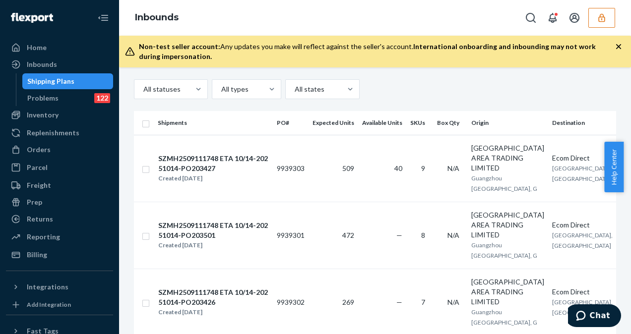
scroll to position [0, 0]
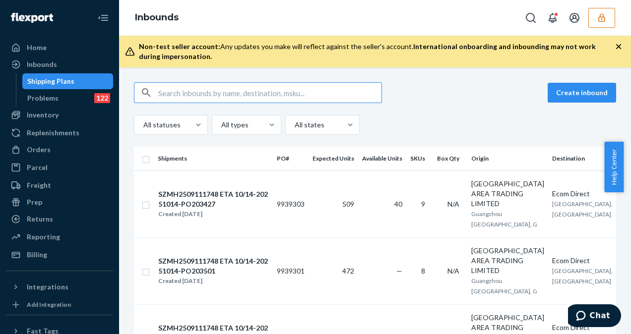
click at [174, 90] on input "text" at bounding box center [269, 93] width 223 height 20
click at [69, 59] on div "Inbounds" at bounding box center [59, 65] width 105 height 14
click at [168, 87] on input "text" at bounding box center [269, 93] width 223 height 20
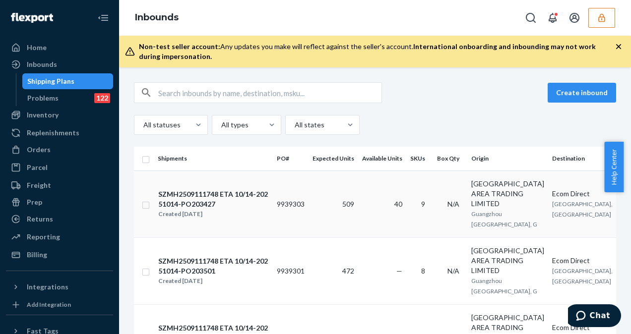
click at [276, 221] on td "9939303" at bounding box center [291, 204] width 36 height 67
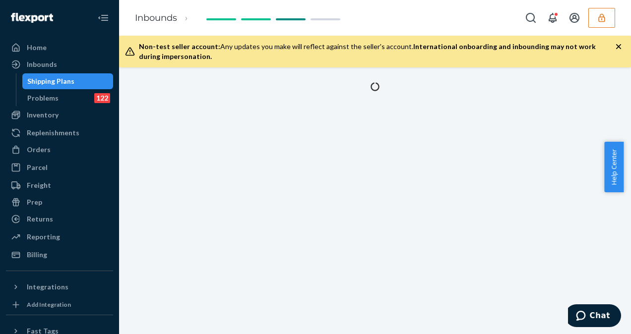
click at [276, 221] on div at bounding box center [375, 200] width 512 height 267
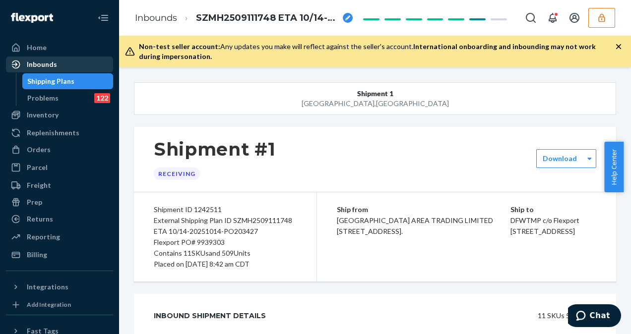
click at [47, 65] on div "Inbounds" at bounding box center [42, 65] width 30 height 10
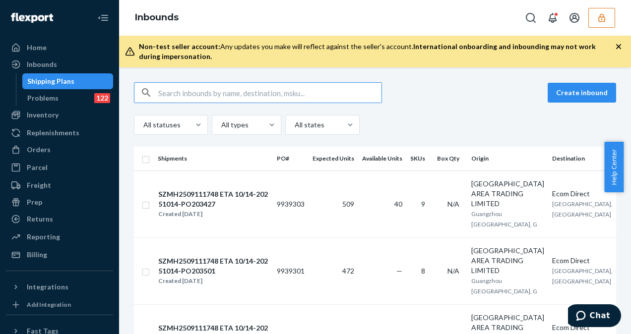
click at [173, 85] on input "text" at bounding box center [269, 93] width 223 height 20
click at [180, 88] on input "text" at bounding box center [269, 93] width 223 height 20
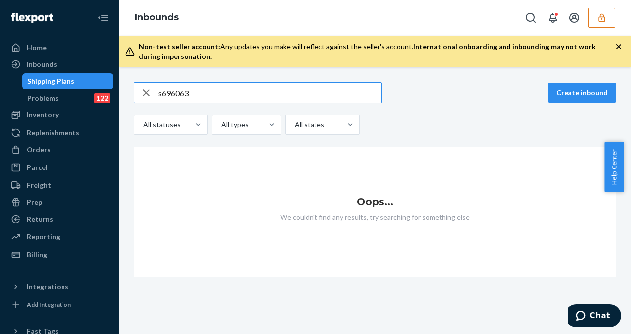
click at [159, 92] on input "s696063" at bounding box center [269, 93] width 223 height 20
click at [161, 93] on input "s696063" at bounding box center [269, 93] width 223 height 20
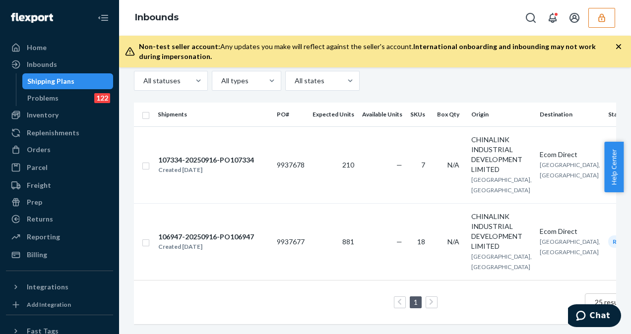
scroll to position [61, 0]
type input "696063"
click at [290, 163] on td "9937678" at bounding box center [291, 165] width 36 height 77
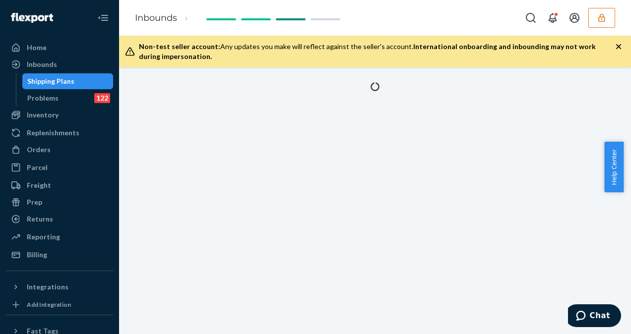
click at [290, 163] on div at bounding box center [375, 200] width 512 height 267
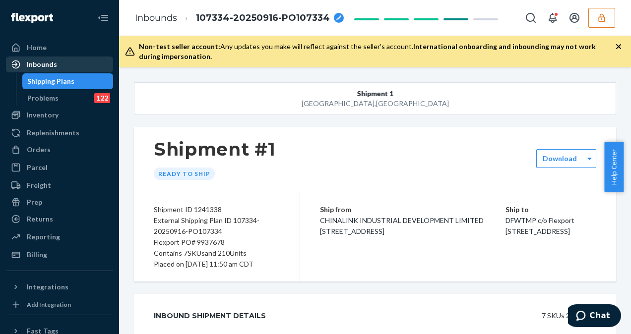
click at [52, 61] on div "Inbounds" at bounding box center [42, 65] width 30 height 10
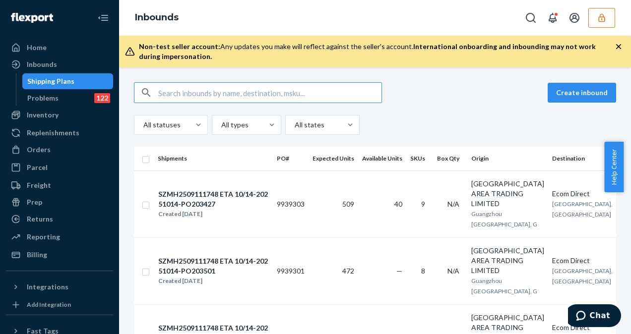
click at [193, 94] on input "text" at bounding box center [269, 93] width 223 height 20
click at [172, 84] on input "text" at bounding box center [269, 93] width 223 height 20
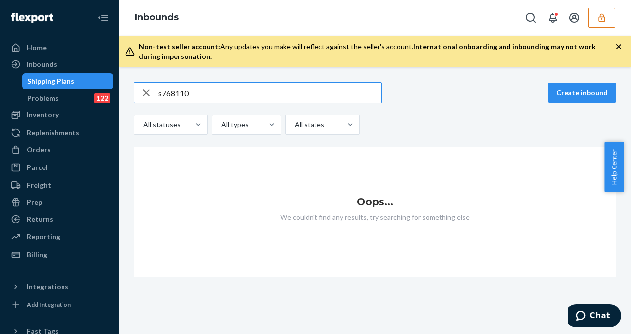
click at [162, 94] on input "s768110" at bounding box center [269, 93] width 223 height 20
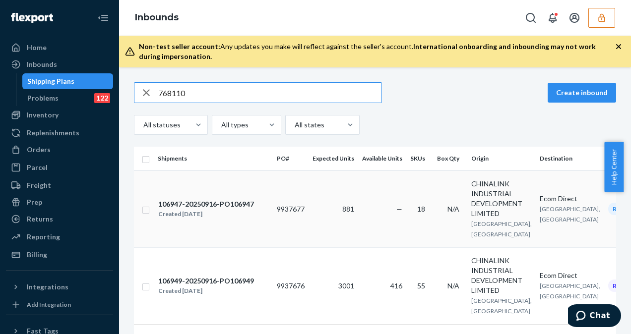
type input "768110"
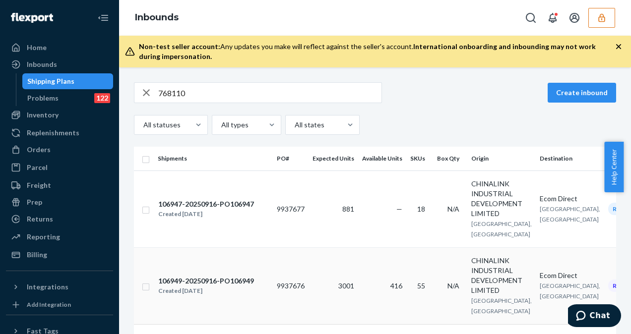
click at [277, 302] on td "9937676" at bounding box center [291, 286] width 36 height 77
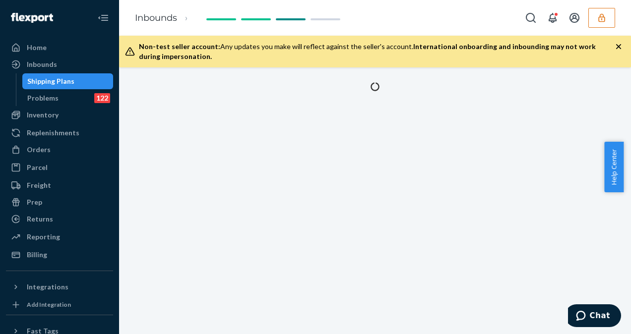
click at [277, 302] on div at bounding box center [375, 200] width 512 height 267
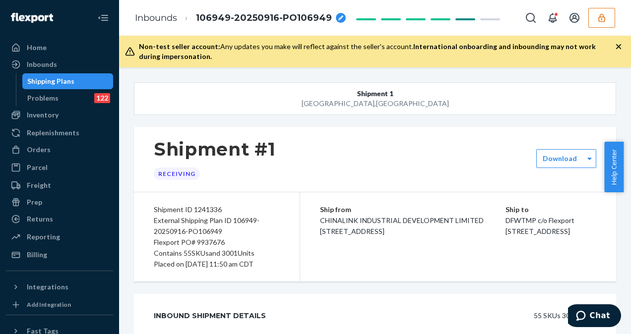
drag, startPoint x: 277, startPoint y: 302, endPoint x: 402, endPoint y: 283, distance: 126.4
click at [75, 61] on div "Inbounds" at bounding box center [59, 65] width 105 height 14
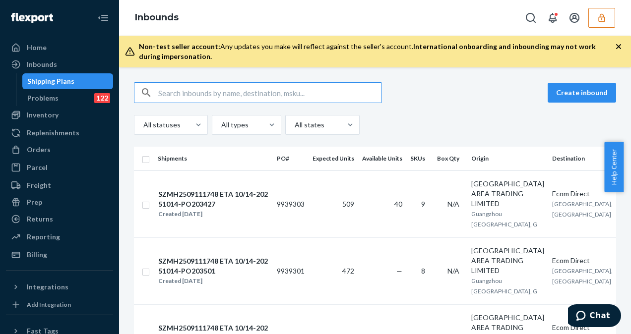
click at [170, 99] on input "text" at bounding box center [269, 93] width 223 height 20
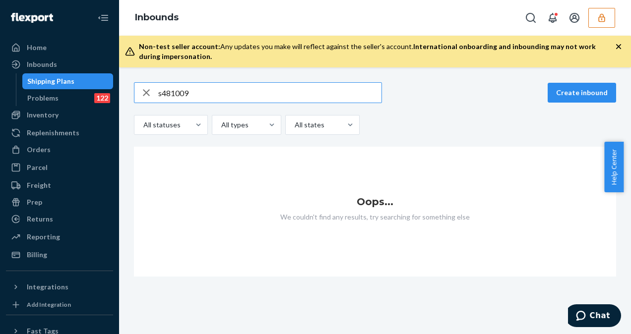
click at [162, 93] on input "s481009" at bounding box center [269, 93] width 223 height 20
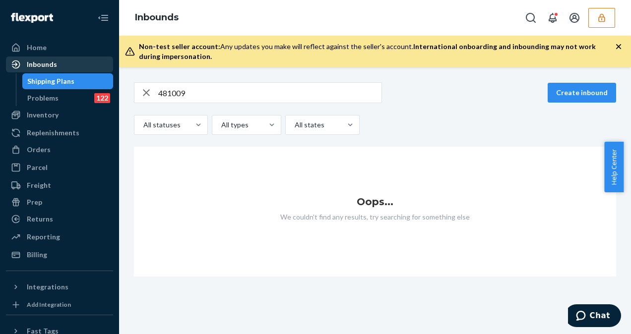
click at [61, 64] on div "Inbounds" at bounding box center [59, 65] width 105 height 14
click at [216, 95] on input "481009" at bounding box center [269, 93] width 223 height 20
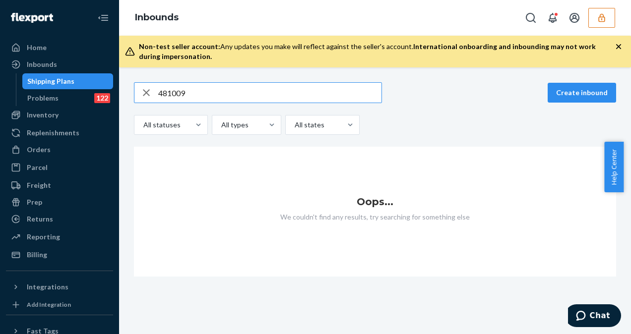
click at [158, 95] on input "481009" at bounding box center [269, 93] width 223 height 20
click at [192, 92] on input "481009" at bounding box center [269, 93] width 223 height 20
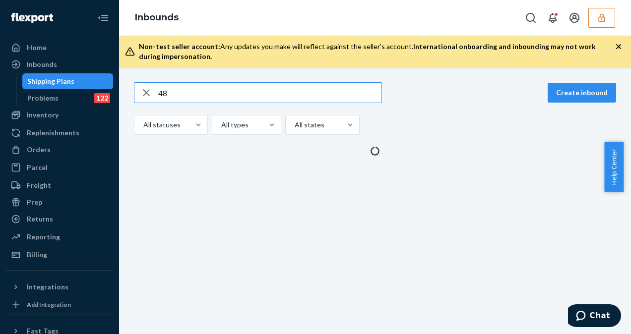
type input "4"
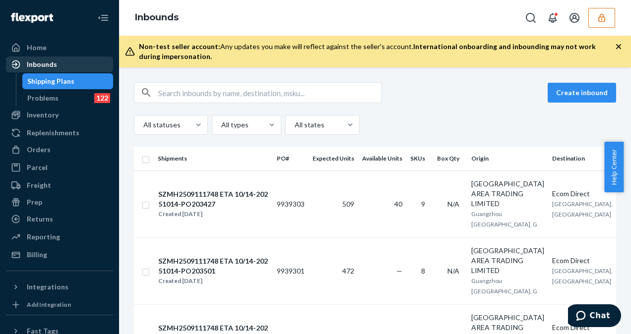
click at [52, 60] on div "Inbounds" at bounding box center [42, 65] width 30 height 10
click at [58, 79] on div "Shipping Plans" at bounding box center [50, 81] width 47 height 10
click at [171, 96] on input "text" at bounding box center [269, 93] width 223 height 20
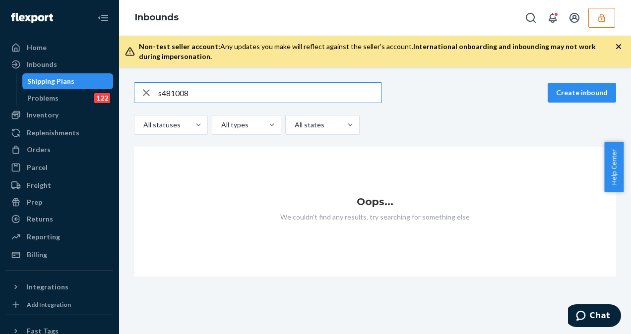
click at [161, 98] on input "s481008" at bounding box center [269, 93] width 223 height 20
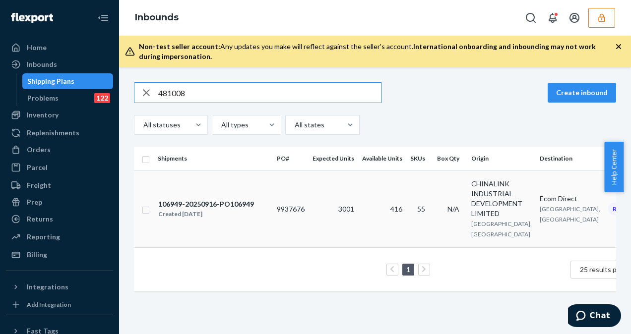
type input "481008"
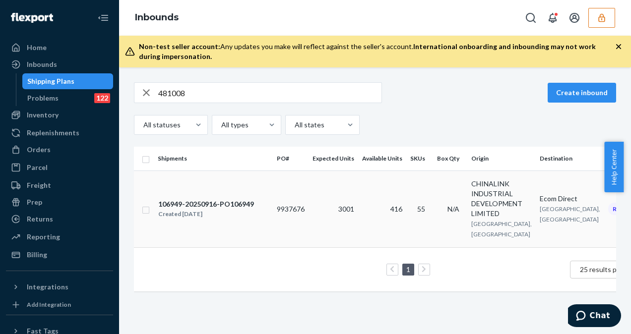
click at [256, 227] on td "106949-20250916-PO106949 Created Sep 16, 2025" at bounding box center [213, 209] width 119 height 77
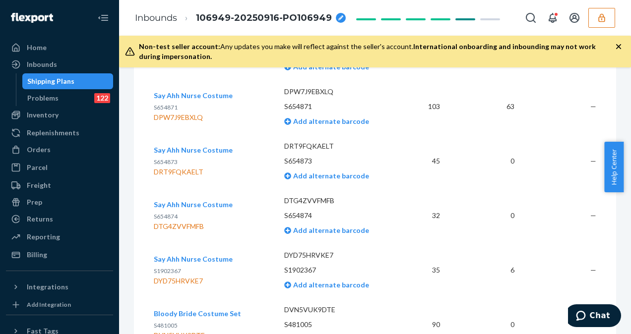
scroll to position [1171, 0]
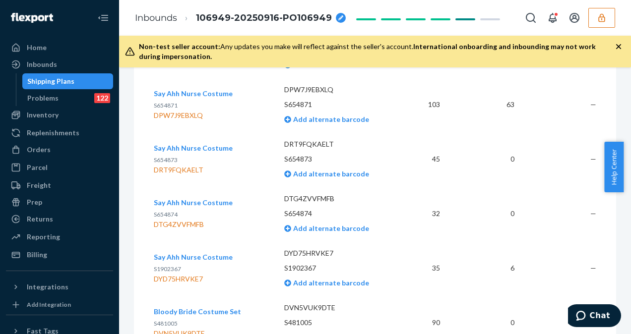
click at [337, 187] on td "DTG4ZVVFMFB S654874 Add alternate barcode" at bounding box center [337, 214] width 123 height 55
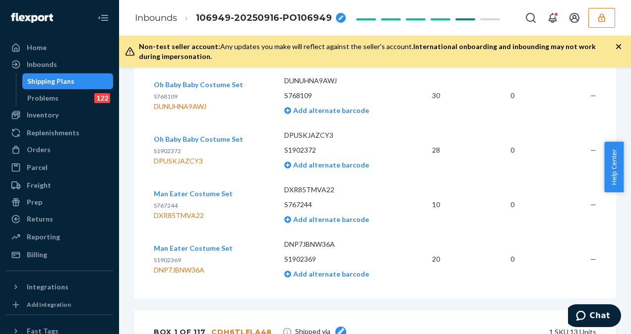
scroll to position [3613, 0]
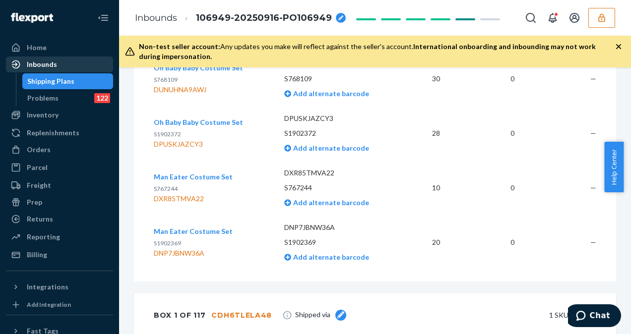
click at [66, 69] on div "Inbounds" at bounding box center [59, 65] width 105 height 14
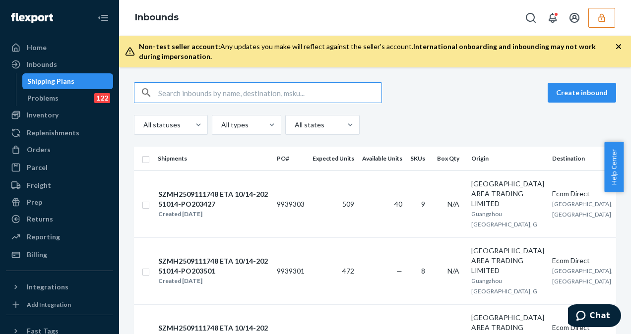
click at [169, 93] on input "text" at bounding box center [269, 93] width 223 height 20
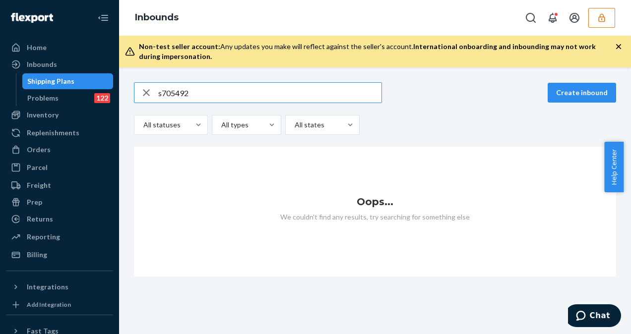
click at [164, 93] on input "s705492" at bounding box center [269, 93] width 223 height 20
click at [161, 91] on input "s705492" at bounding box center [269, 93] width 223 height 20
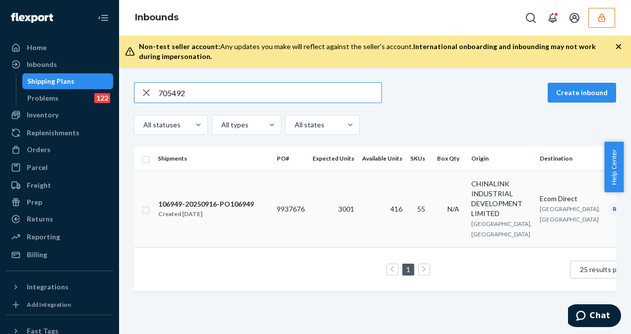
type input "705492"
click at [317, 227] on td "3001" at bounding box center [334, 209] width 50 height 77
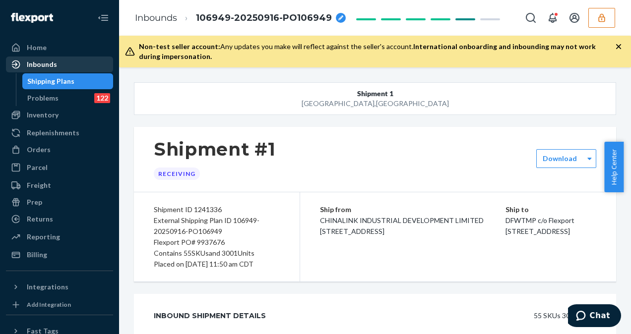
click at [88, 61] on div "Inbounds" at bounding box center [59, 65] width 105 height 14
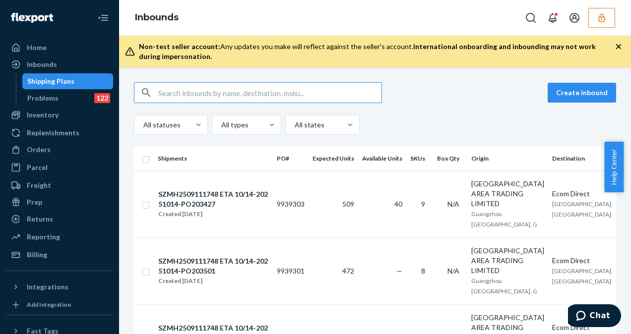
click at [174, 92] on input "text" at bounding box center [269, 93] width 223 height 20
click at [249, 87] on input "text" at bounding box center [269, 93] width 223 height 20
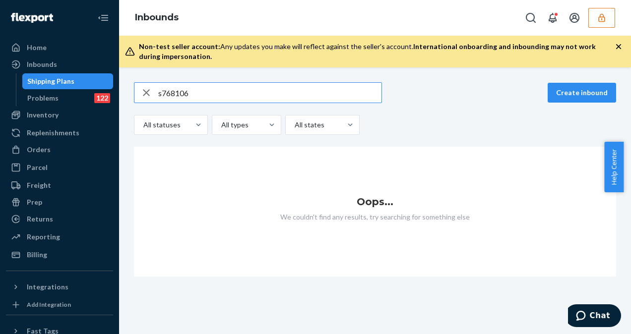
click at [162, 89] on input "s768106" at bounding box center [269, 93] width 223 height 20
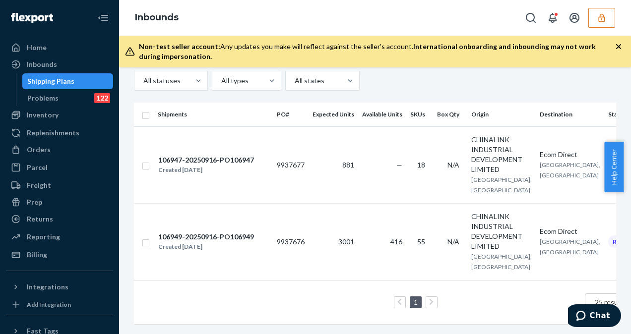
scroll to position [54, 0]
type input "768106"
click at [306, 255] on td "9937676" at bounding box center [291, 241] width 36 height 77
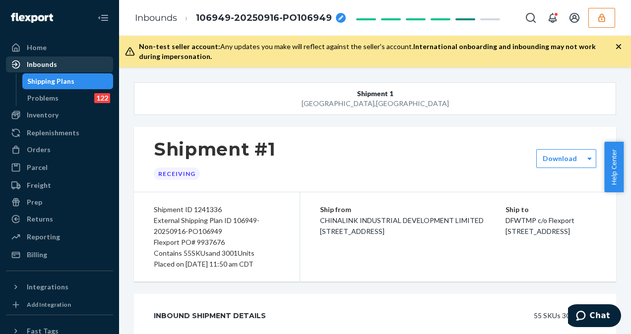
click at [58, 63] on div "Inbounds" at bounding box center [59, 65] width 105 height 14
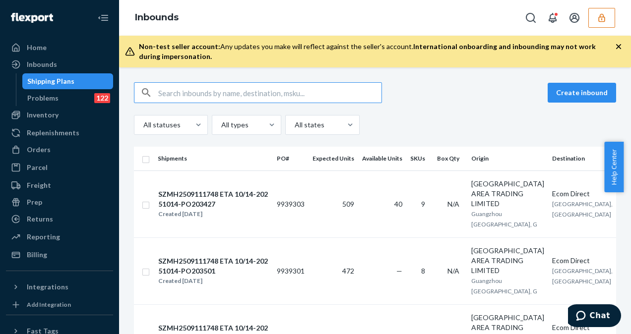
click at [207, 93] on input "text" at bounding box center [269, 93] width 223 height 20
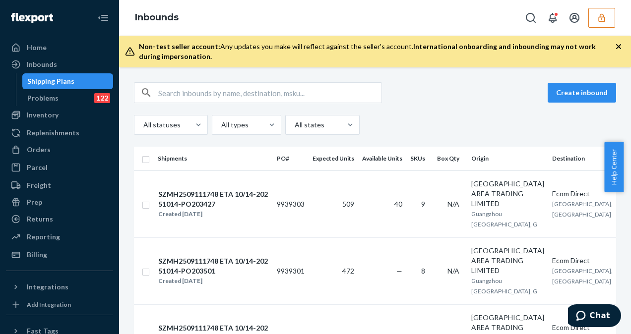
click at [596, 20] on button "button" at bounding box center [602, 18] width 27 height 20
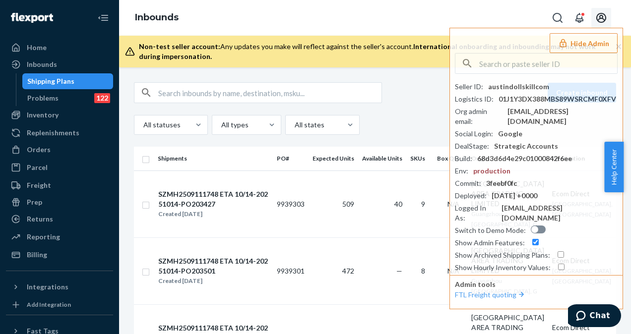
click at [604, 18] on icon "Open account menu" at bounding box center [602, 18] width 12 height 12
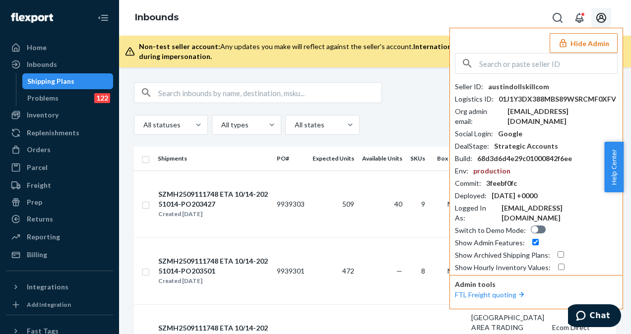
click at [589, 42] on button "Hide Admin" at bounding box center [584, 43] width 68 height 20
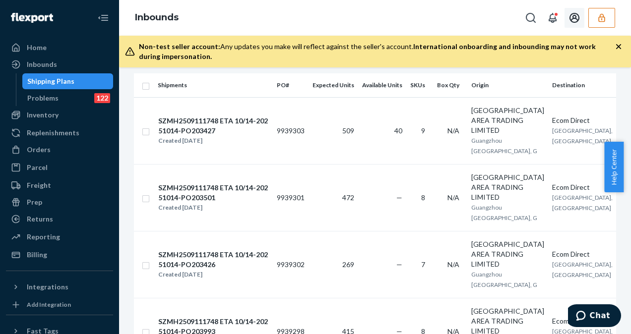
scroll to position [64, 0]
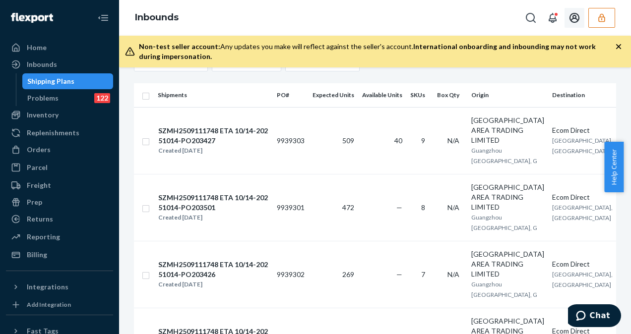
drag, startPoint x: 402, startPoint y: 162, endPoint x: 403, endPoint y: 168, distance: 5.5
click at [403, 168] on td "40" at bounding box center [382, 140] width 48 height 67
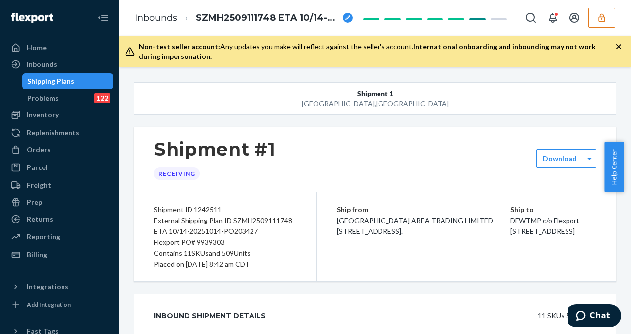
click at [40, 69] on div "Inbounds" at bounding box center [42, 65] width 30 height 10
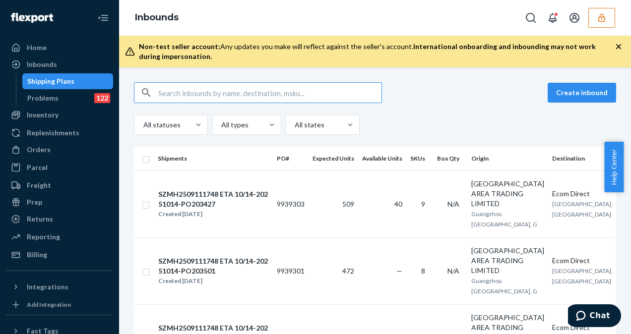
click at [168, 90] on input "text" at bounding box center [269, 93] width 223 height 20
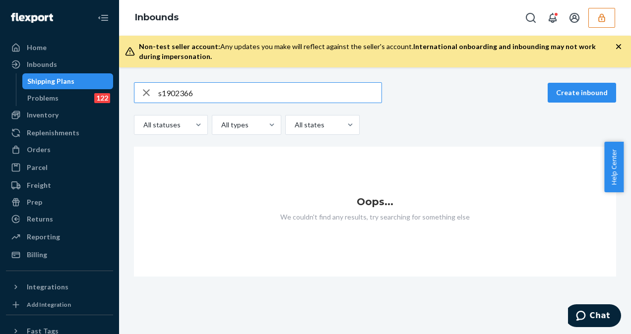
click at [158, 94] on input "s1902366" at bounding box center [269, 93] width 223 height 20
click at [159, 94] on input "s1902366" at bounding box center [269, 93] width 223 height 20
click at [164, 94] on input "s1902366" at bounding box center [269, 93] width 223 height 20
click at [162, 93] on input "s1902366" at bounding box center [269, 93] width 223 height 20
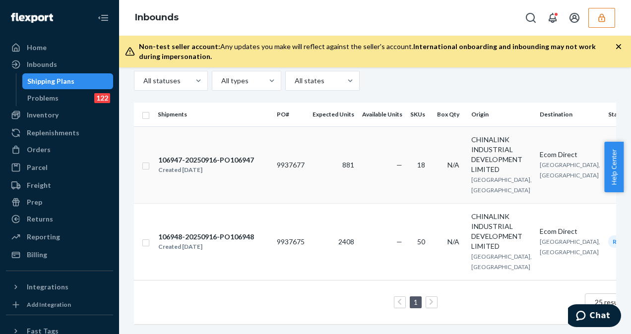
scroll to position [0, 41]
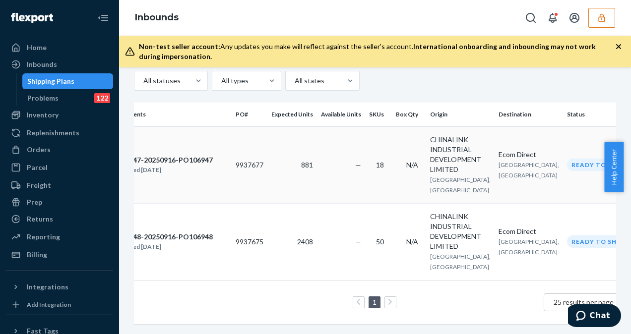
type input "1902366"
click at [340, 163] on td "—" at bounding box center [341, 165] width 48 height 77
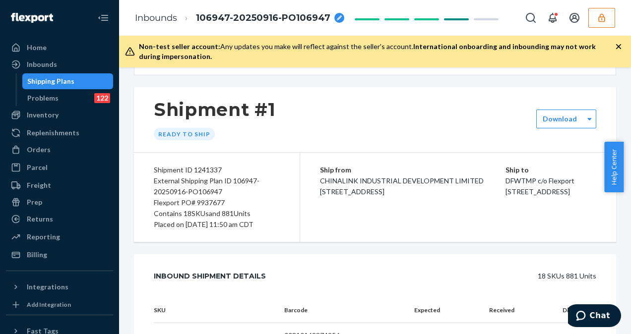
scroll to position [60, 0]
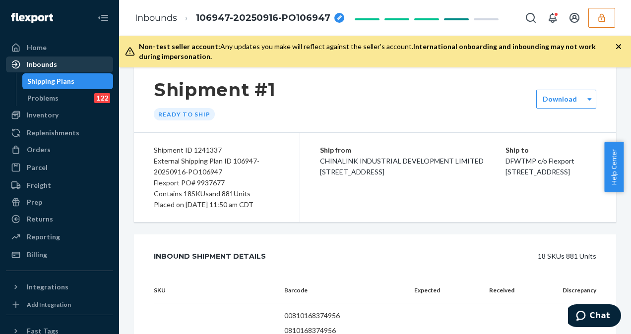
click at [61, 63] on div "Inbounds" at bounding box center [59, 65] width 105 height 14
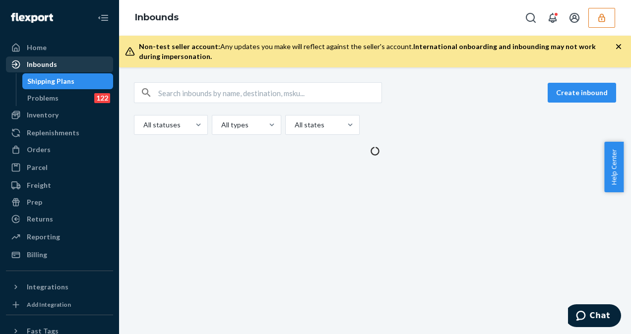
click at [61, 63] on div "Inbounds" at bounding box center [59, 65] width 105 height 14
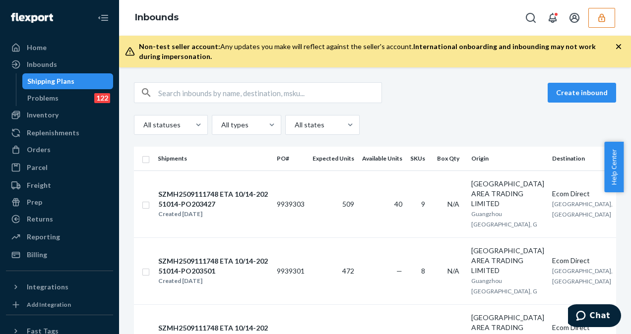
click at [202, 69] on div "Create inbound All statuses All types All states Shipments PO# Expected Units A…" at bounding box center [375, 200] width 512 height 267
click at [190, 90] on input "text" at bounding box center [269, 93] width 223 height 20
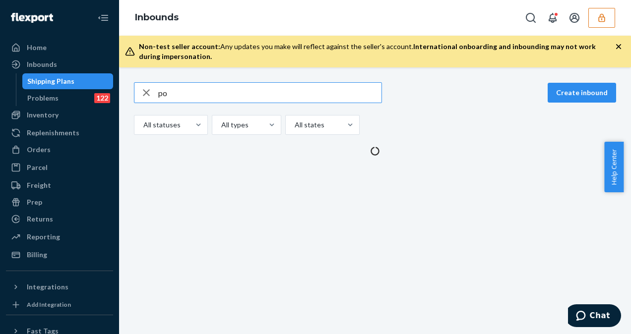
type input "p"
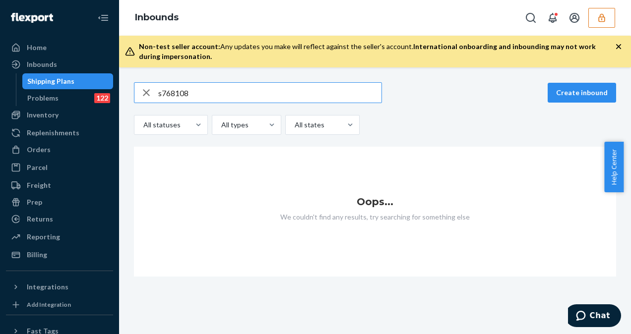
click at [163, 93] on input "s768108" at bounding box center [269, 93] width 223 height 20
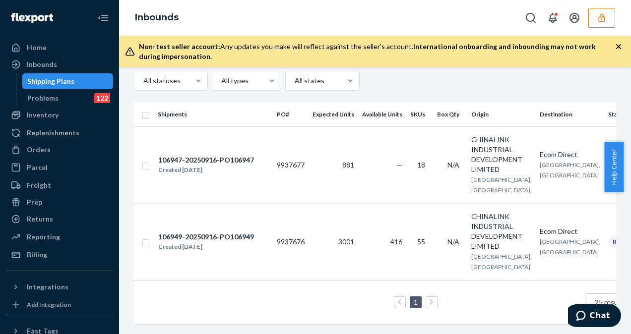
scroll to position [70, 0]
type input "768108"
click at [361, 147] on td "—" at bounding box center [382, 165] width 48 height 77
